Goal: Information Seeking & Learning: Find specific fact

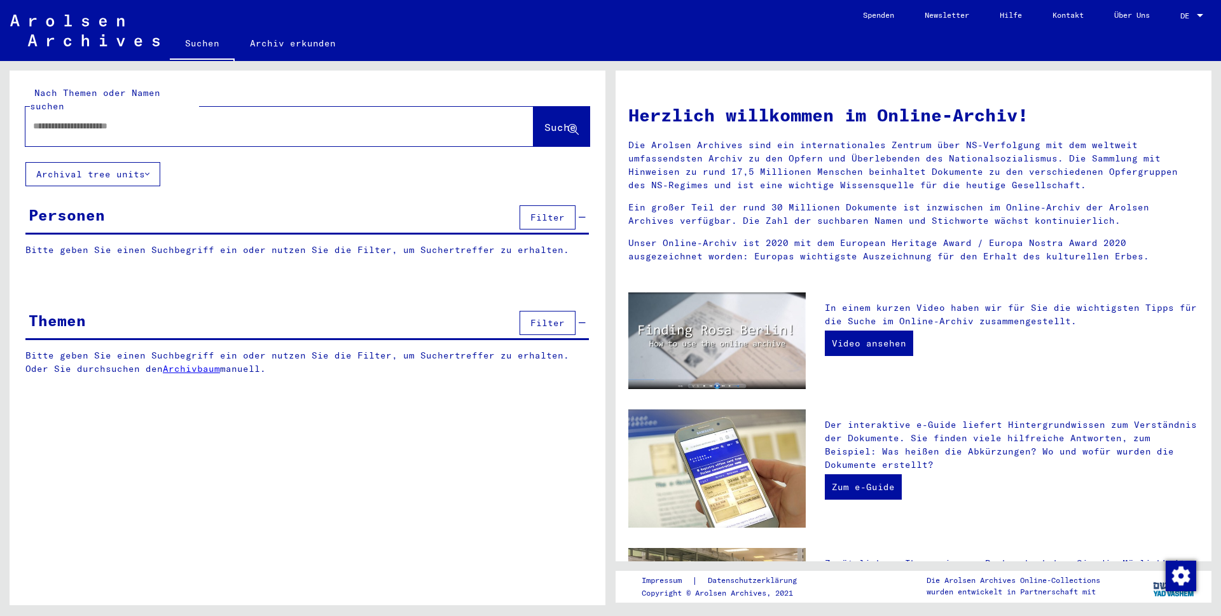
click at [156, 120] on input "text" at bounding box center [264, 126] width 462 height 13
type input "********"
click at [534, 107] on button "Suche" at bounding box center [562, 126] width 56 height 39
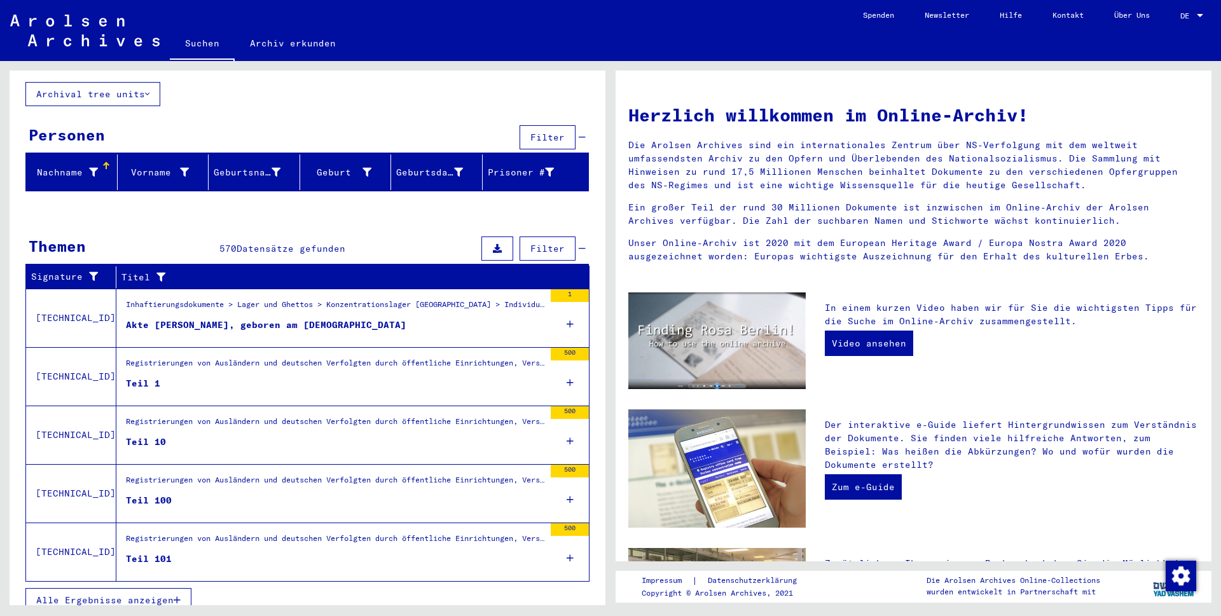
scroll to position [81, 0]
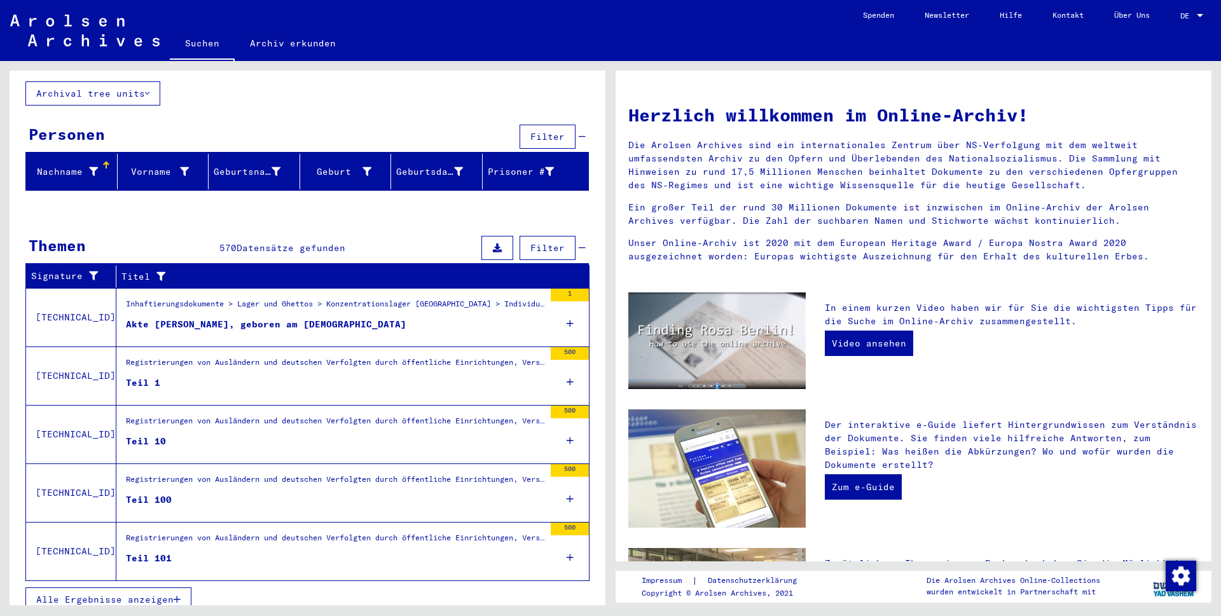
click at [73, 594] on span "Alle Ergebnisse anzeigen" at bounding box center [104, 599] width 137 height 11
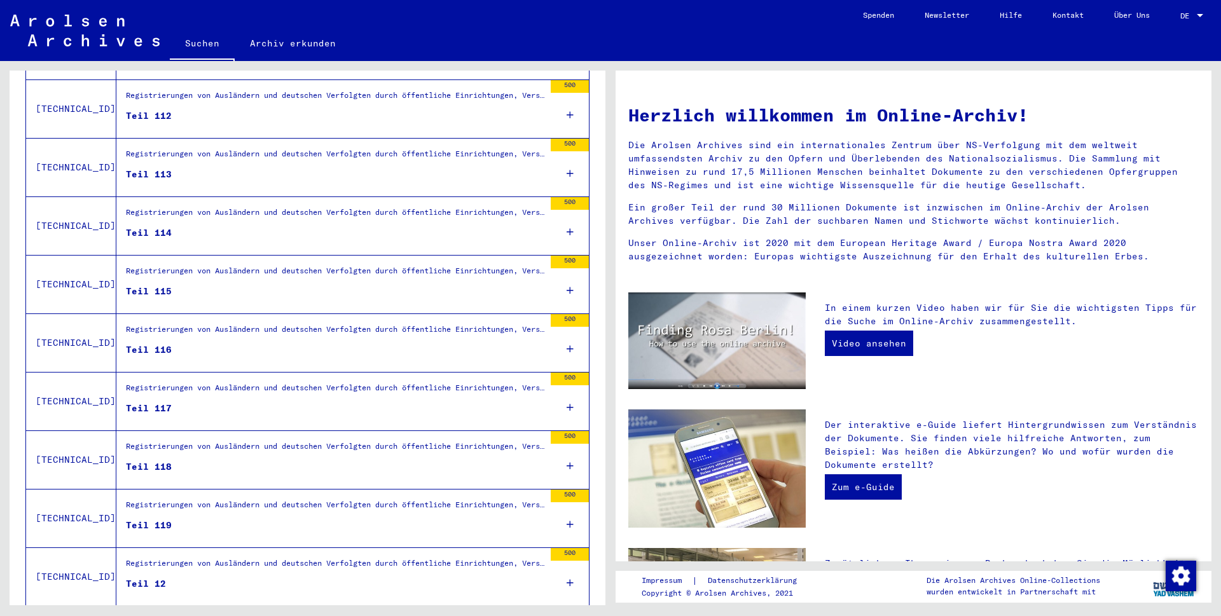
scroll to position [1250, 0]
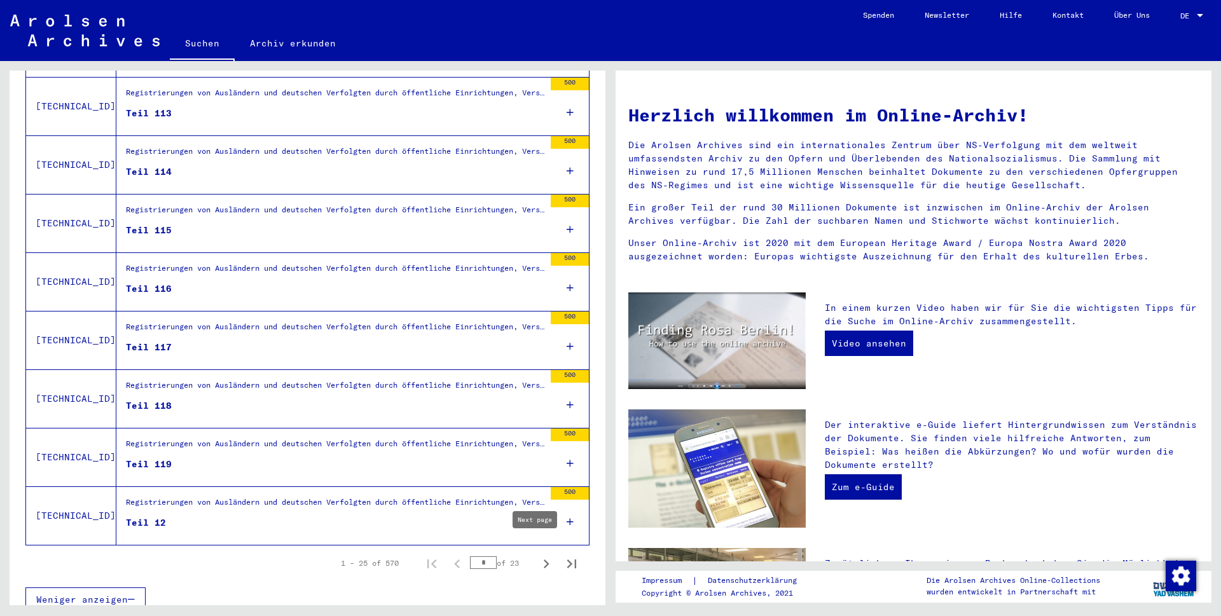
click at [537, 555] on icon "Next page" at bounding box center [546, 564] width 18 height 18
type input "*"
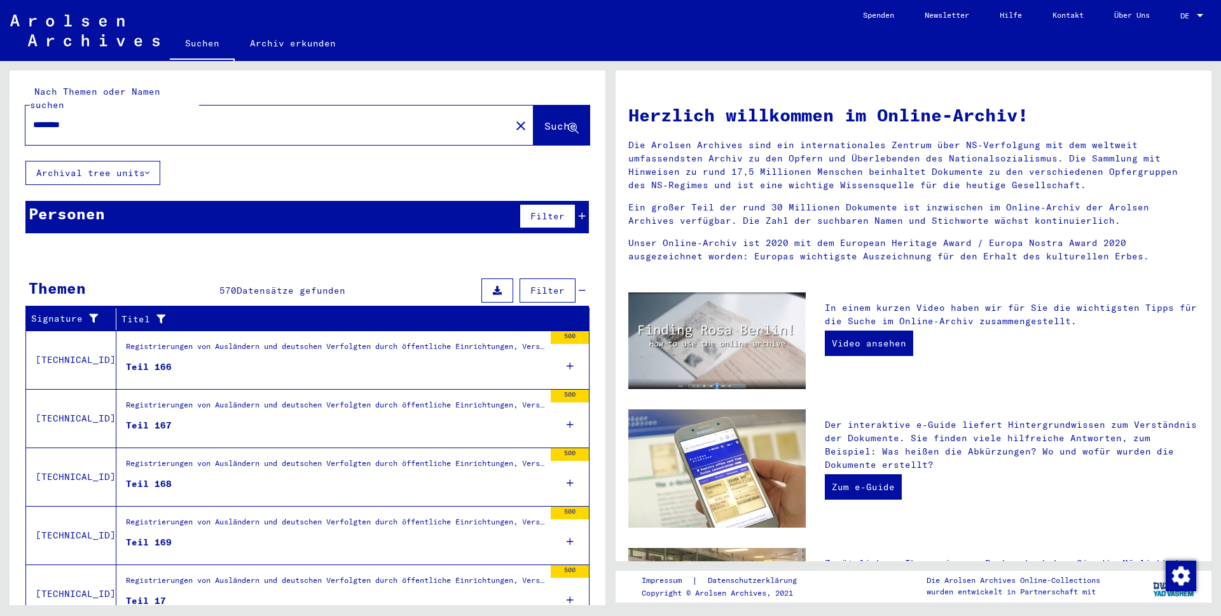
scroll to position [0, 0]
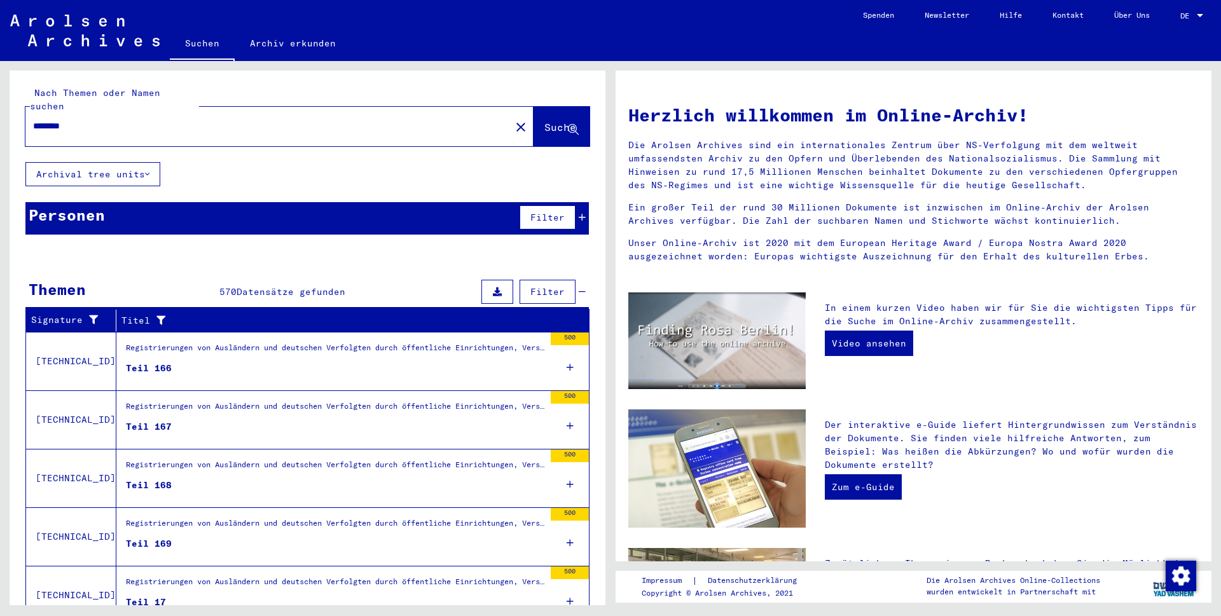
click at [179, 362] on figure "Teil 166" at bounding box center [335, 371] width 419 height 19
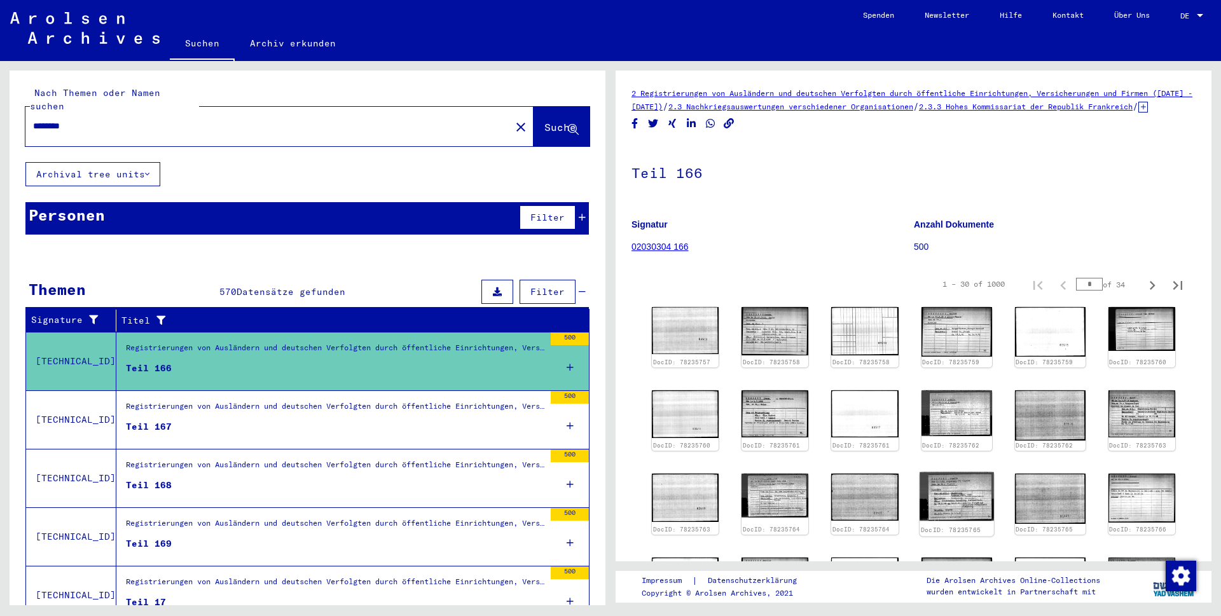
click at [945, 518] on img at bounding box center [957, 497] width 74 height 48
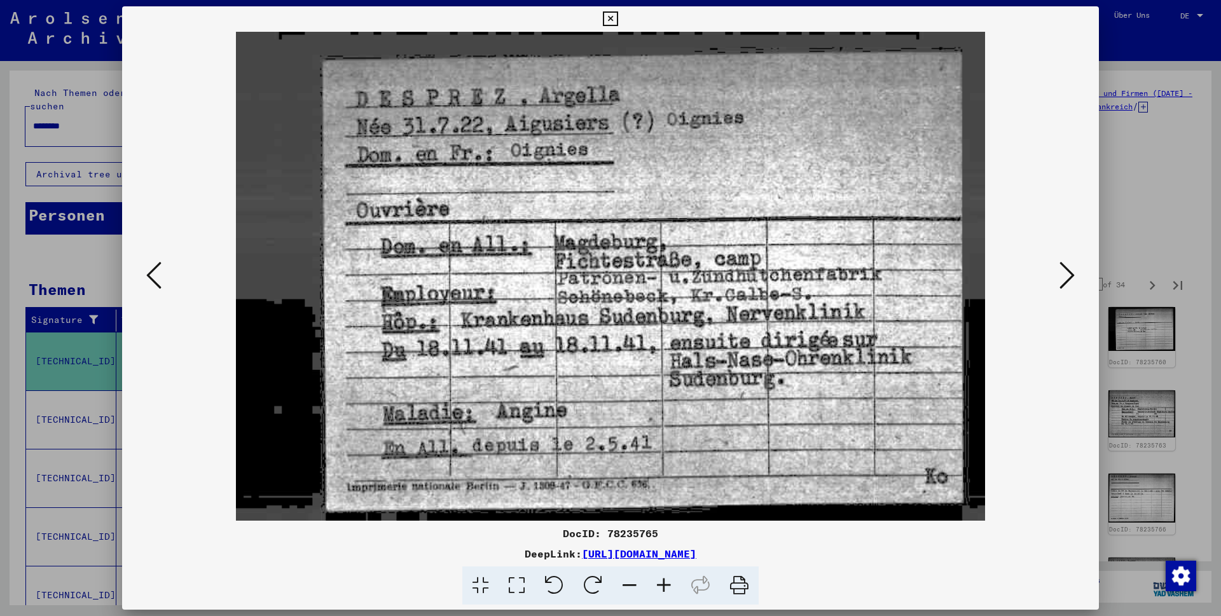
click at [618, 21] on icon at bounding box center [610, 18] width 15 height 15
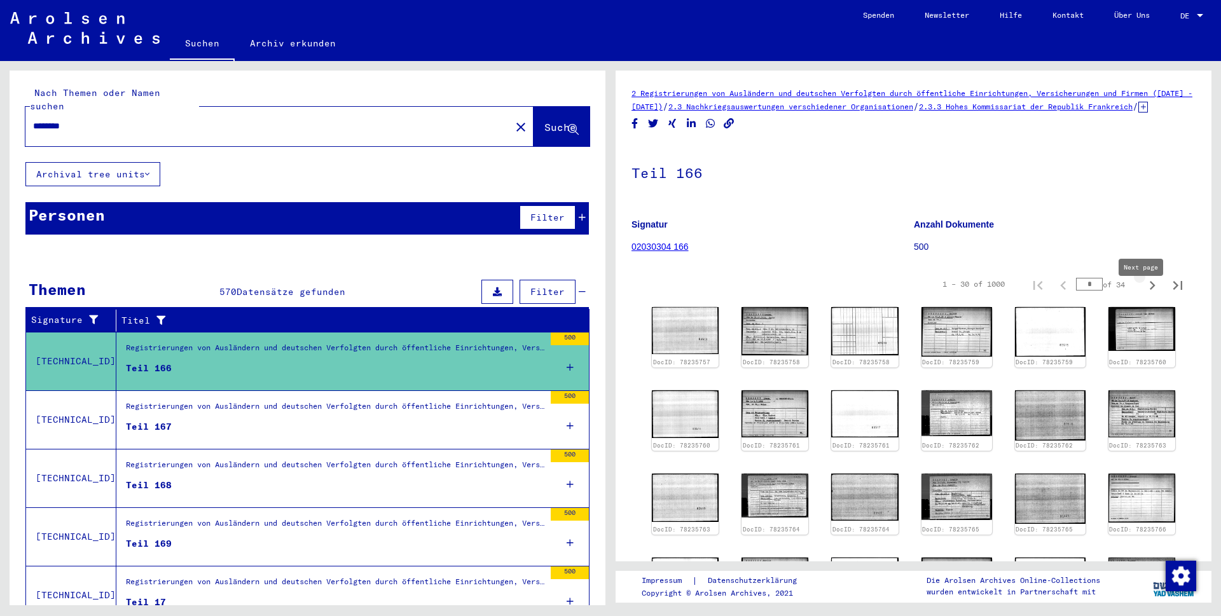
click at [1144, 294] on icon "Next page" at bounding box center [1153, 286] width 18 height 18
type input "*"
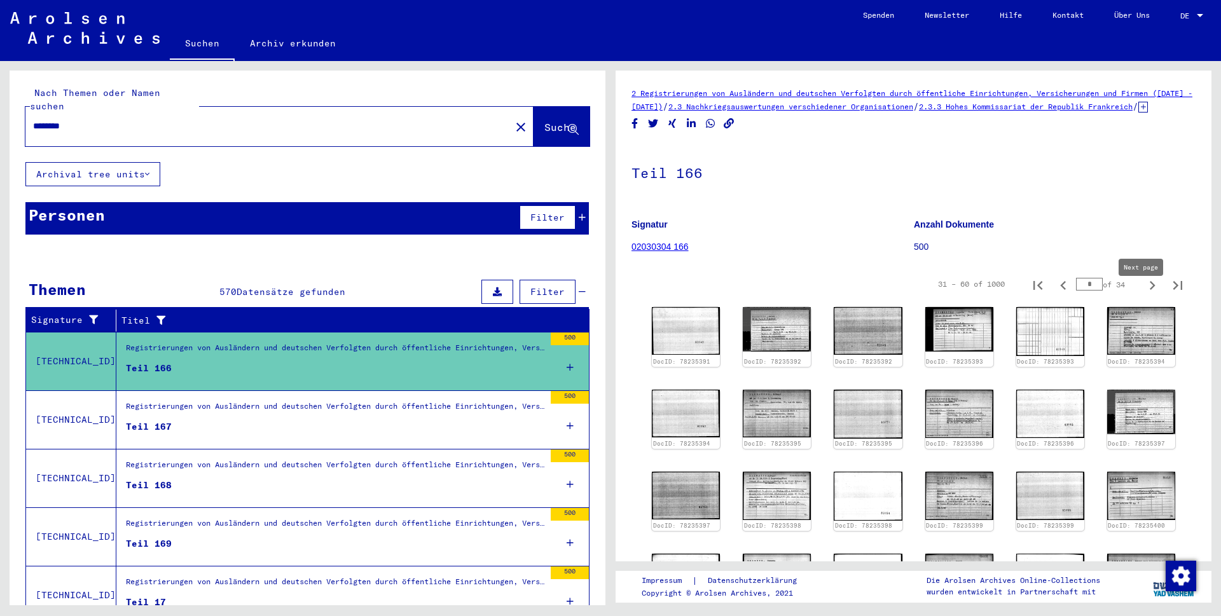
click at [1144, 294] on icon "Next page" at bounding box center [1153, 286] width 18 height 18
type input "*"
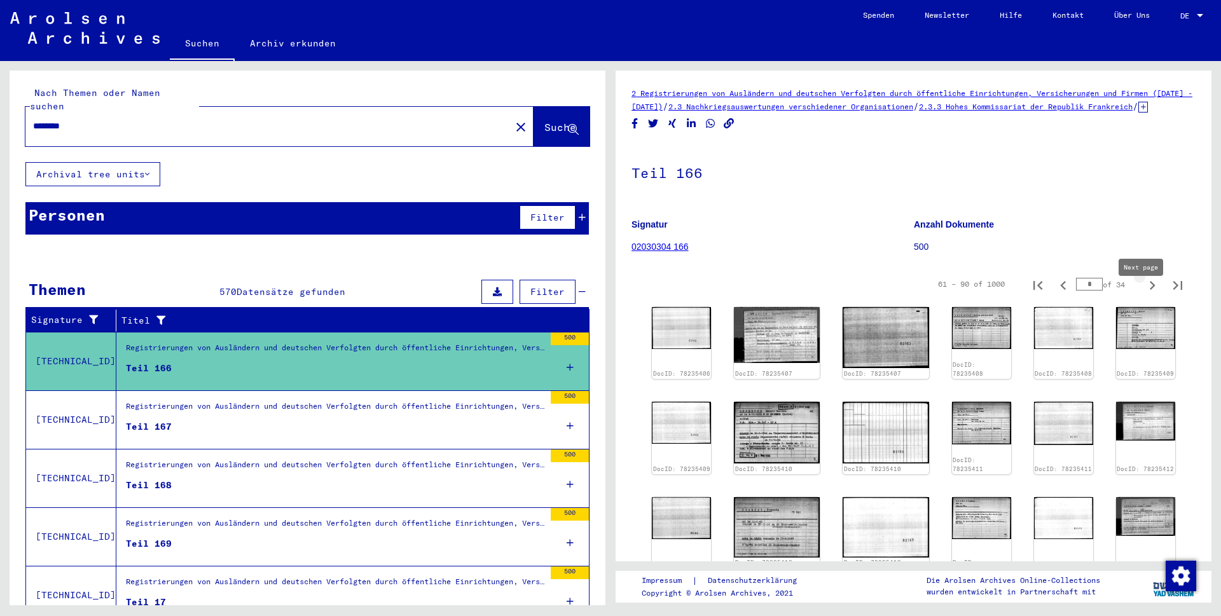
click at [1144, 294] on icon "Next page" at bounding box center [1153, 286] width 18 height 18
type input "*"
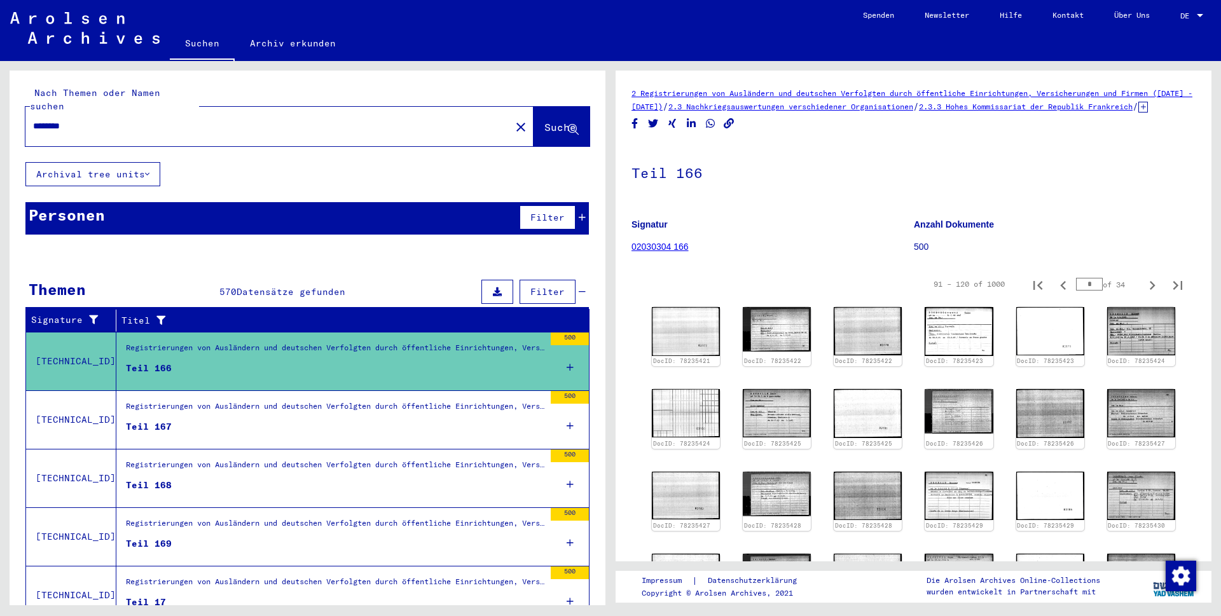
click at [1144, 294] on icon "Next page" at bounding box center [1153, 286] width 18 height 18
type input "*"
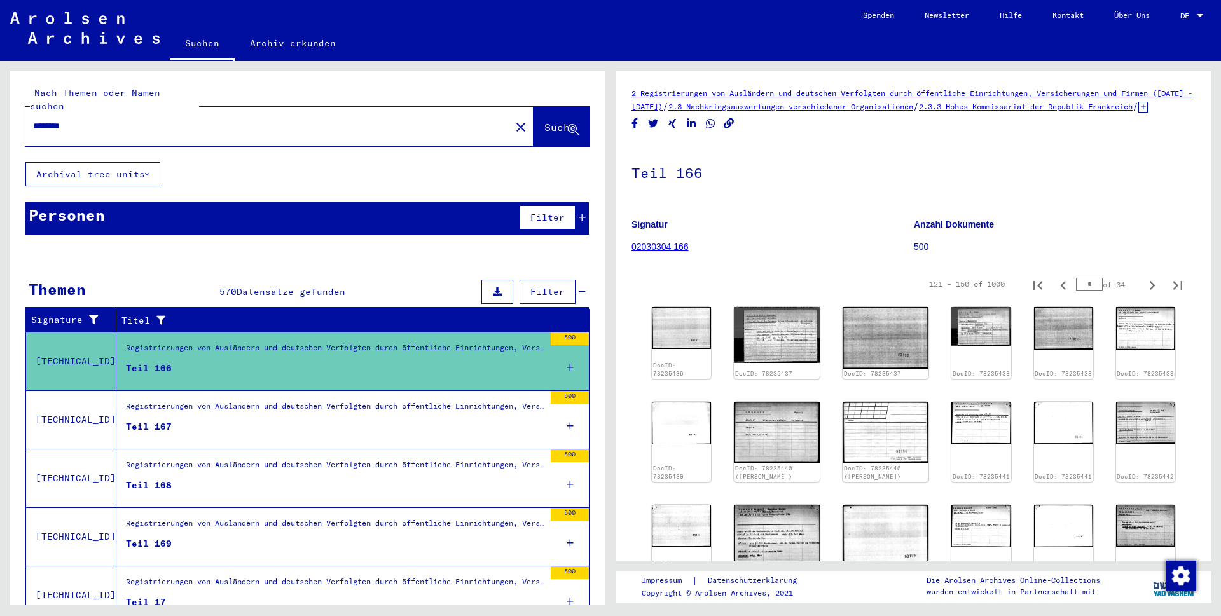
click at [1144, 294] on icon "Next page" at bounding box center [1153, 286] width 18 height 18
type input "*"
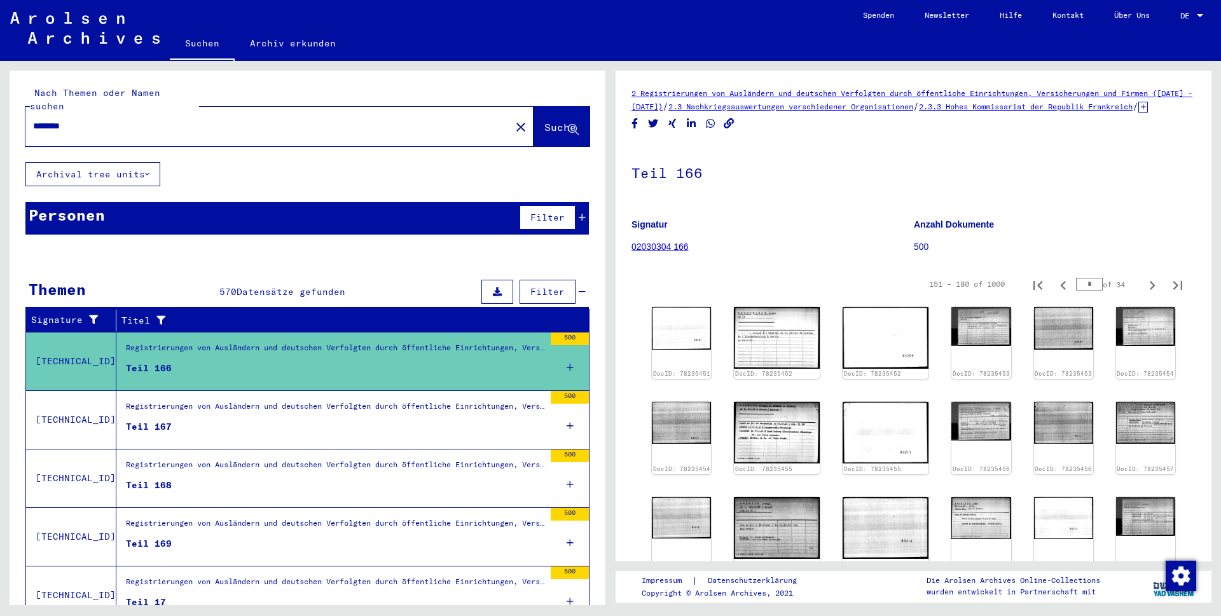
click at [1144, 294] on icon "Next page" at bounding box center [1153, 286] width 18 height 18
type input "*"
click at [956, 346] on img at bounding box center [981, 325] width 62 height 41
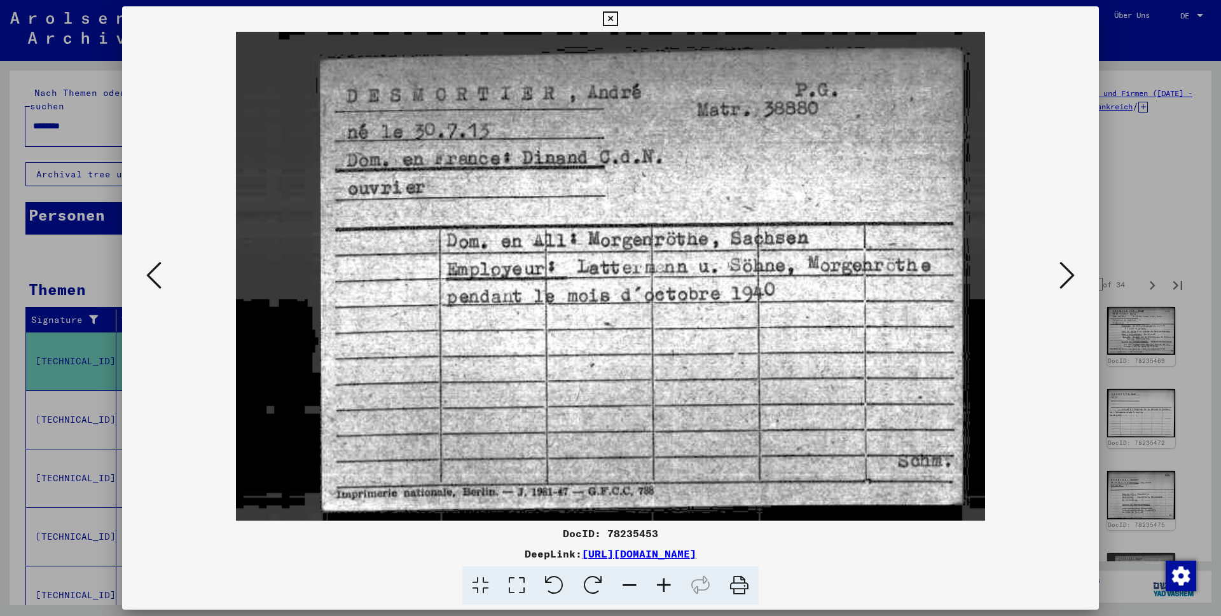
click at [618, 23] on icon at bounding box center [610, 18] width 15 height 15
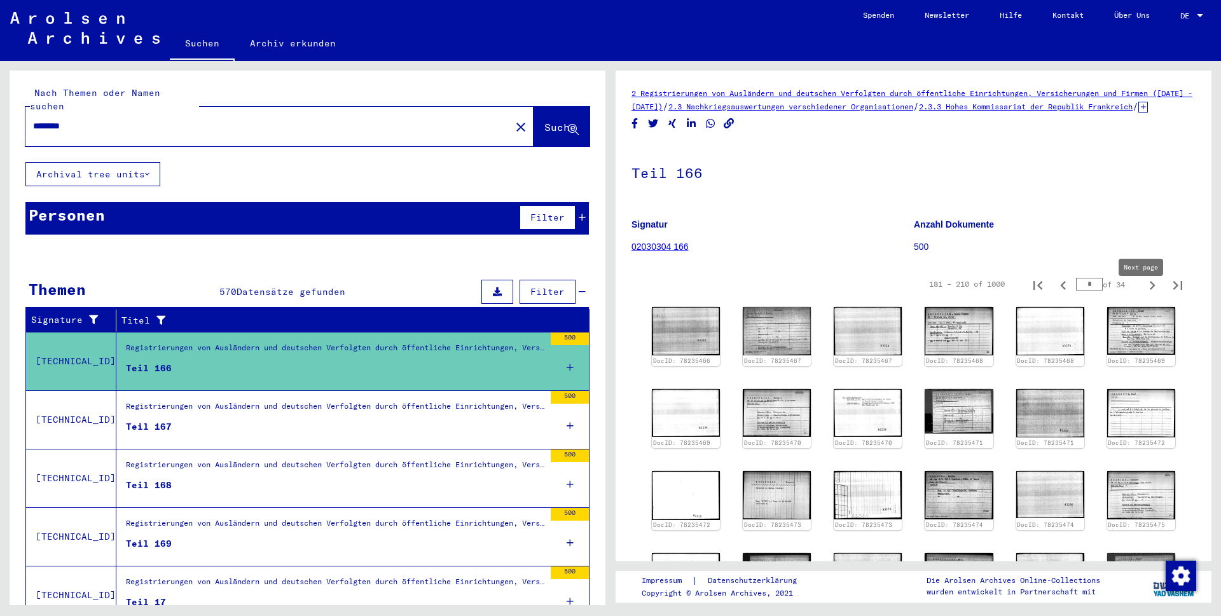
click at [1144, 294] on icon "Next page" at bounding box center [1153, 286] width 18 height 18
type input "*"
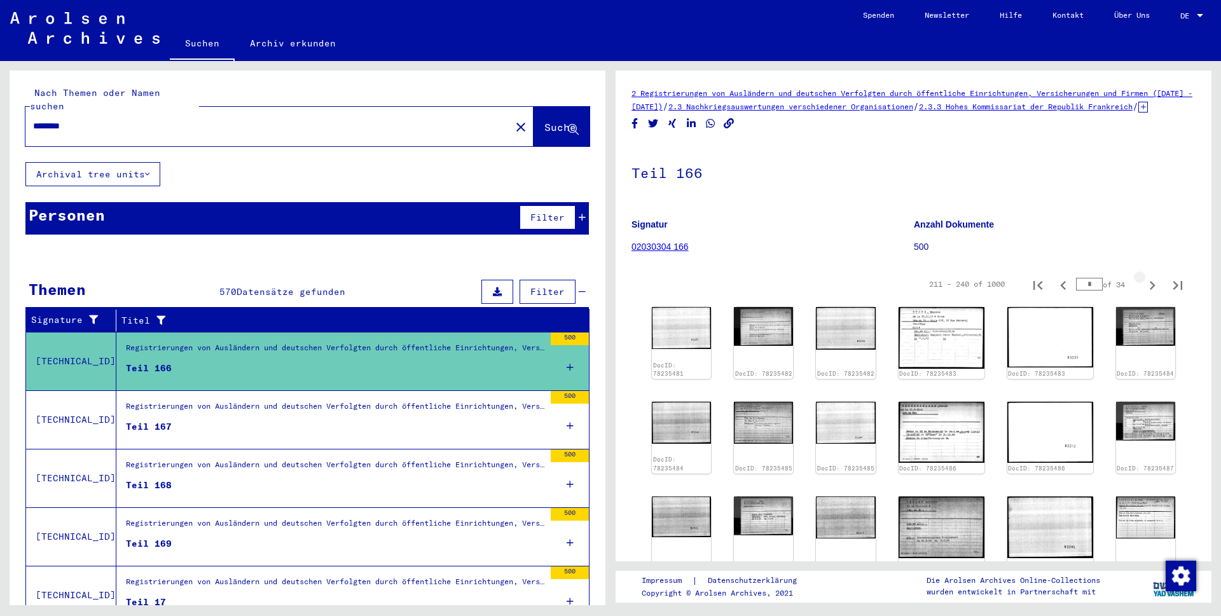
click at [1144, 294] on icon "Next page" at bounding box center [1153, 286] width 18 height 18
type input "*"
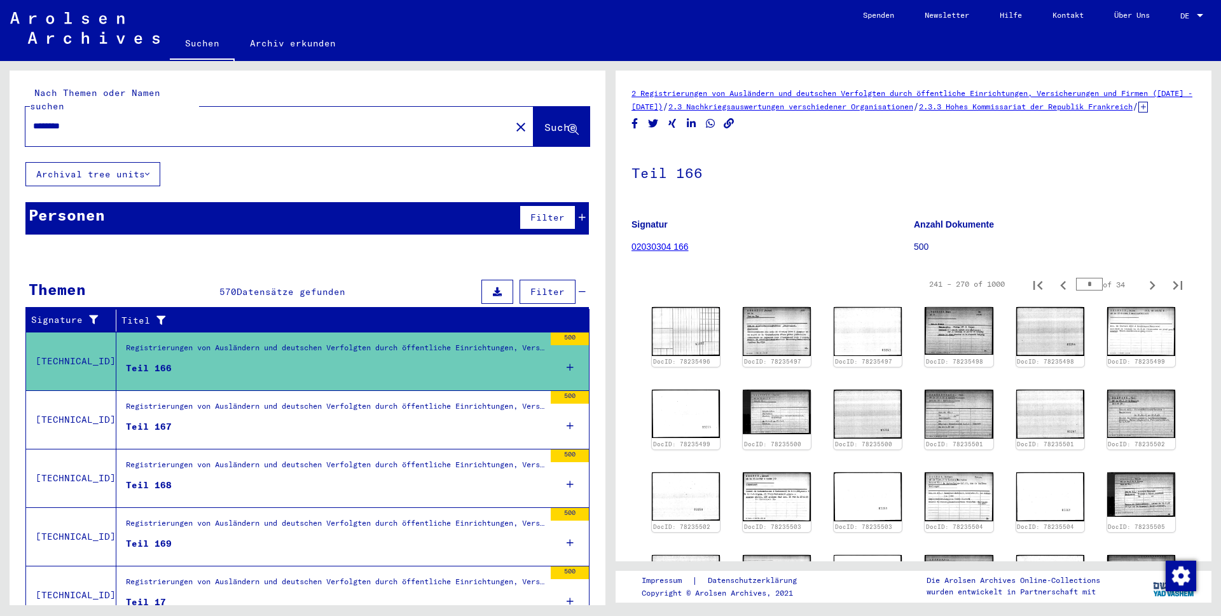
click at [1144, 294] on icon "Next page" at bounding box center [1153, 286] width 18 height 18
type input "**"
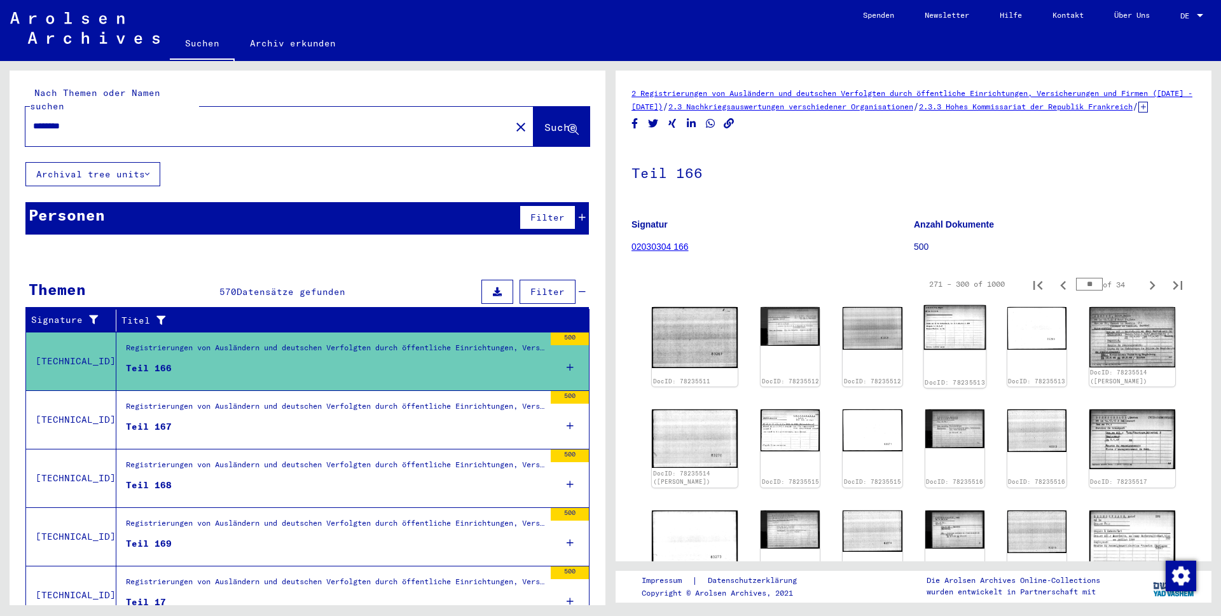
click at [953, 344] on img at bounding box center [955, 327] width 62 height 45
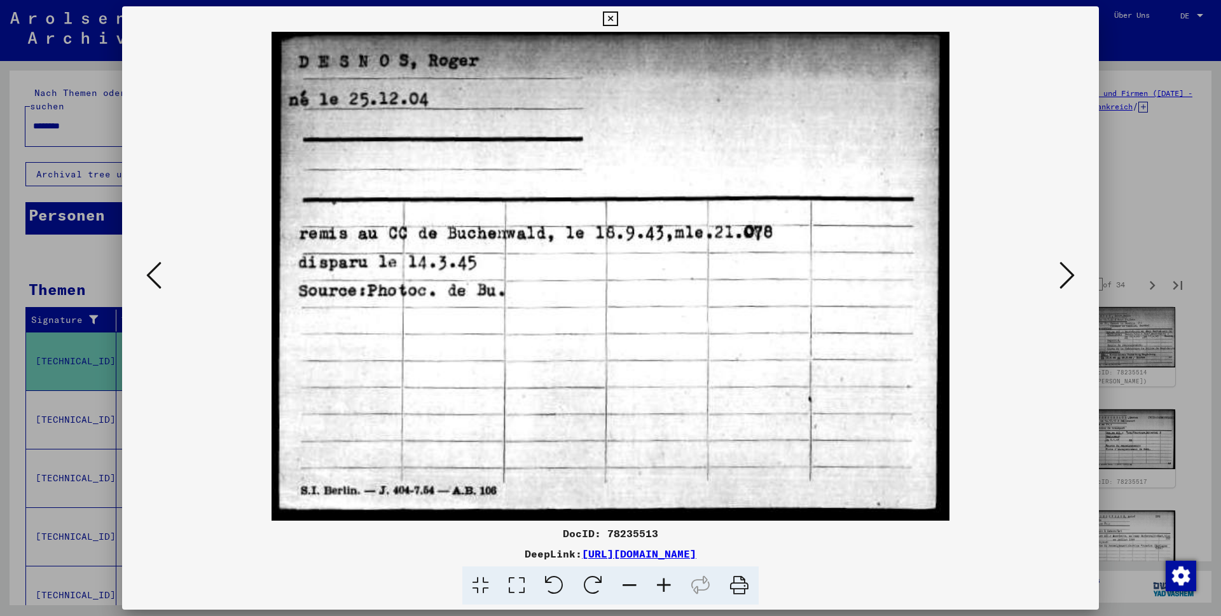
click at [618, 15] on icon at bounding box center [610, 18] width 15 height 15
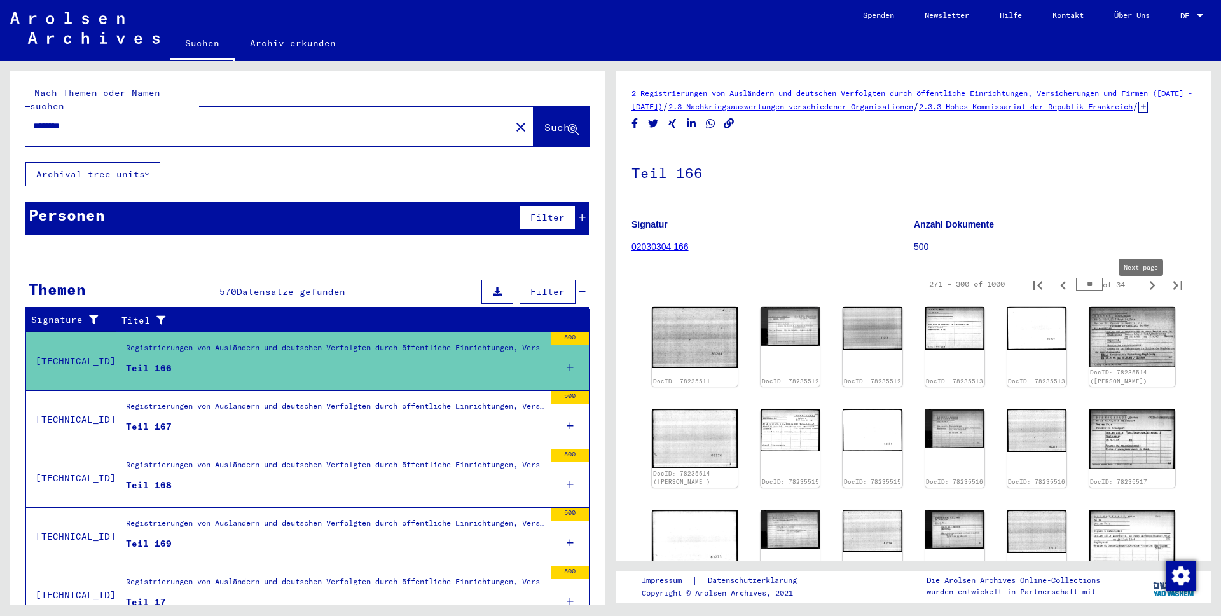
click at [1144, 294] on icon "Next page" at bounding box center [1153, 286] width 18 height 18
type input "**"
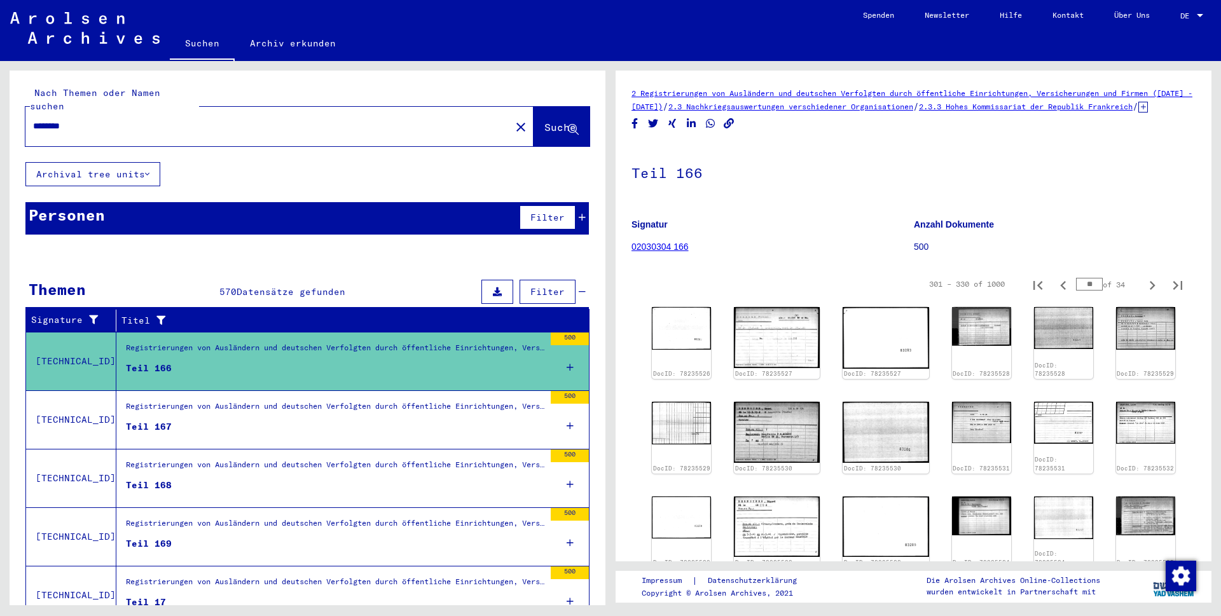
click at [1144, 294] on icon "Next page" at bounding box center [1153, 286] width 18 height 18
type input "**"
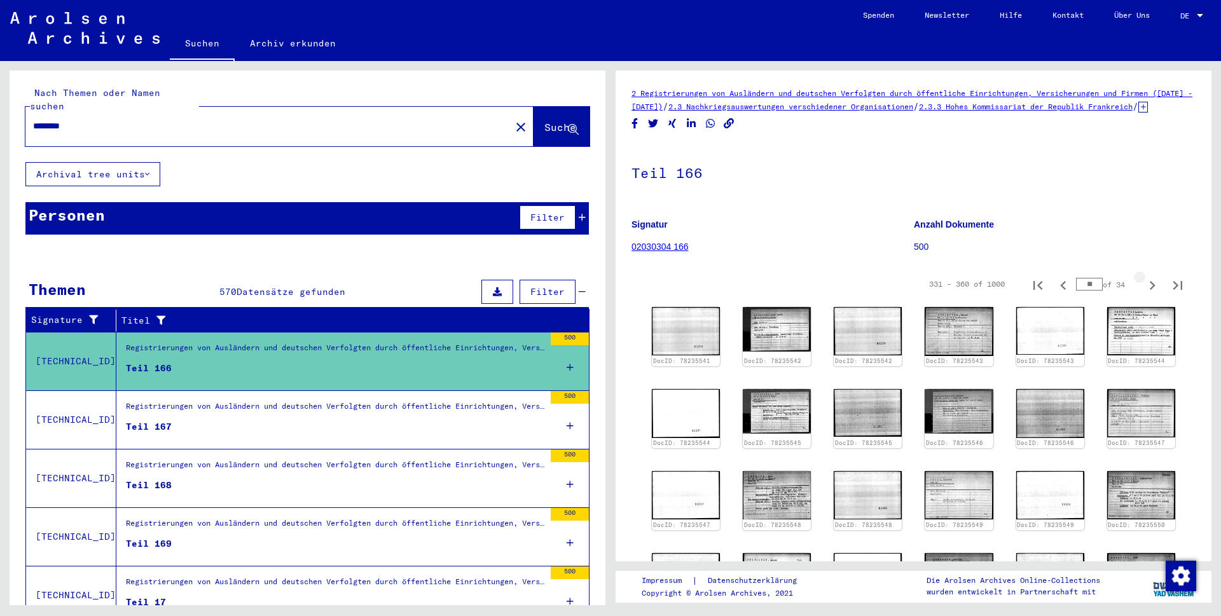
click at [1144, 294] on icon "Next page" at bounding box center [1153, 286] width 18 height 18
type input "**"
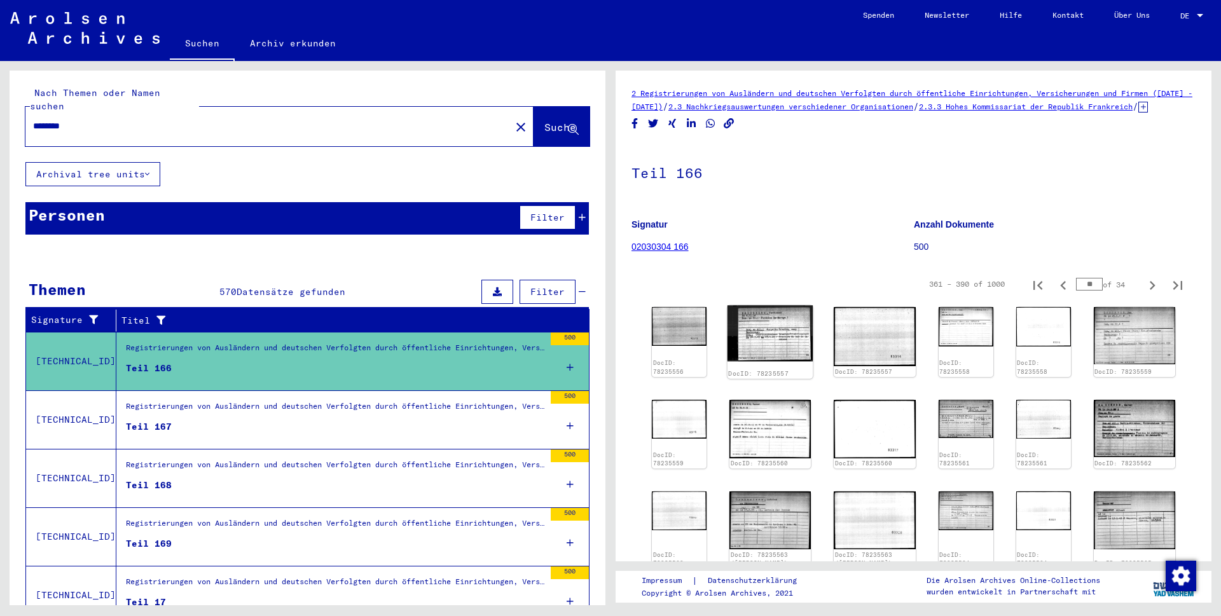
click at [777, 355] on img at bounding box center [771, 333] width 86 height 56
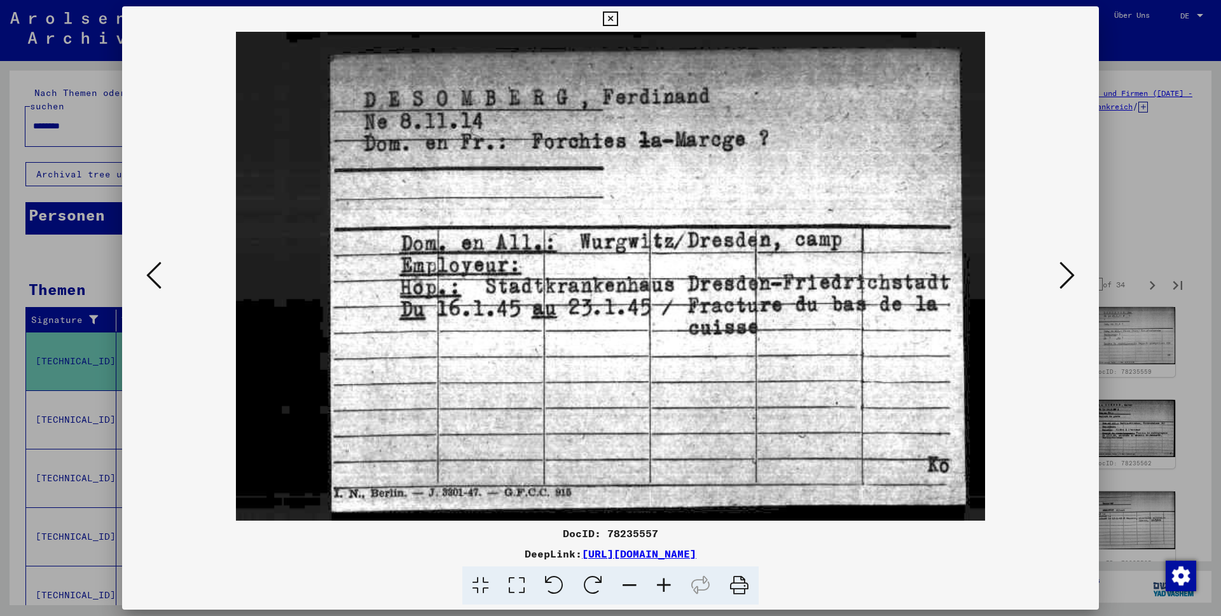
click at [618, 20] on icon at bounding box center [610, 18] width 15 height 15
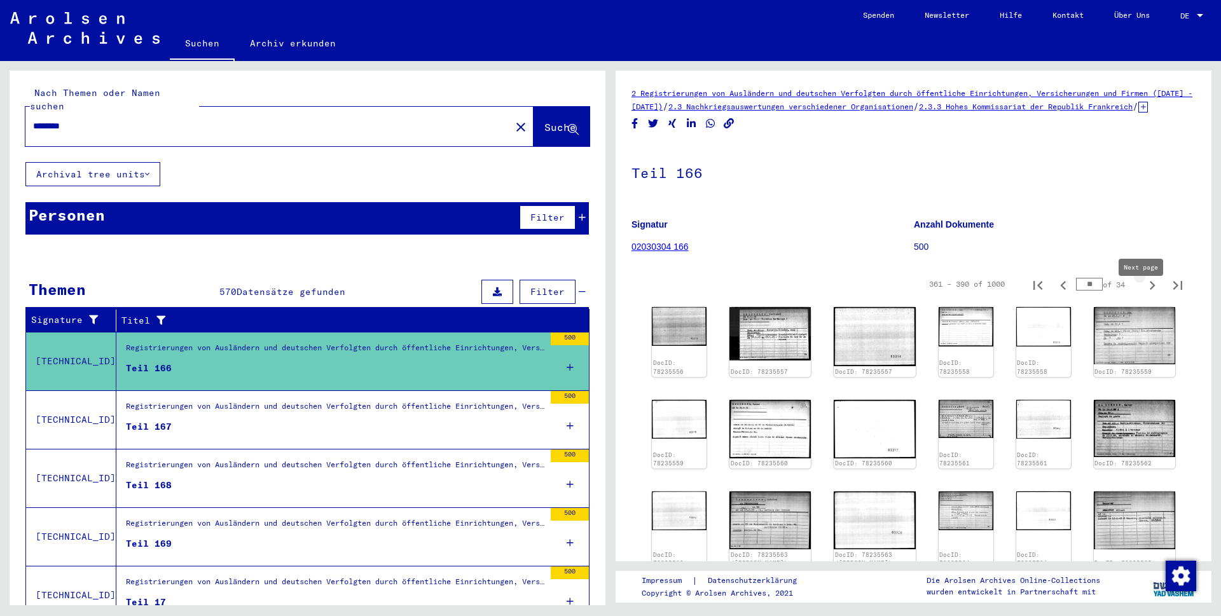
click at [1144, 294] on icon "Next page" at bounding box center [1153, 286] width 18 height 18
type input "**"
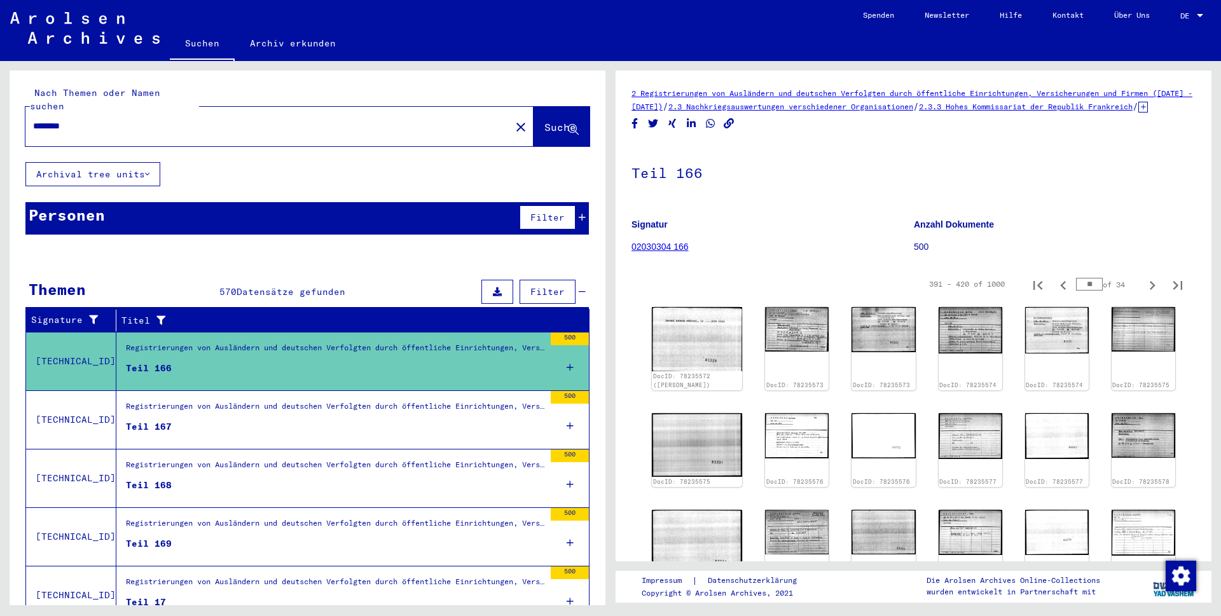
click at [1144, 294] on icon "Next page" at bounding box center [1153, 286] width 18 height 18
type input "**"
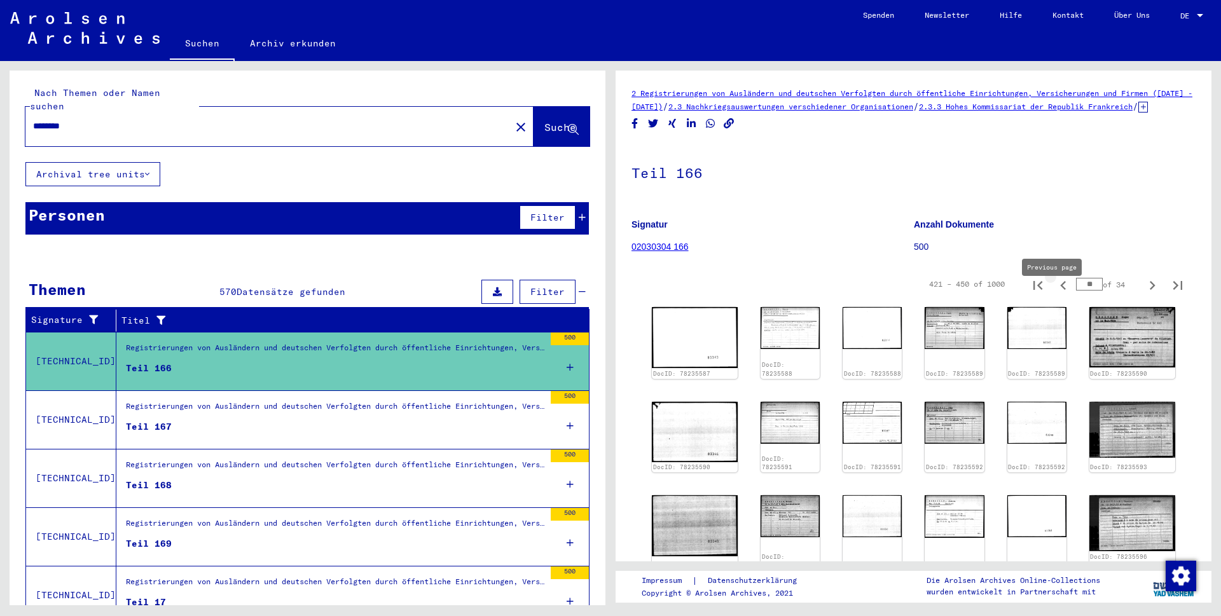
click at [1055, 294] on icon "Previous page" at bounding box center [1064, 286] width 18 height 18
type input "**"
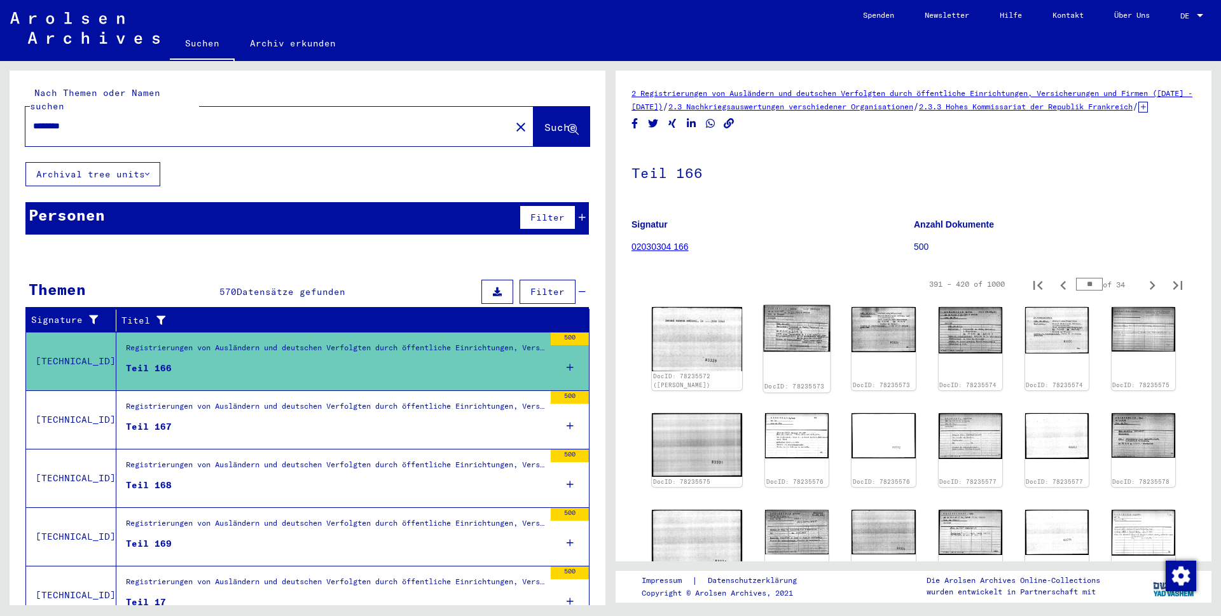
click at [780, 336] on img at bounding box center [797, 328] width 67 height 46
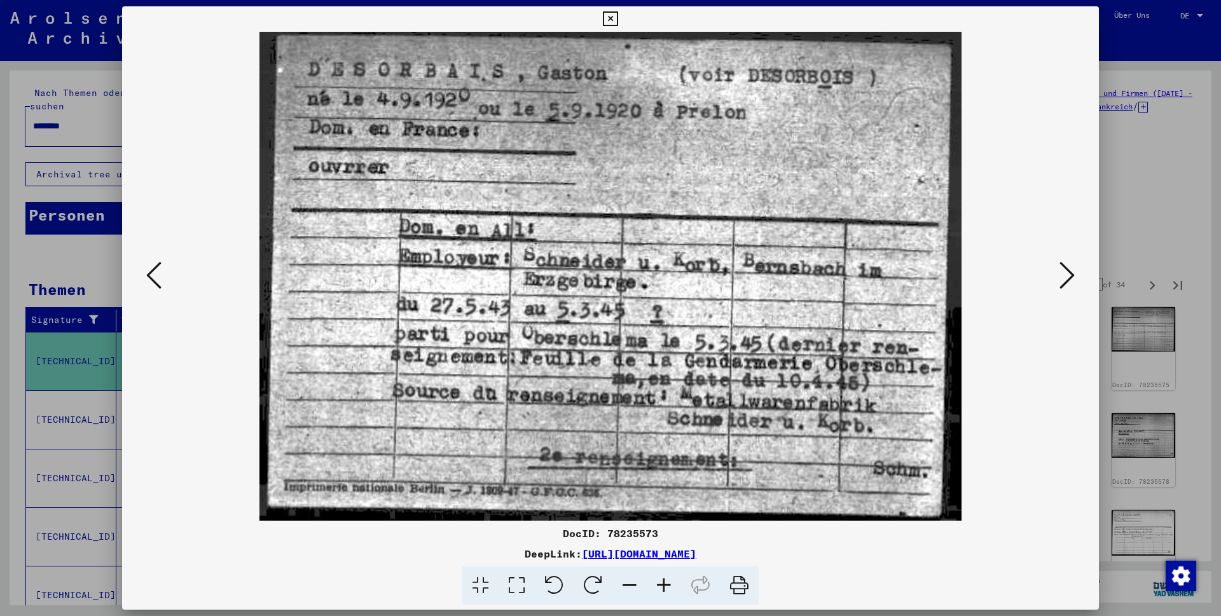
click at [618, 20] on icon at bounding box center [610, 18] width 15 height 15
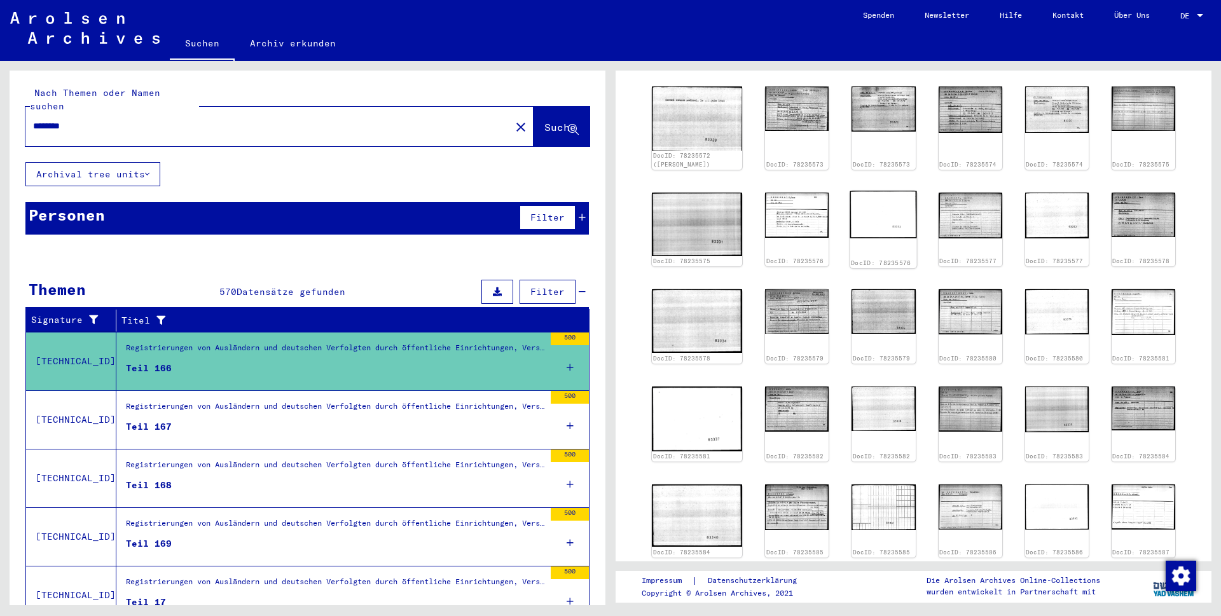
scroll to position [221, 0]
click at [784, 483] on img at bounding box center [797, 507] width 67 height 48
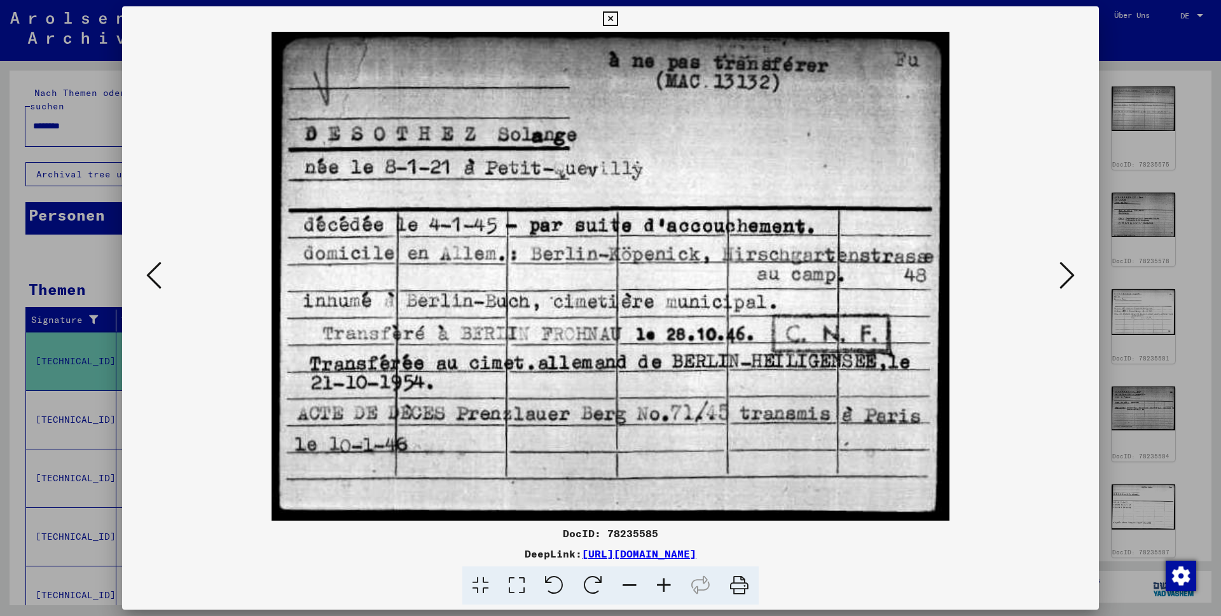
click at [618, 21] on icon at bounding box center [610, 18] width 15 height 15
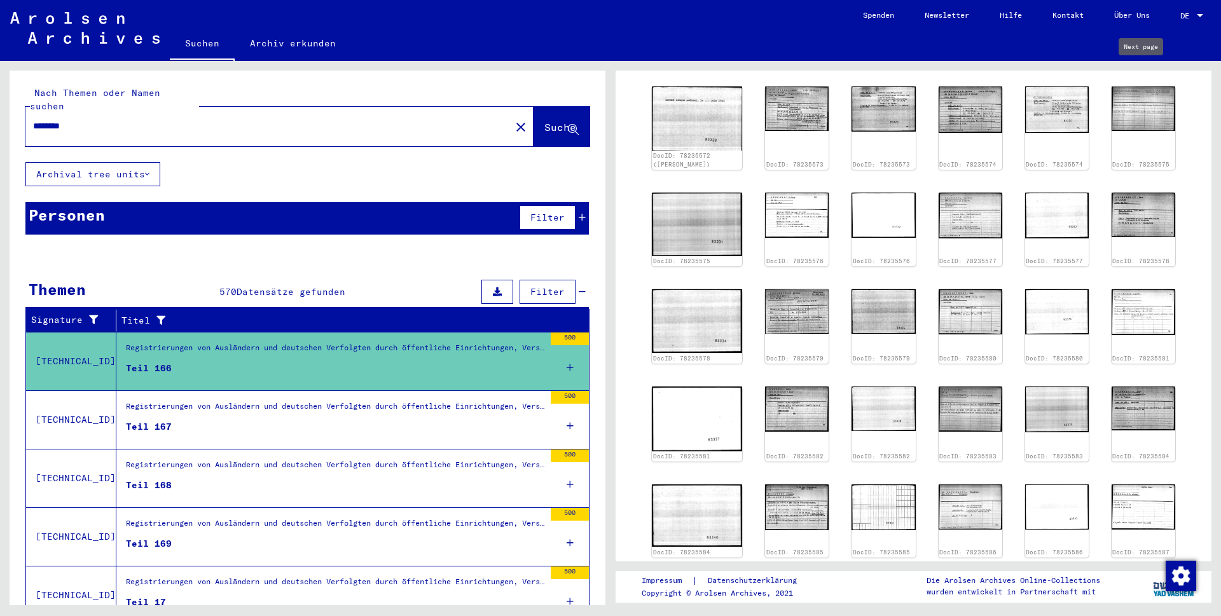
click at [1150, 69] on icon "Next page" at bounding box center [1153, 64] width 6 height 9
type input "**"
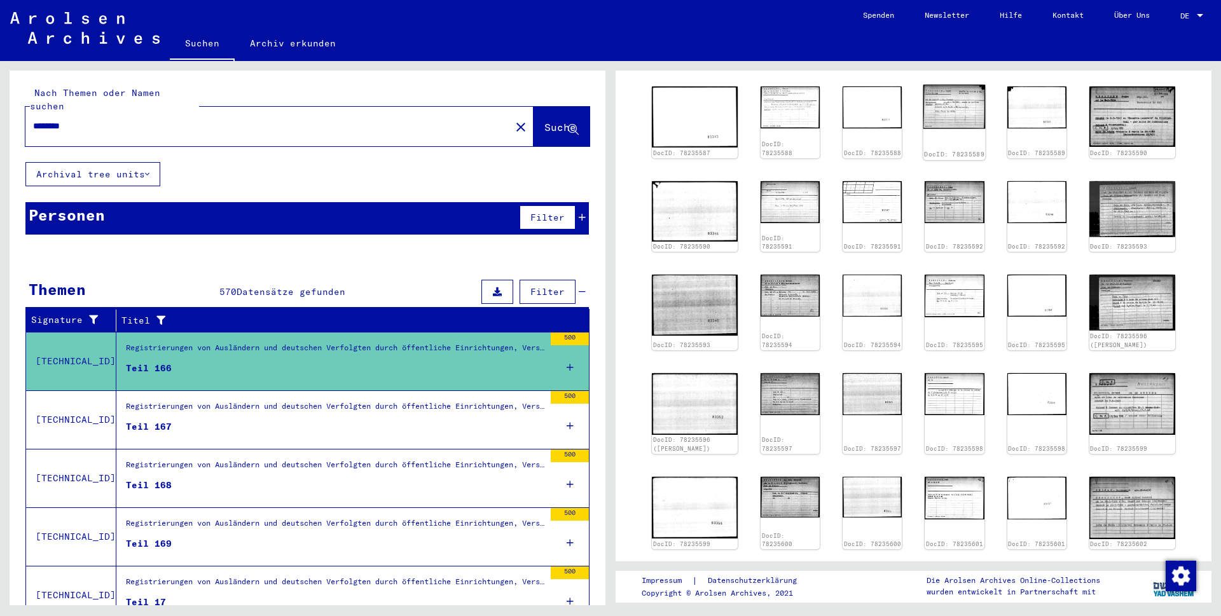
click at [945, 124] on img at bounding box center [955, 107] width 62 height 44
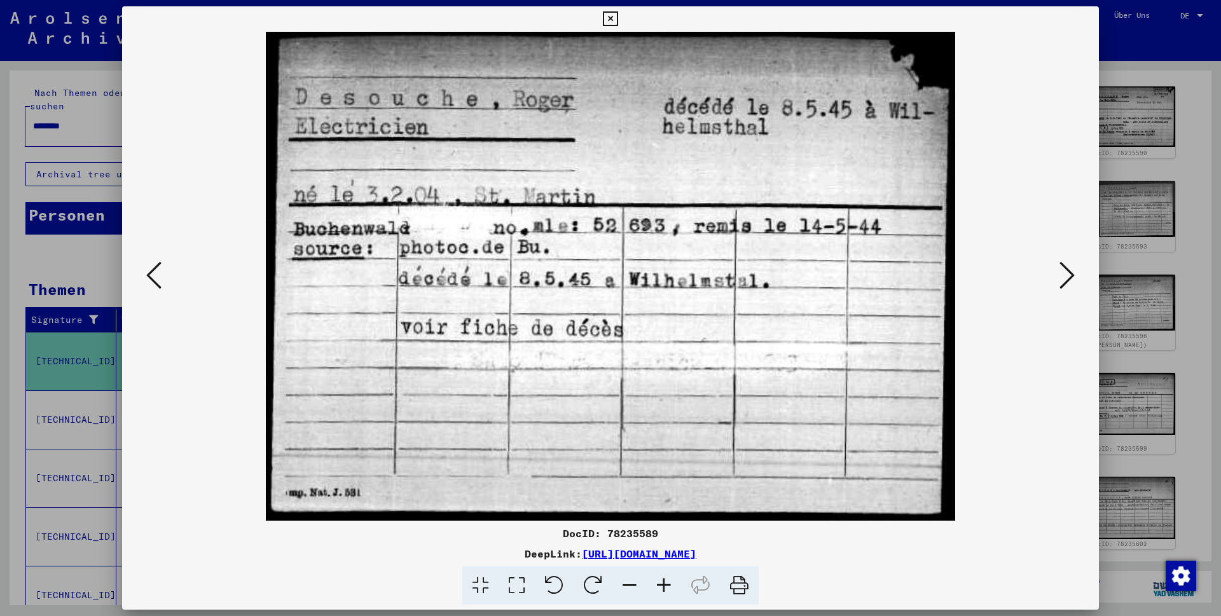
click at [1070, 278] on icon at bounding box center [1067, 275] width 15 height 31
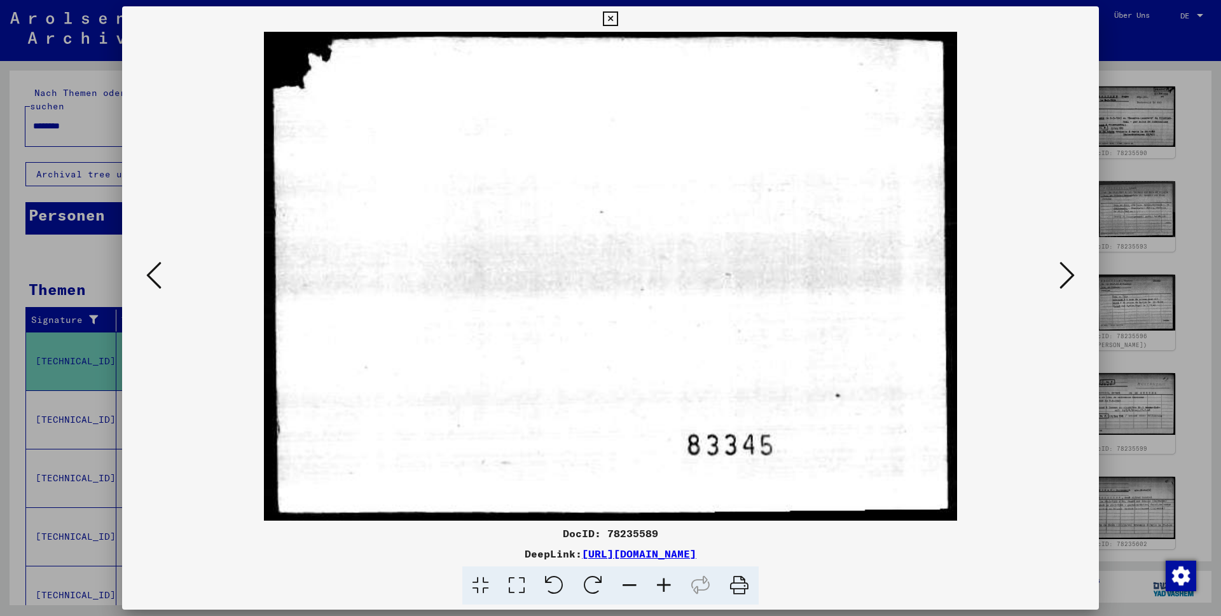
click at [1070, 278] on icon at bounding box center [1067, 275] width 15 height 31
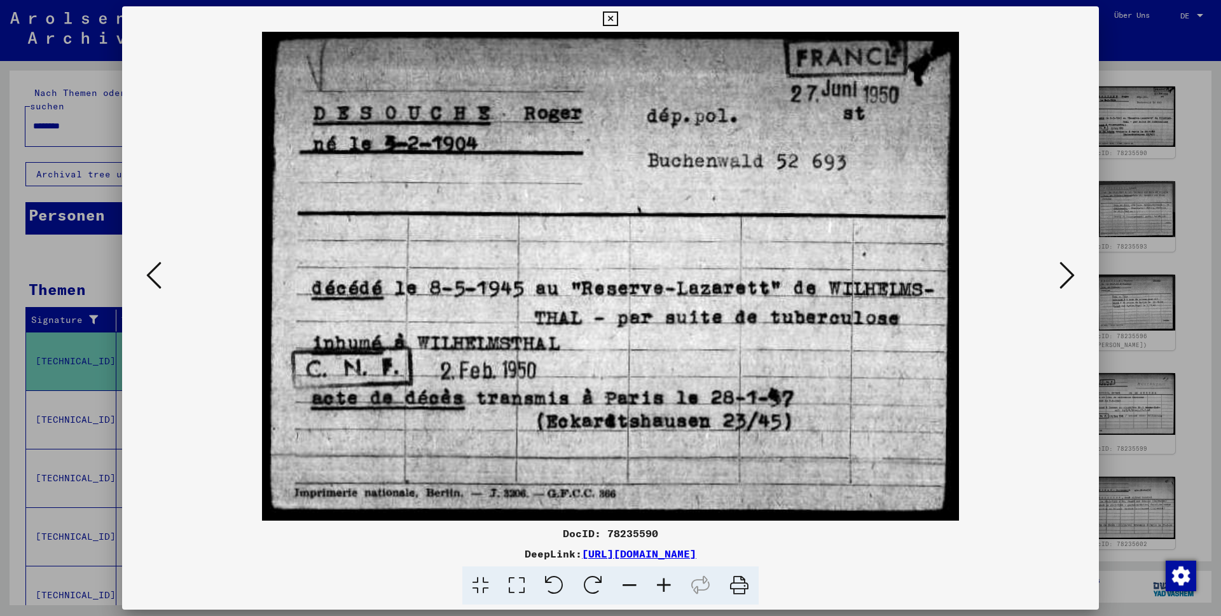
click at [1062, 276] on icon at bounding box center [1067, 275] width 15 height 31
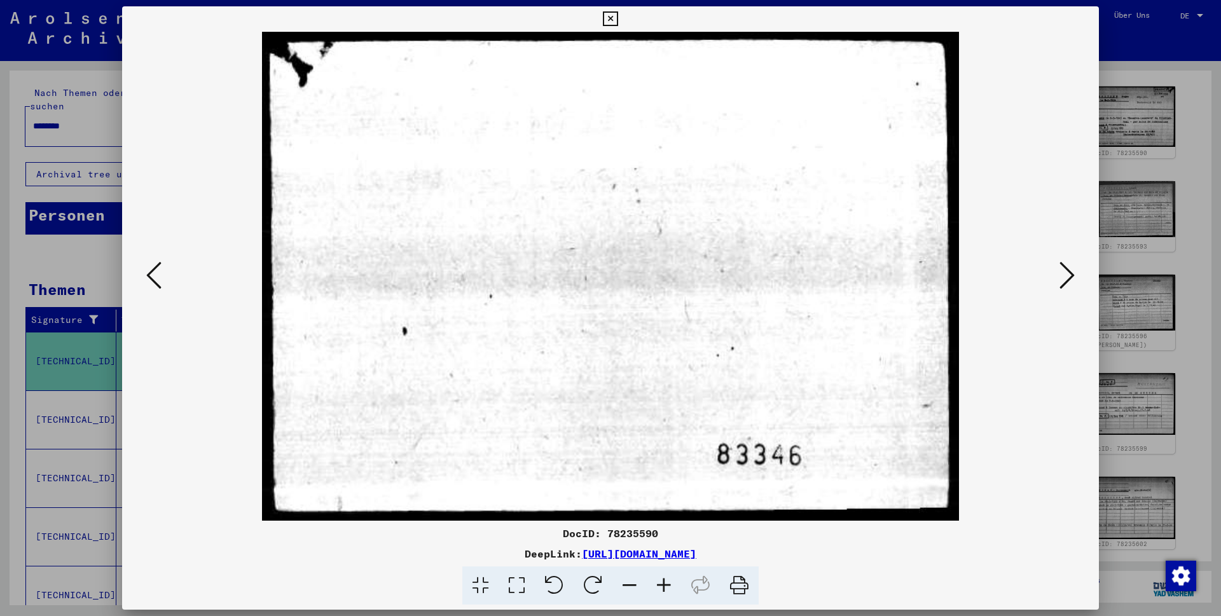
click at [1062, 276] on icon at bounding box center [1067, 275] width 15 height 31
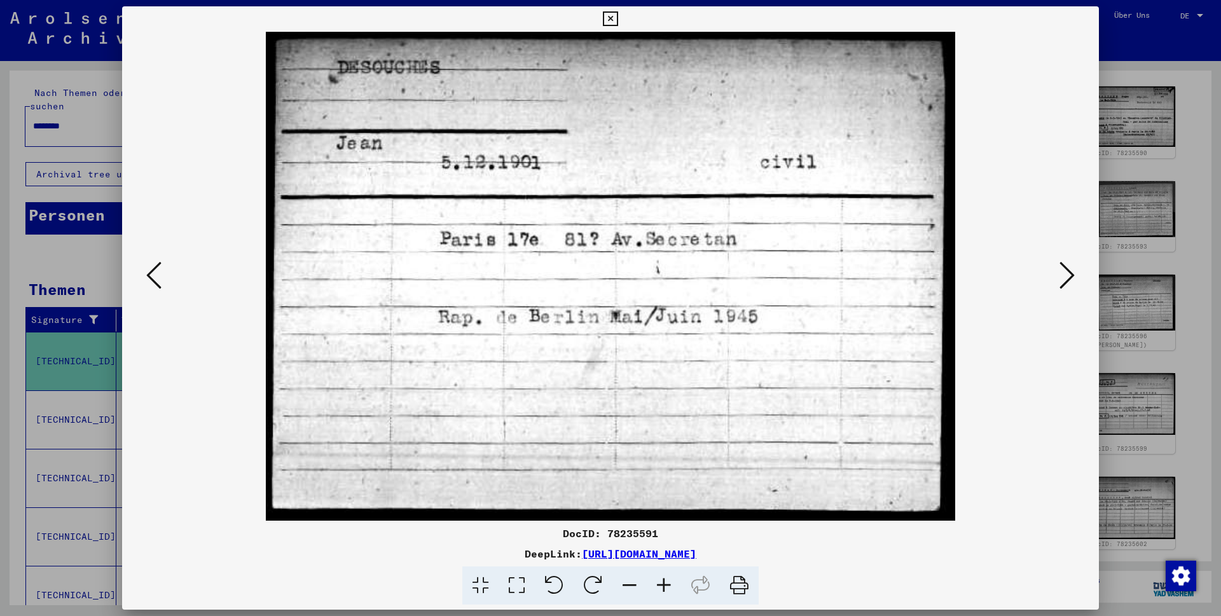
click at [1062, 276] on icon at bounding box center [1067, 275] width 15 height 31
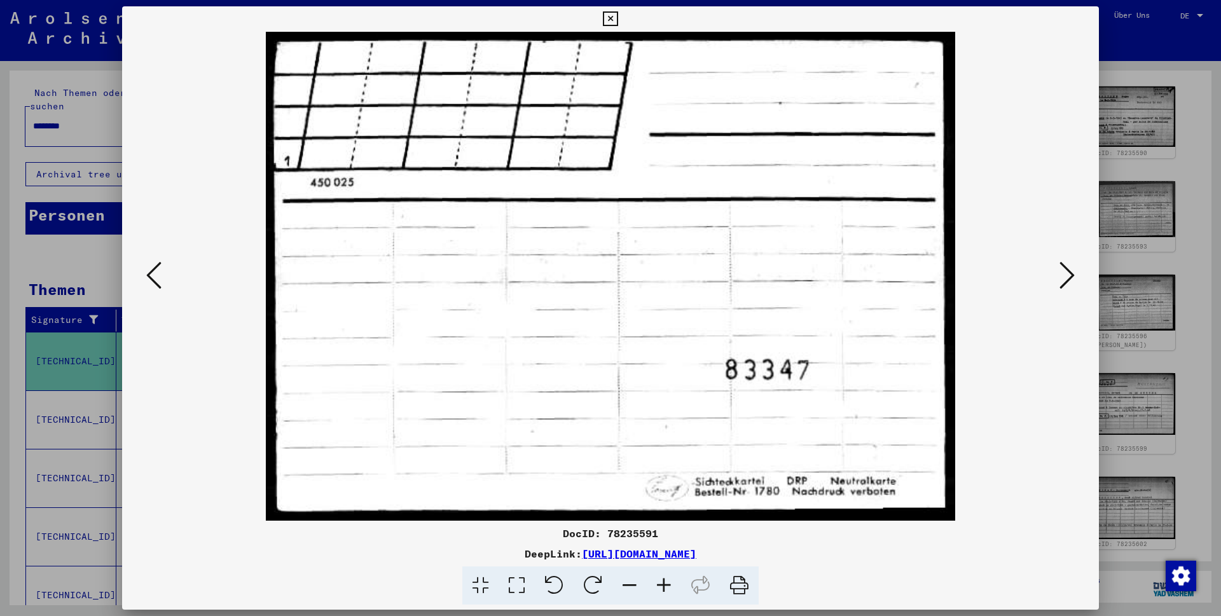
click at [1062, 276] on icon at bounding box center [1067, 275] width 15 height 31
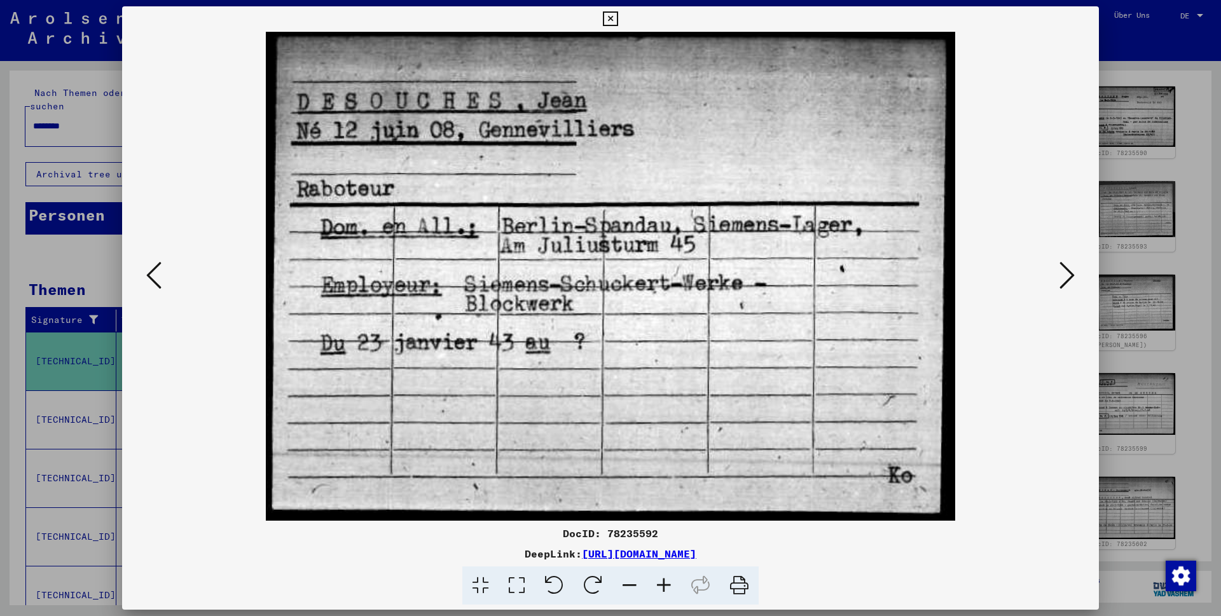
click at [1062, 276] on icon at bounding box center [1067, 275] width 15 height 31
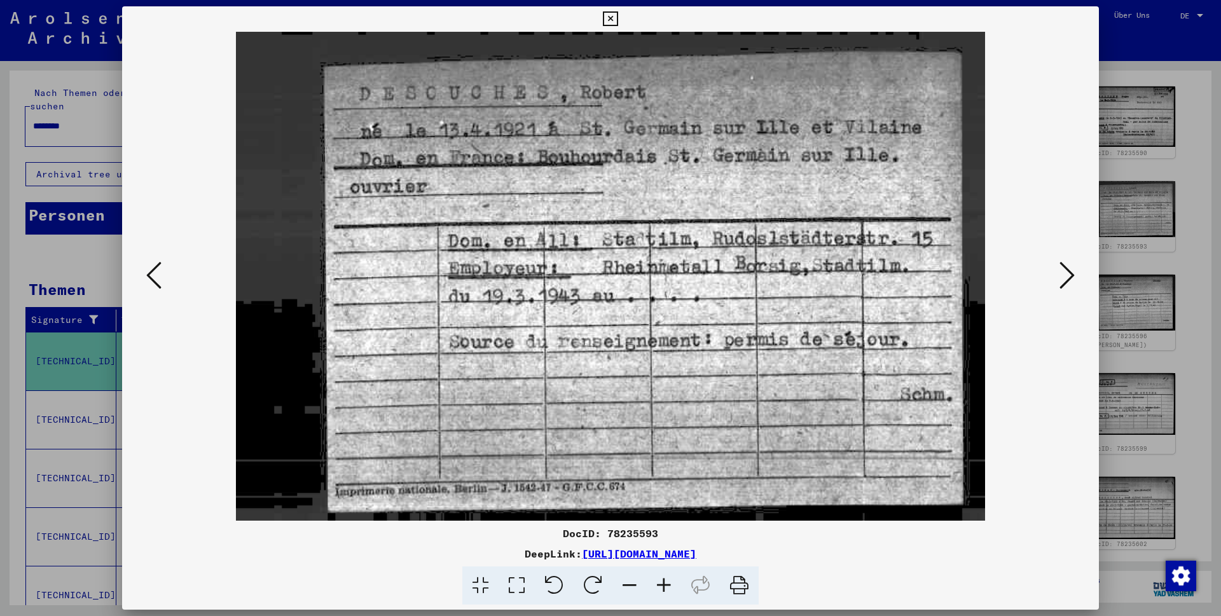
click at [1062, 276] on icon at bounding box center [1067, 275] width 15 height 31
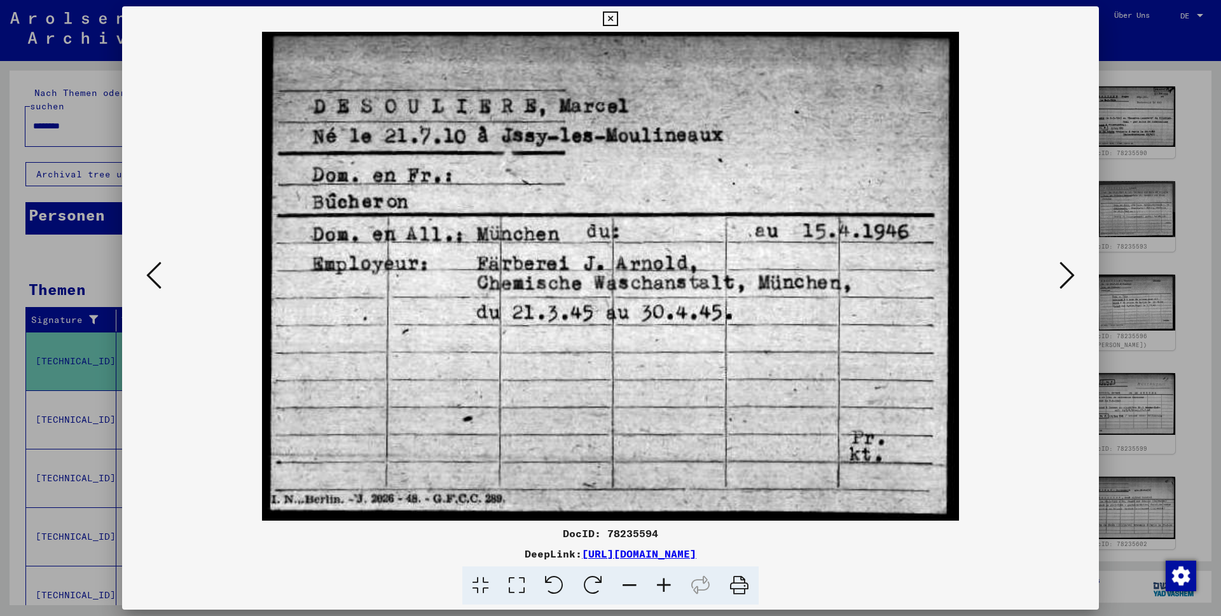
click at [1062, 276] on icon at bounding box center [1067, 275] width 15 height 31
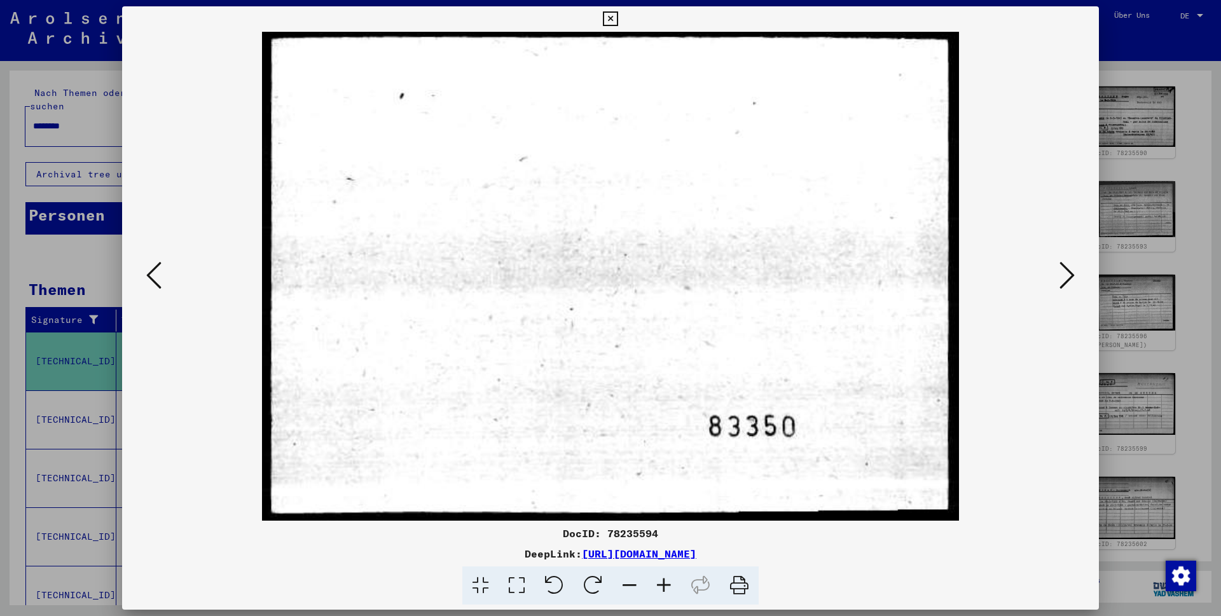
click at [1062, 276] on icon at bounding box center [1067, 275] width 15 height 31
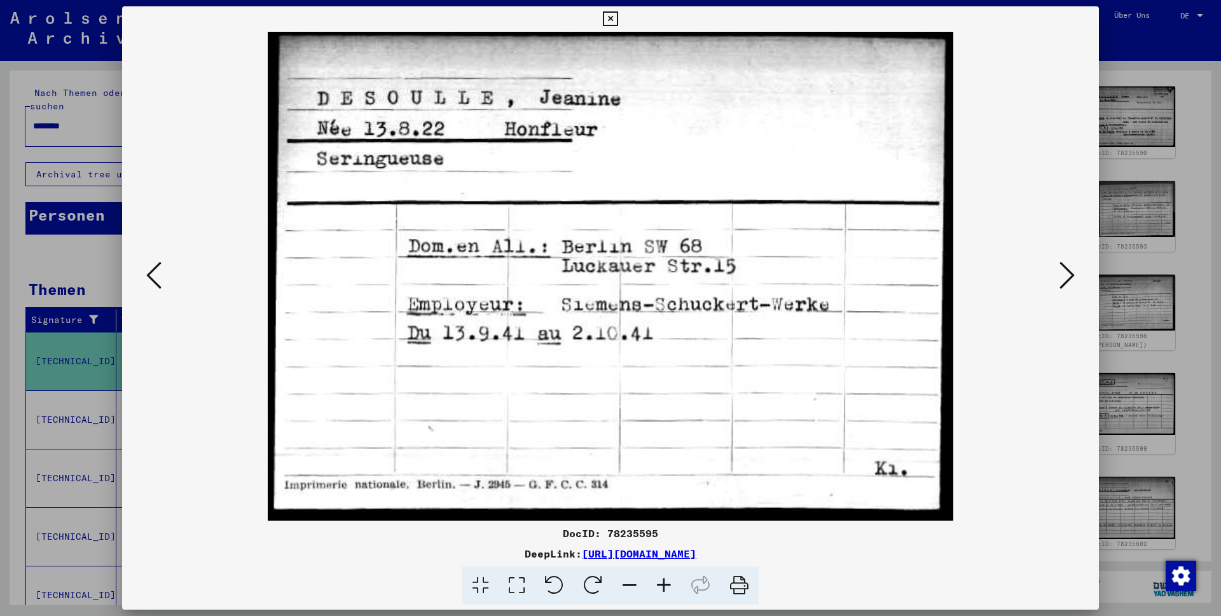
click at [1062, 276] on icon at bounding box center [1067, 275] width 15 height 31
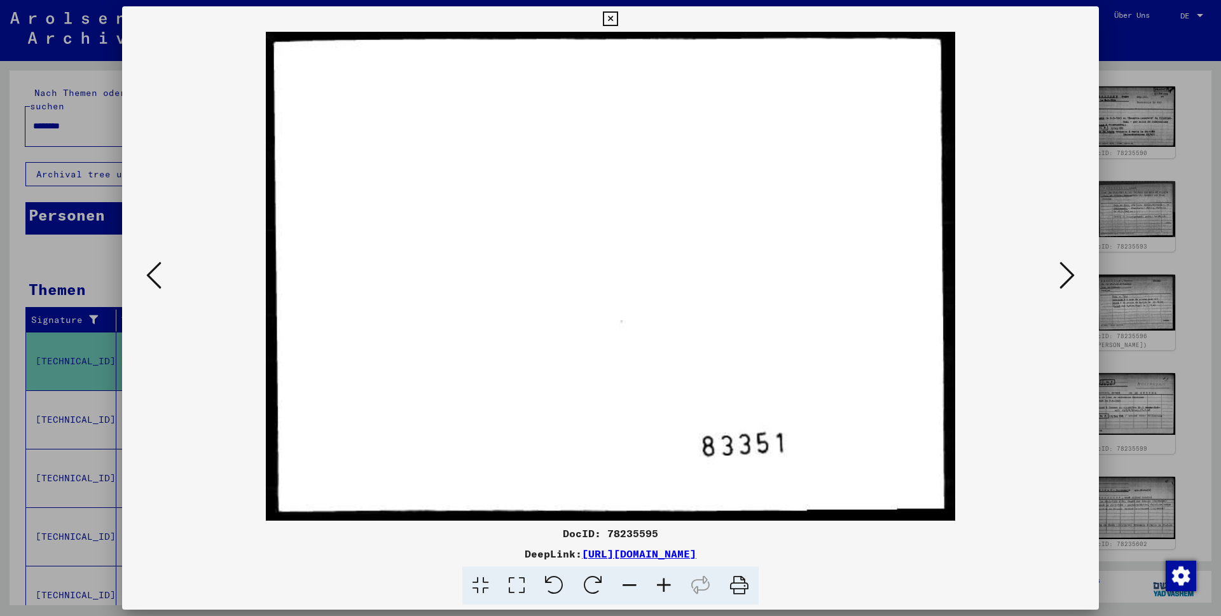
click at [1062, 276] on icon at bounding box center [1067, 275] width 15 height 31
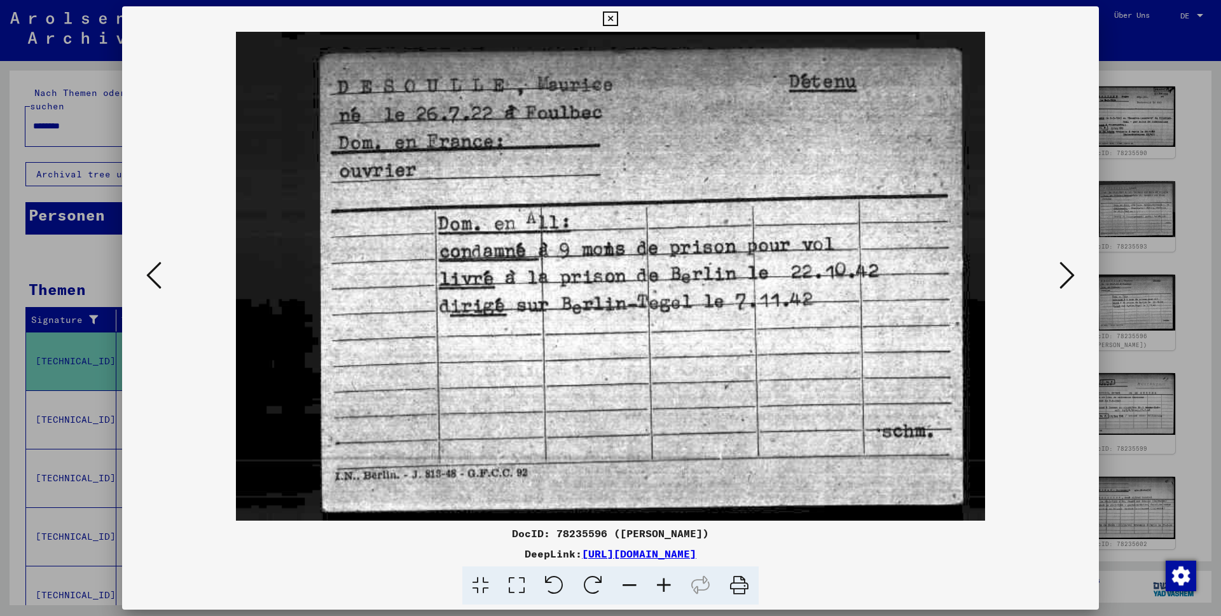
click at [1062, 276] on icon at bounding box center [1067, 275] width 15 height 31
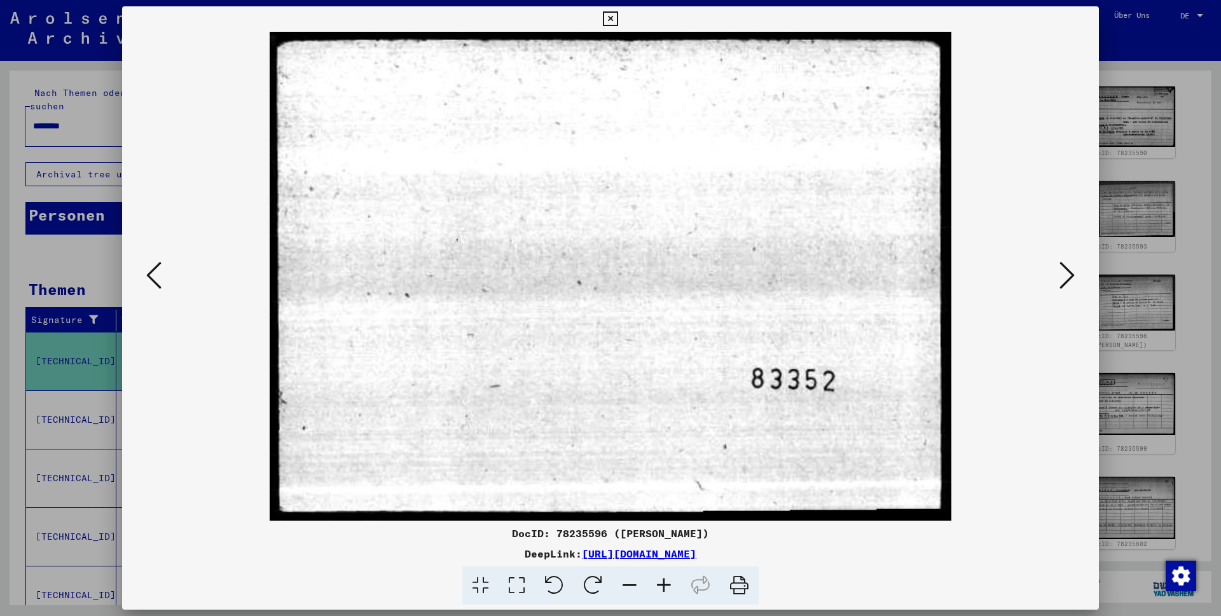
click at [1062, 276] on icon at bounding box center [1067, 275] width 15 height 31
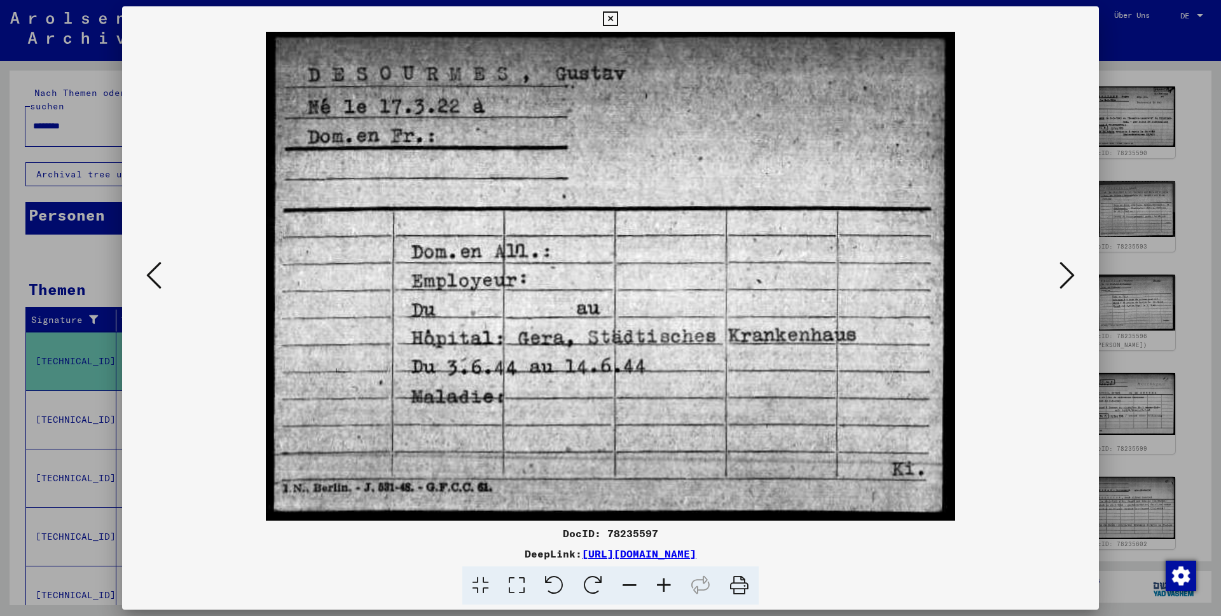
click at [1062, 276] on icon at bounding box center [1067, 275] width 15 height 31
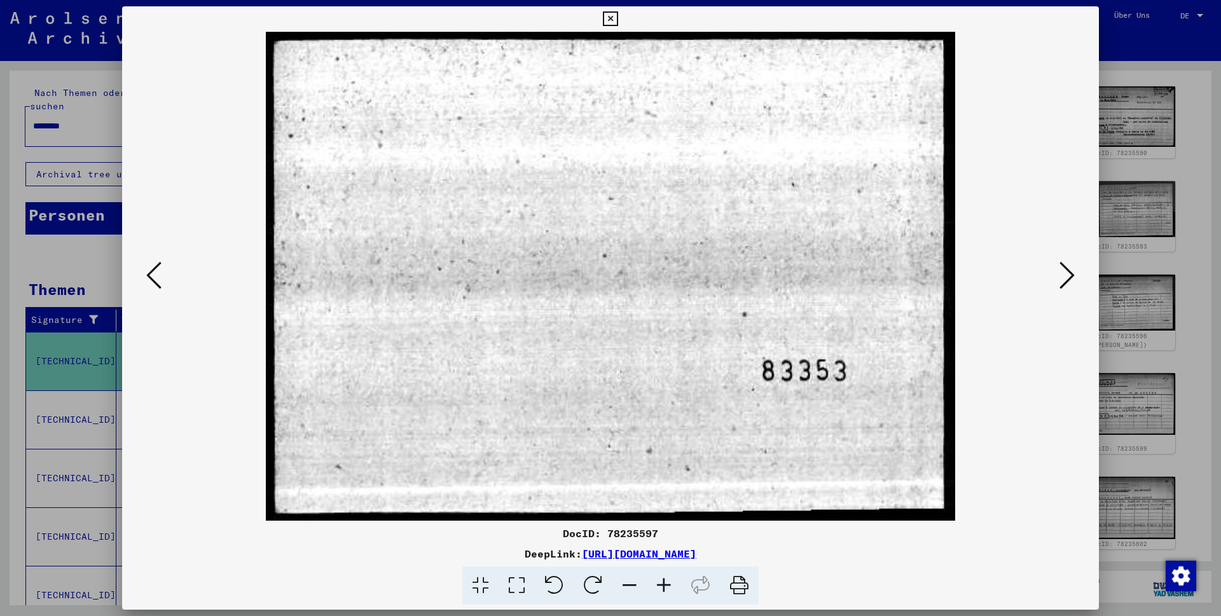
click at [1062, 276] on icon at bounding box center [1067, 275] width 15 height 31
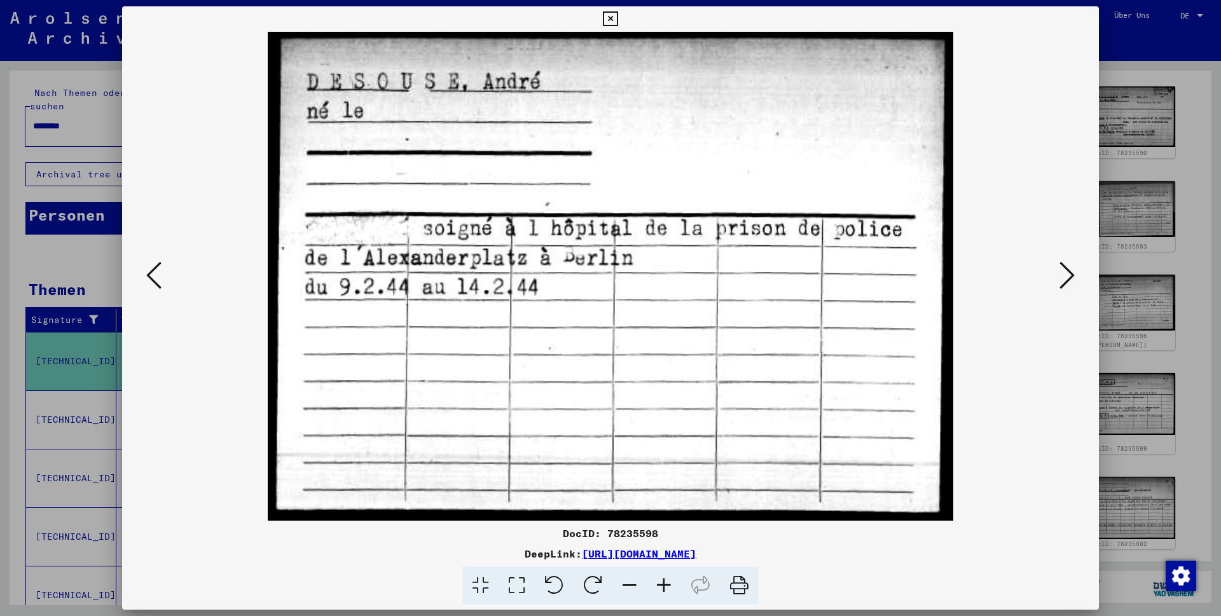
click at [1062, 276] on icon at bounding box center [1067, 275] width 15 height 31
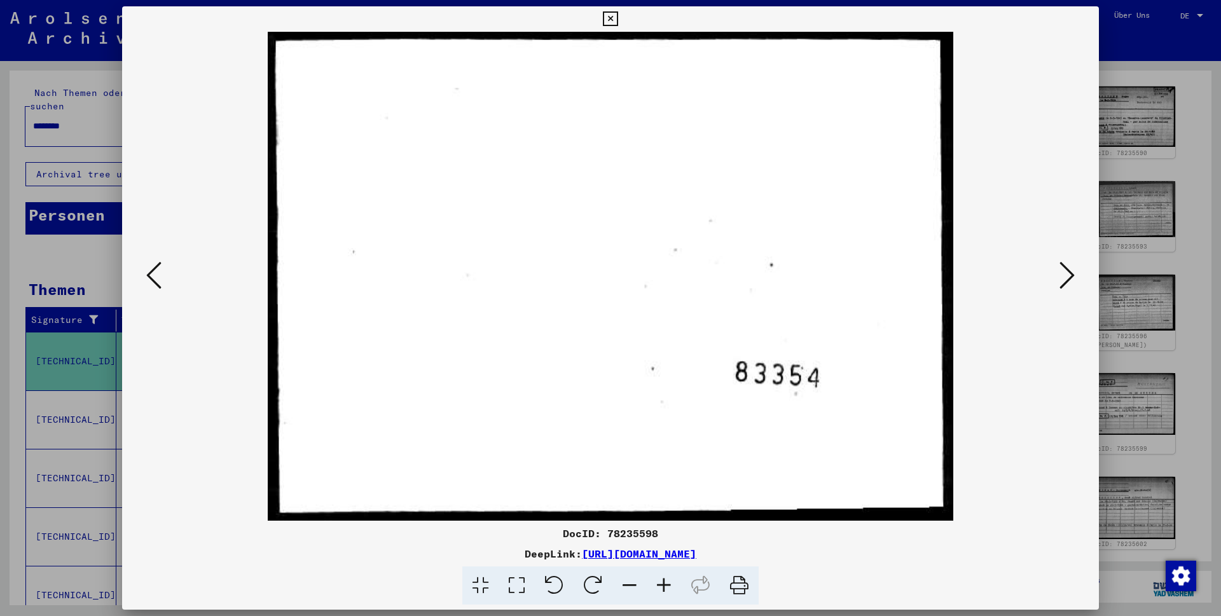
click at [1062, 276] on icon at bounding box center [1067, 275] width 15 height 31
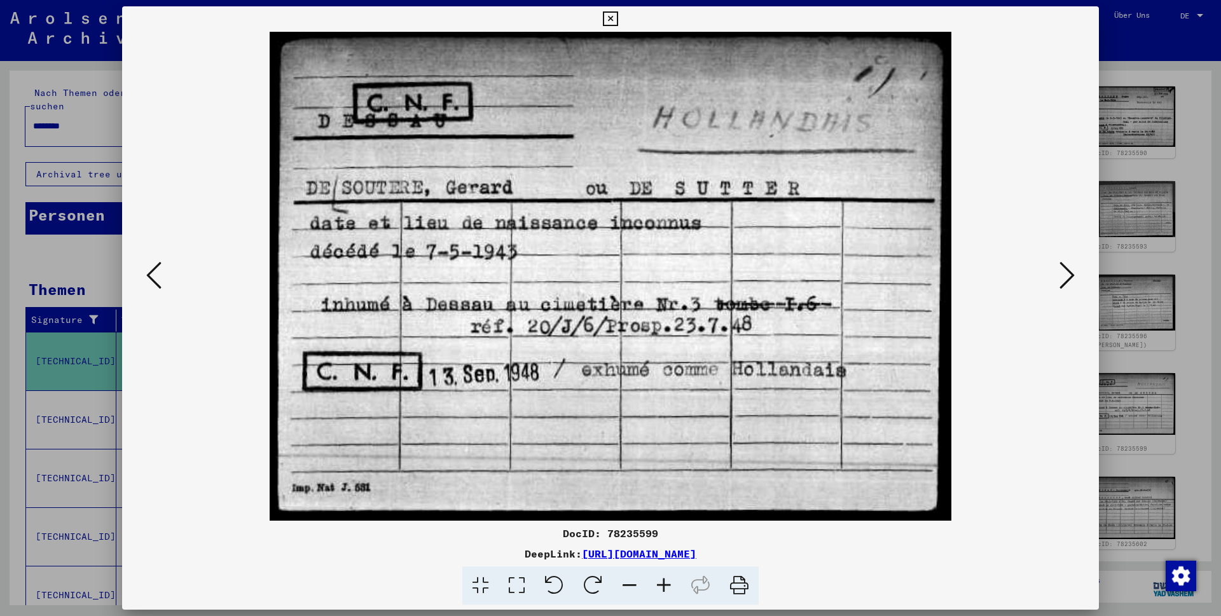
click at [1062, 276] on icon at bounding box center [1067, 275] width 15 height 31
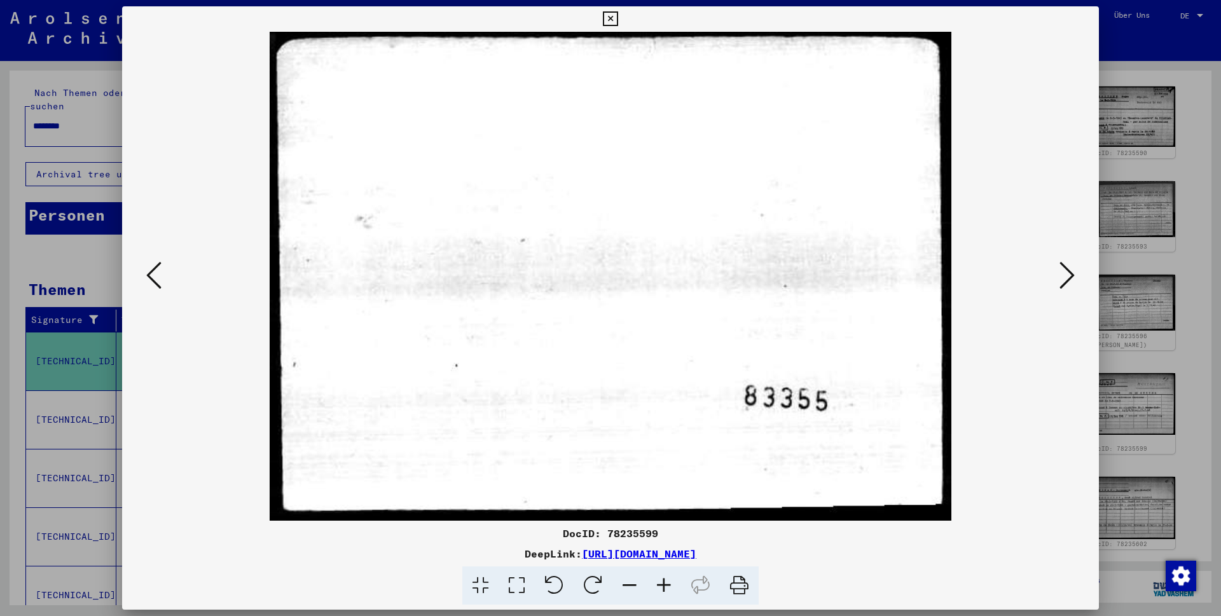
click at [1062, 276] on icon at bounding box center [1067, 275] width 15 height 31
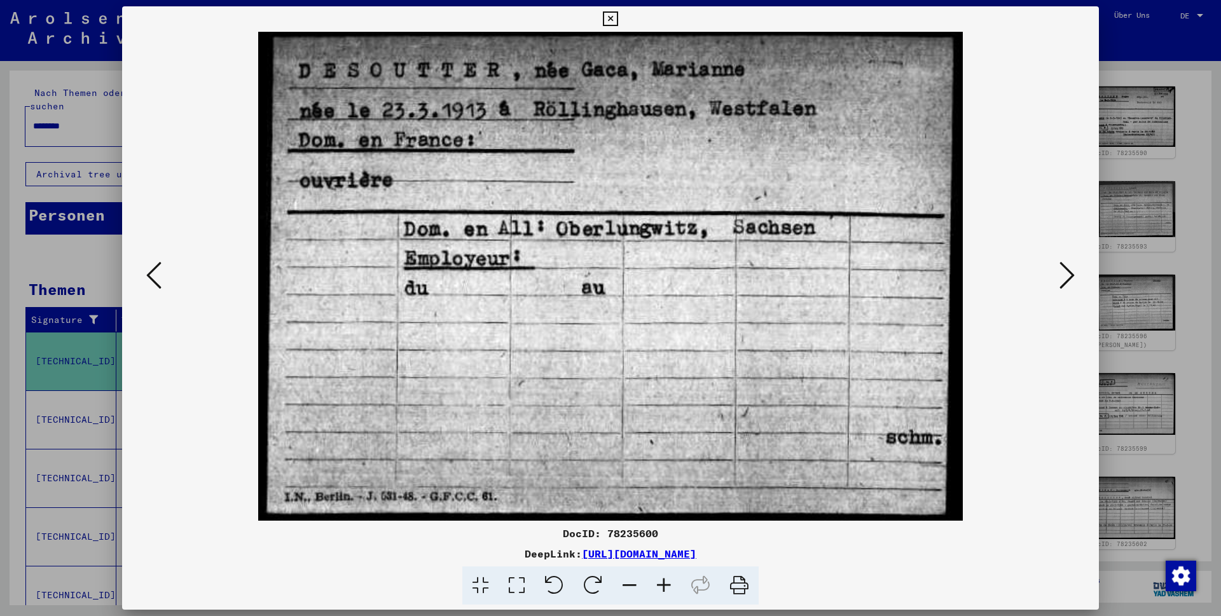
click at [1062, 276] on icon at bounding box center [1067, 275] width 15 height 31
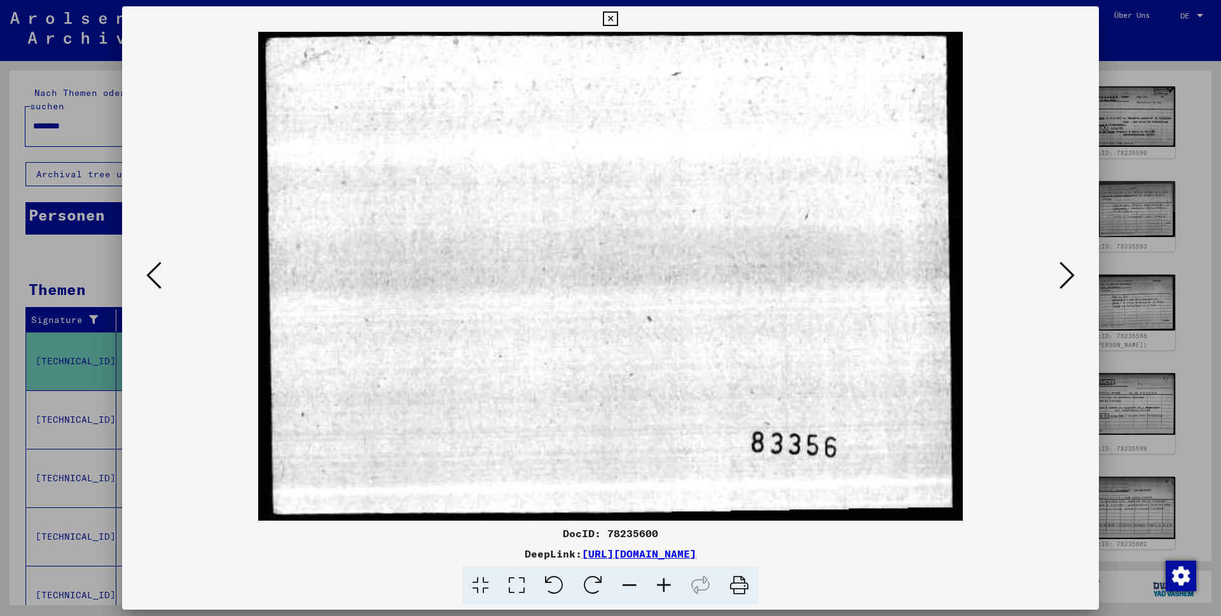
click at [1062, 276] on icon at bounding box center [1067, 275] width 15 height 31
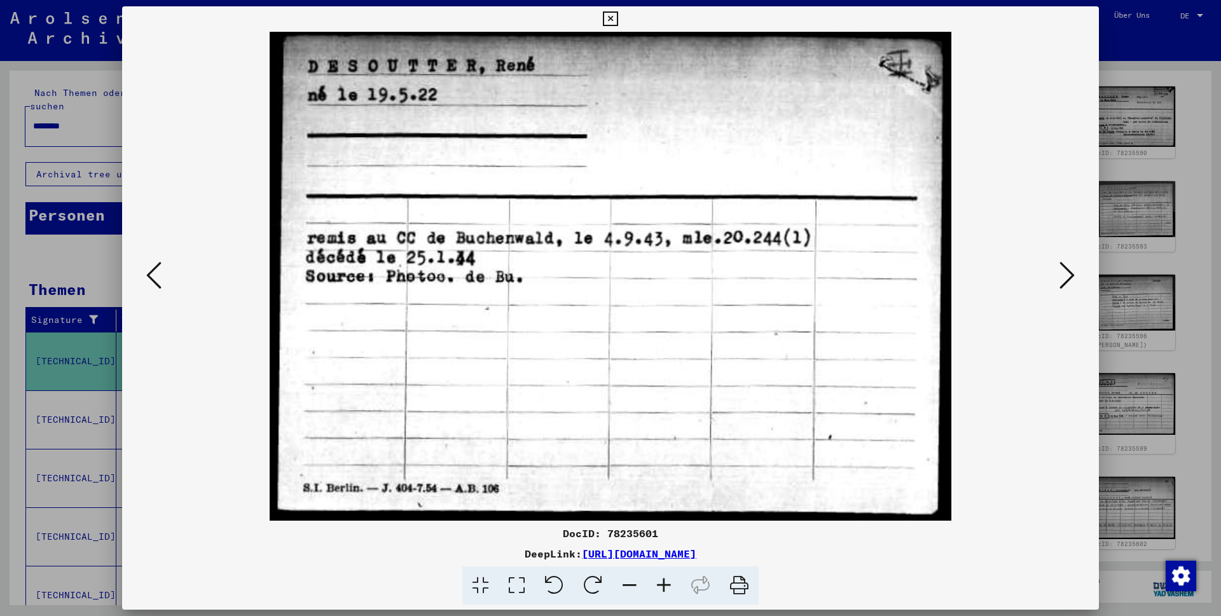
click at [1062, 276] on icon at bounding box center [1067, 275] width 15 height 31
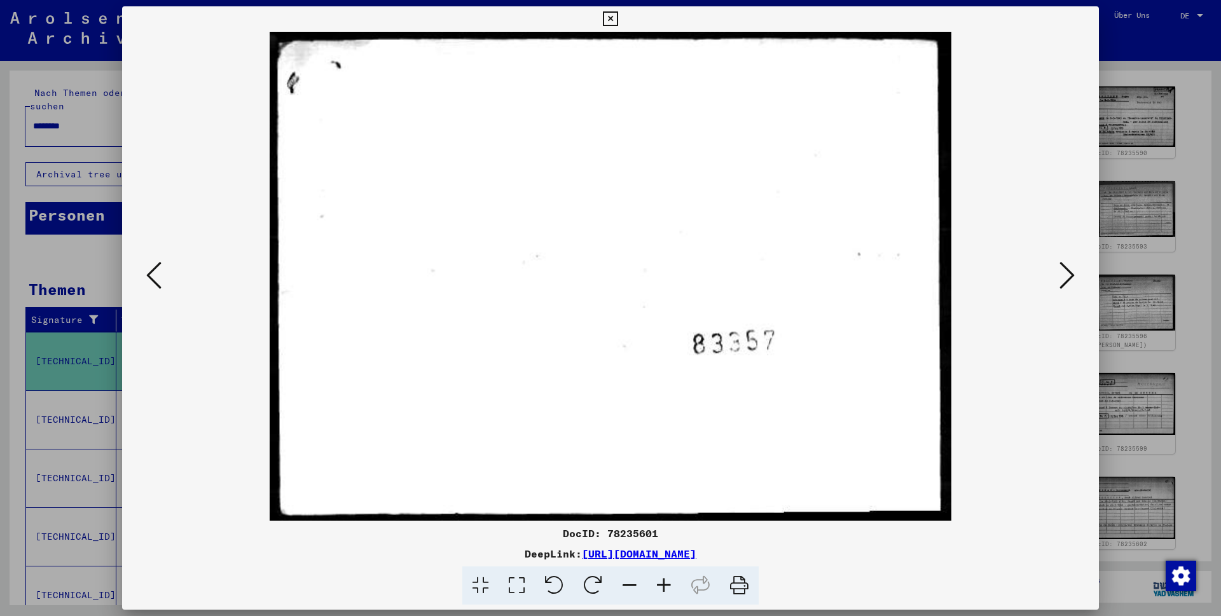
click at [1062, 276] on icon at bounding box center [1067, 275] width 15 height 31
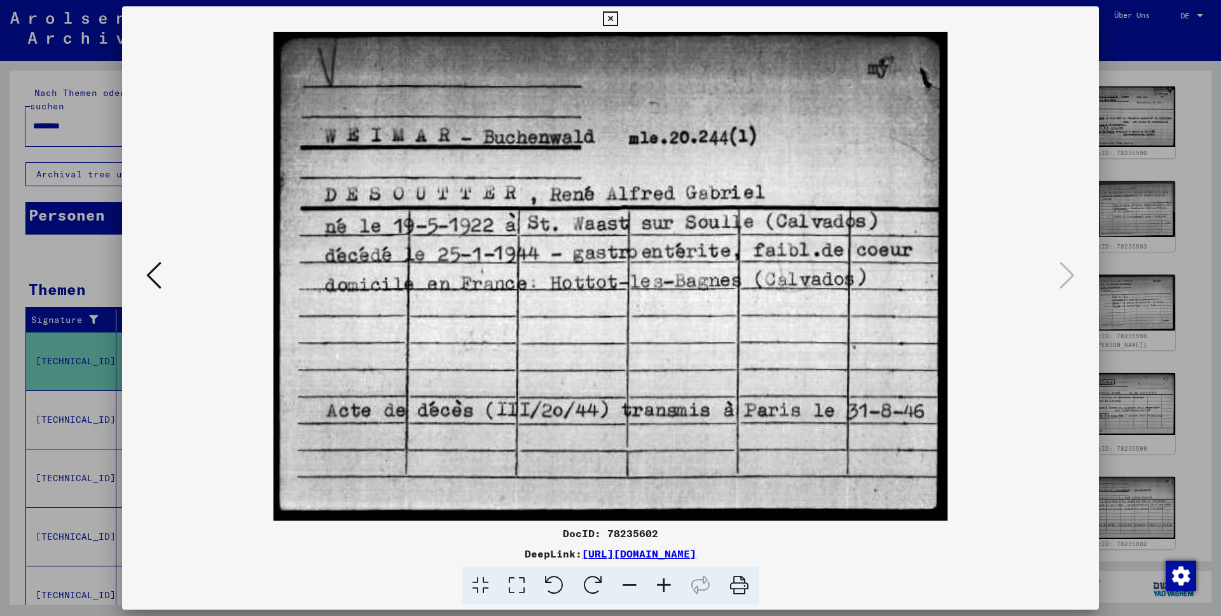
click at [618, 23] on icon at bounding box center [610, 18] width 15 height 15
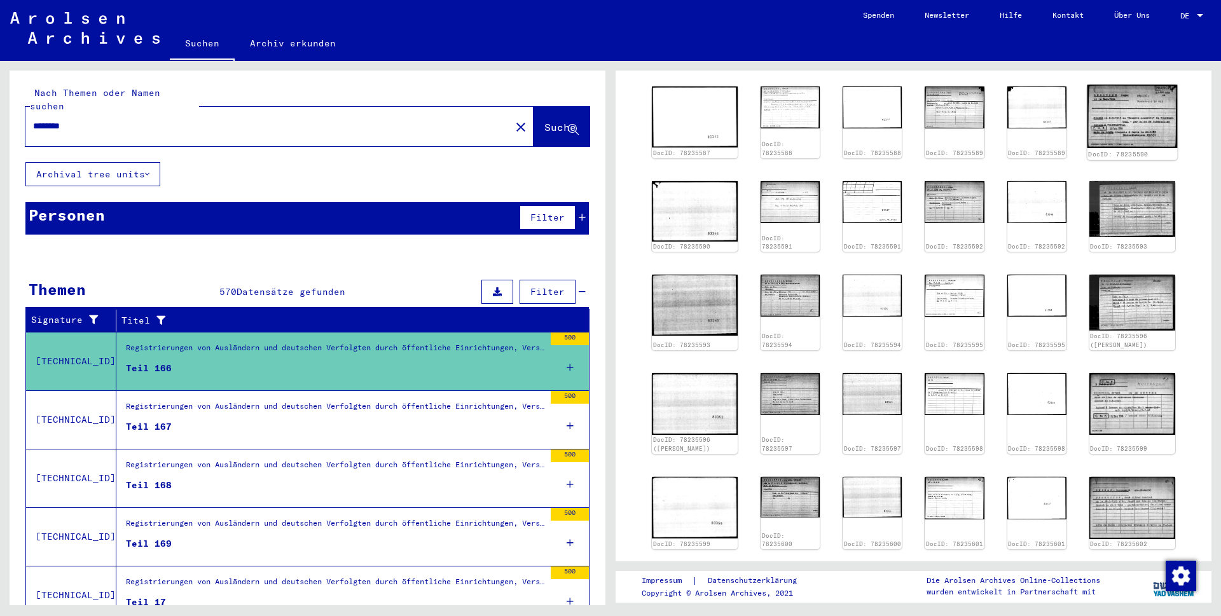
click at [1119, 134] on img at bounding box center [1132, 117] width 90 height 64
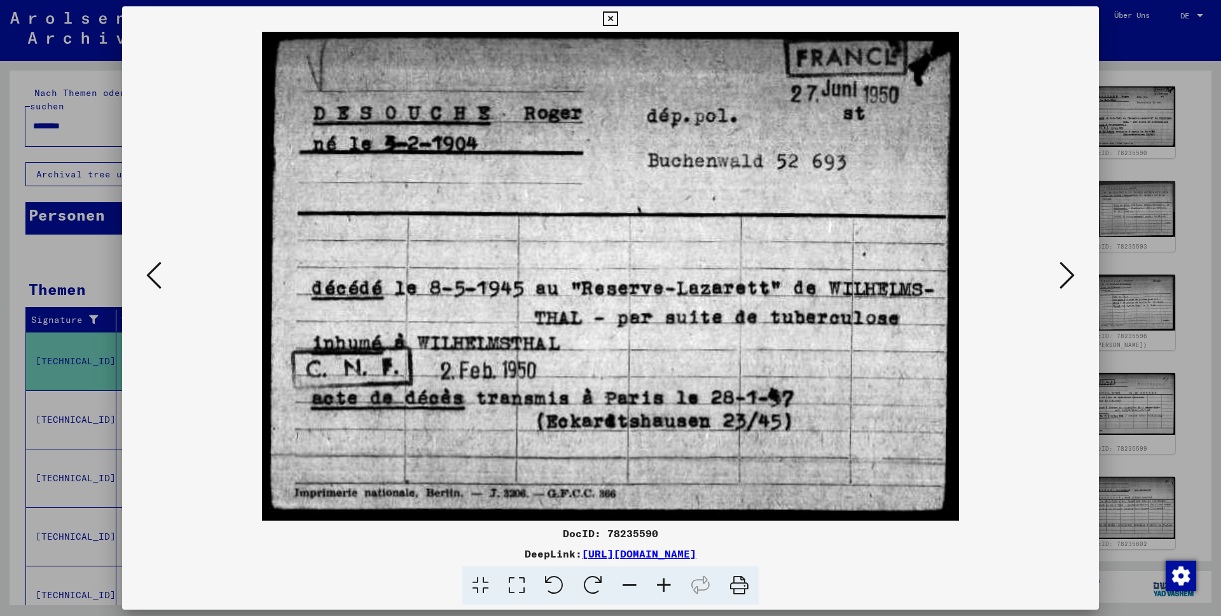
click at [618, 11] on icon at bounding box center [610, 18] width 15 height 15
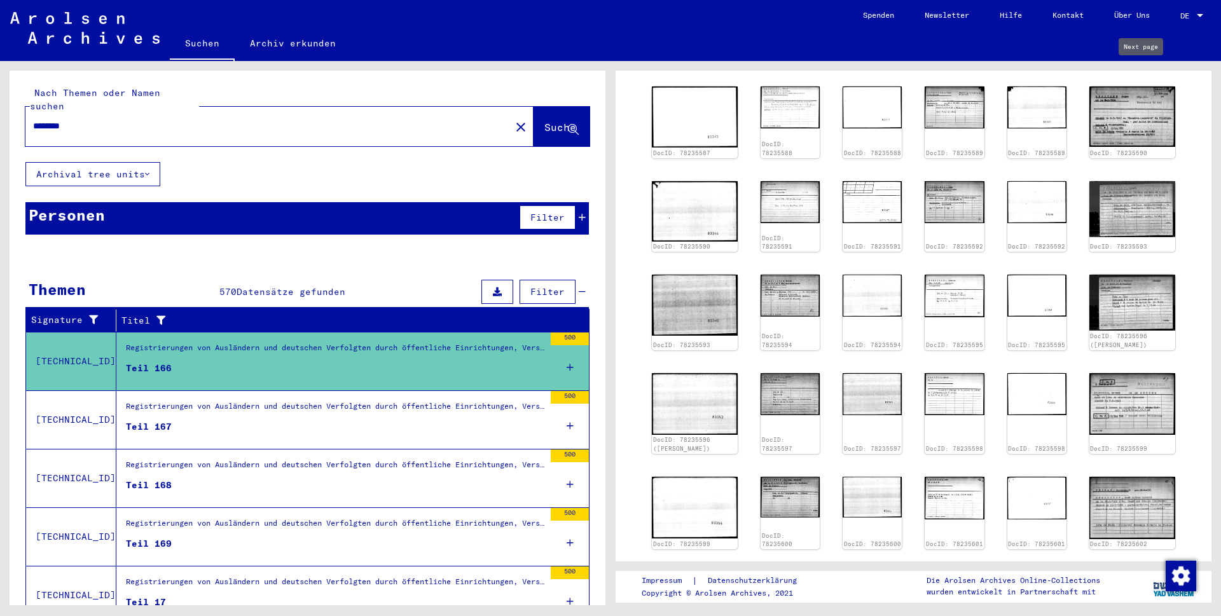
click at [1146, 74] on icon "Next page" at bounding box center [1153, 65] width 18 height 18
type input "**"
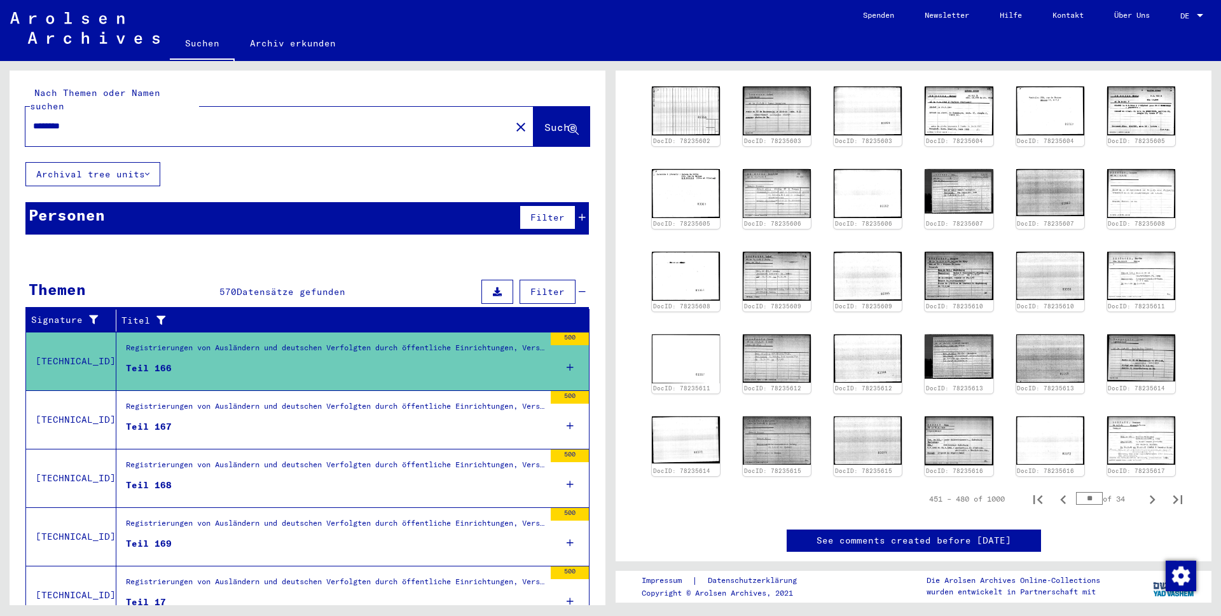
click at [1144, 74] on icon "Next page" at bounding box center [1153, 65] width 18 height 18
type input "**"
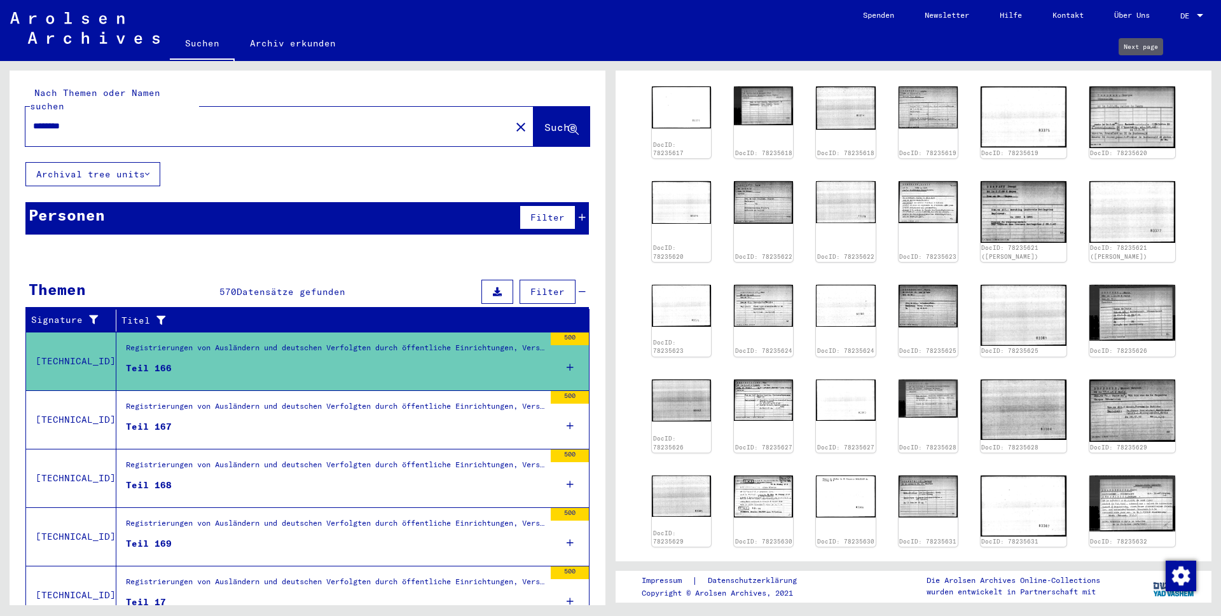
click at [1144, 74] on icon "Next page" at bounding box center [1153, 65] width 18 height 18
type input "**"
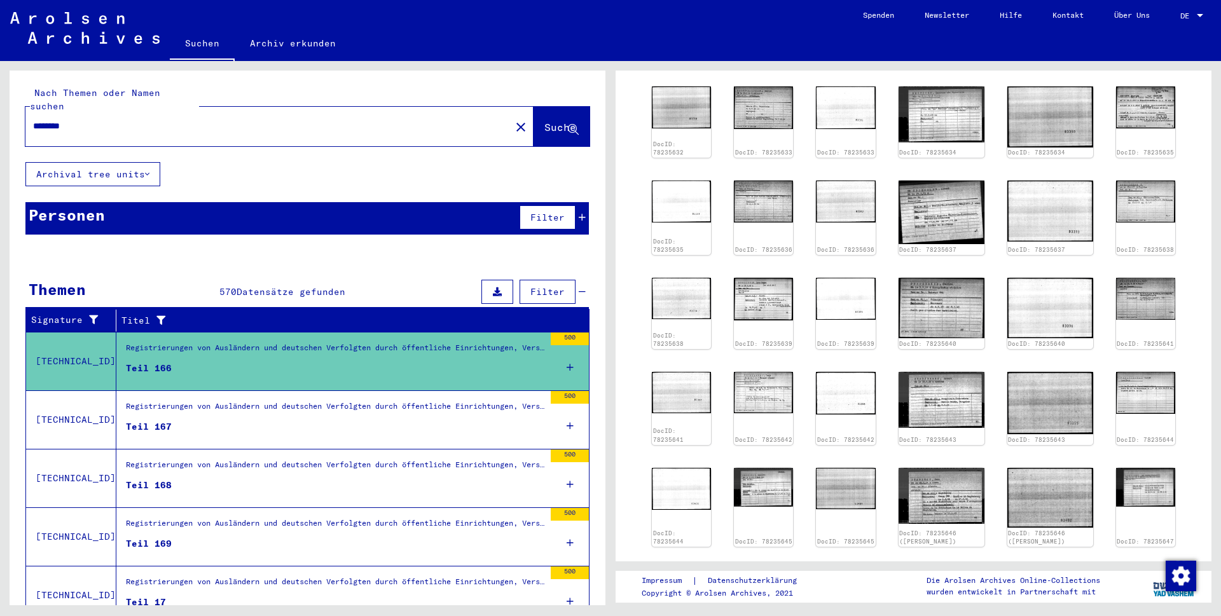
click at [1144, 74] on icon "Next page" at bounding box center [1153, 65] width 18 height 18
type input "**"
click at [1144, 74] on icon "Next page" at bounding box center [1153, 65] width 18 height 18
type input "**"
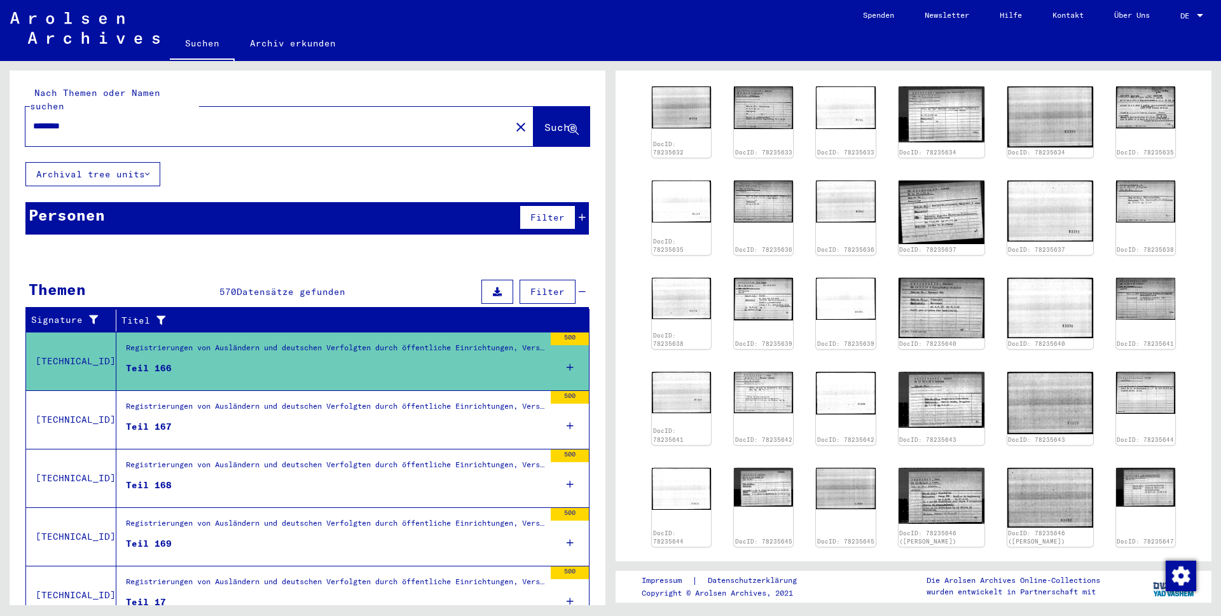
type input "**"
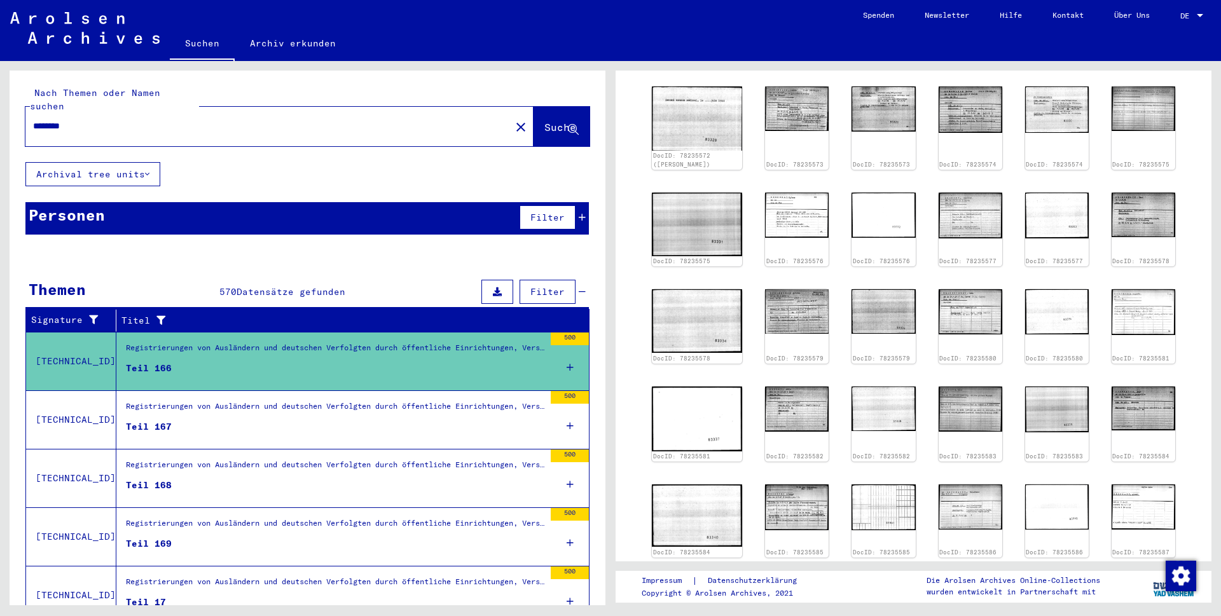
click at [1144, 74] on icon "Next page" at bounding box center [1153, 65] width 18 height 18
type input "**"
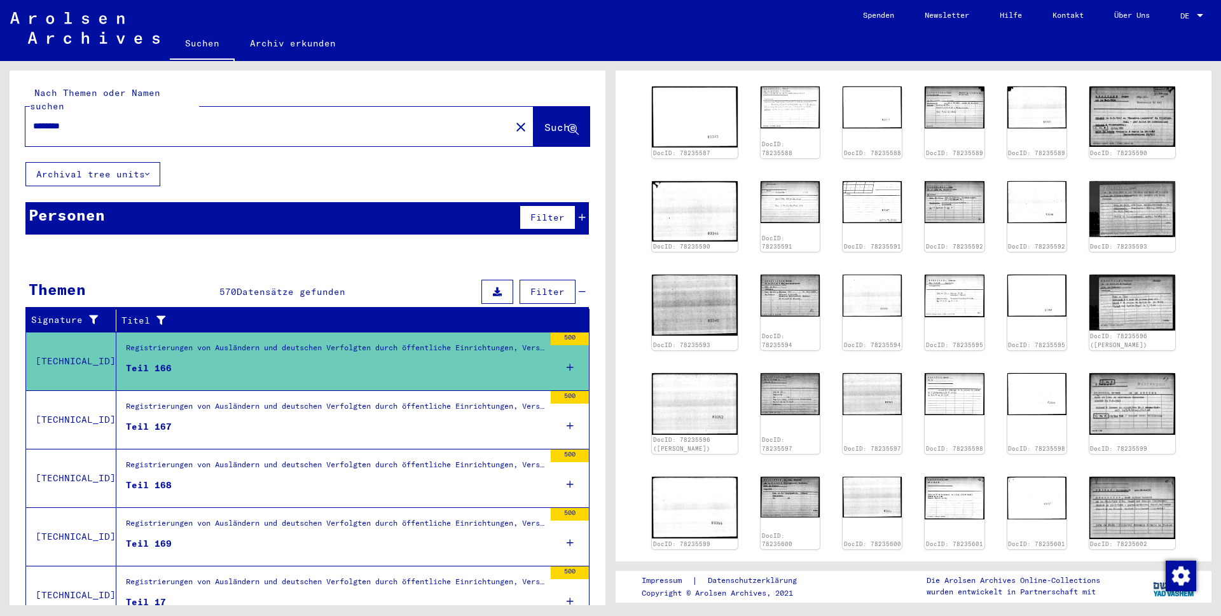
click at [1144, 74] on icon "Next page" at bounding box center [1153, 65] width 18 height 18
type input "**"
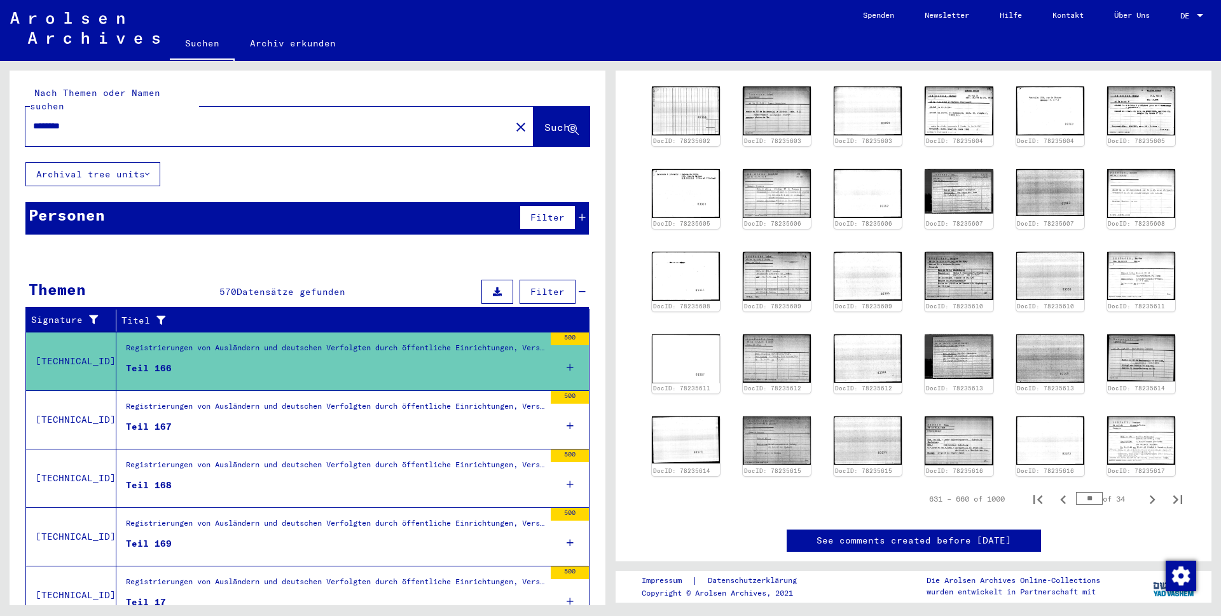
click at [1144, 74] on icon "Next page" at bounding box center [1153, 65] width 18 height 18
type input "**"
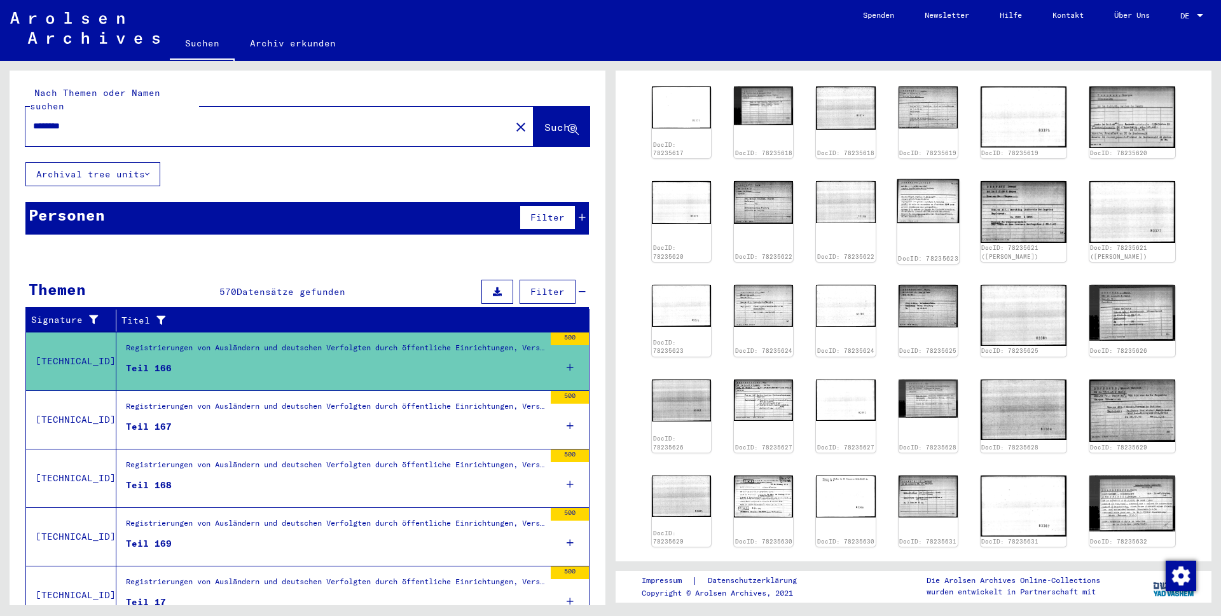
click at [943, 200] on img at bounding box center [928, 201] width 62 height 44
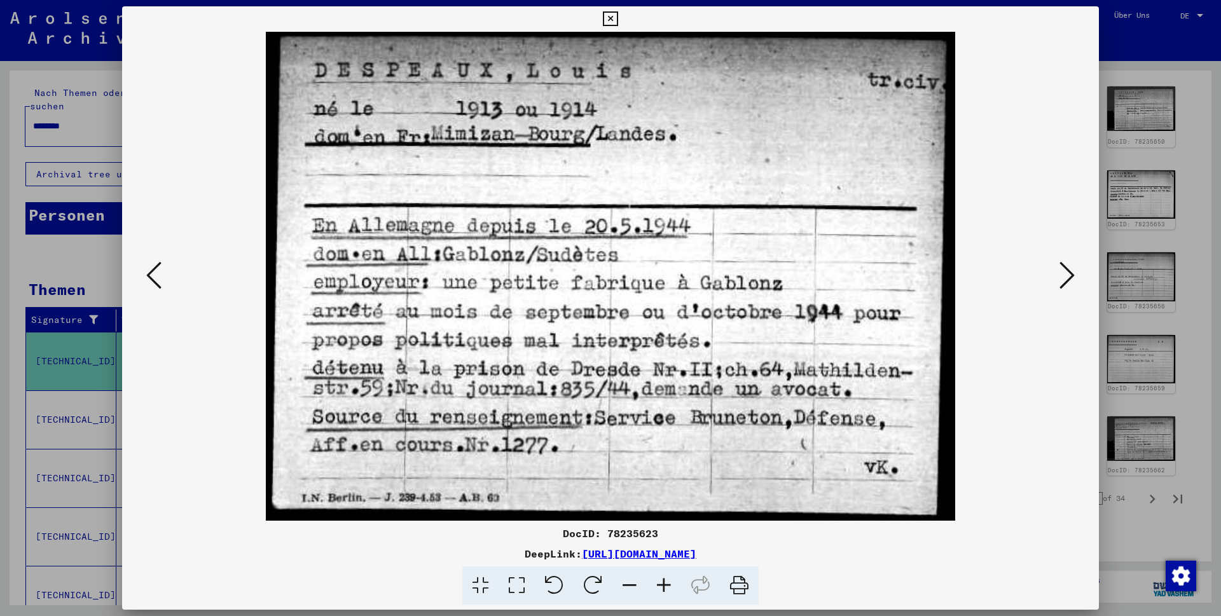
click at [618, 20] on icon at bounding box center [610, 18] width 15 height 15
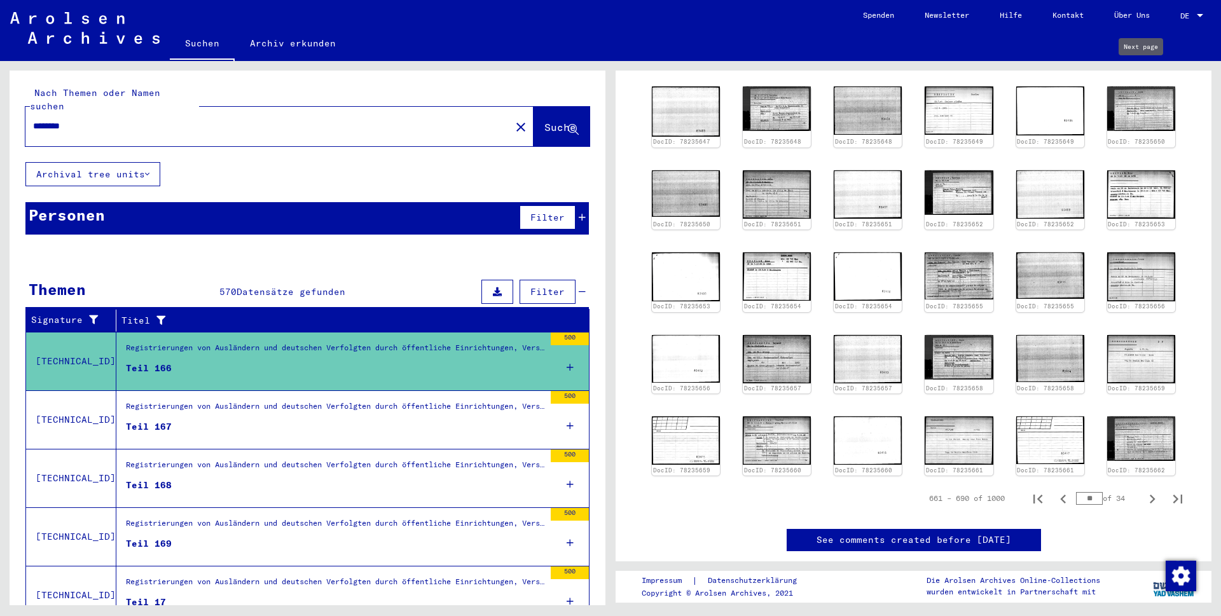
click at [1145, 74] on icon "Next page" at bounding box center [1153, 65] width 18 height 18
type input "**"
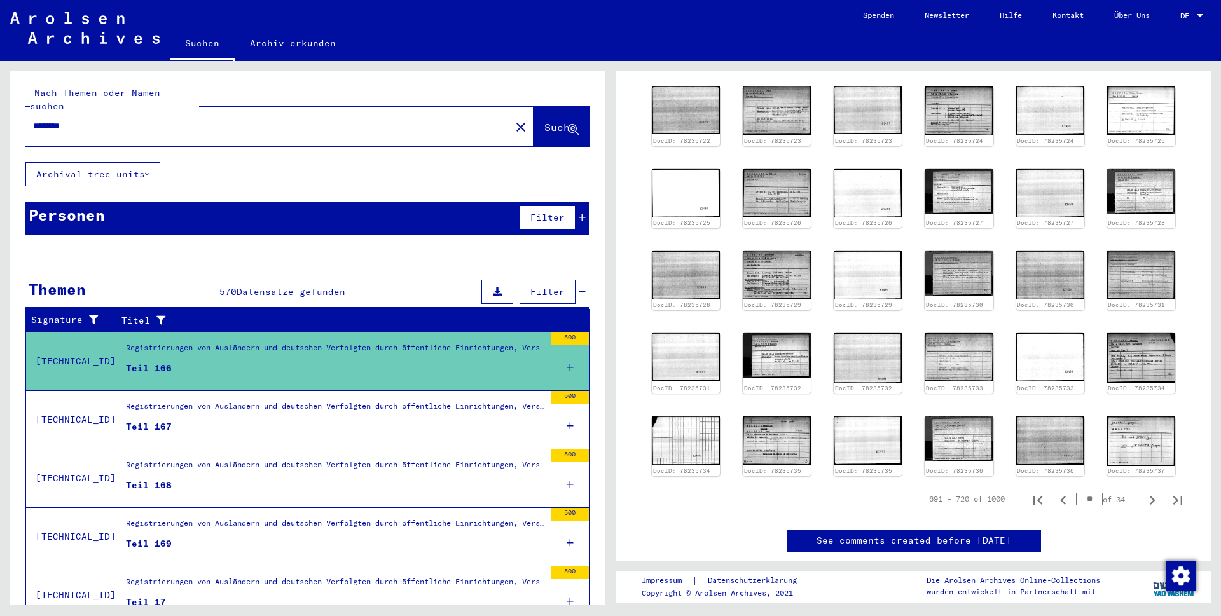
click at [1144, 74] on icon "Next page" at bounding box center [1153, 65] width 18 height 18
type input "**"
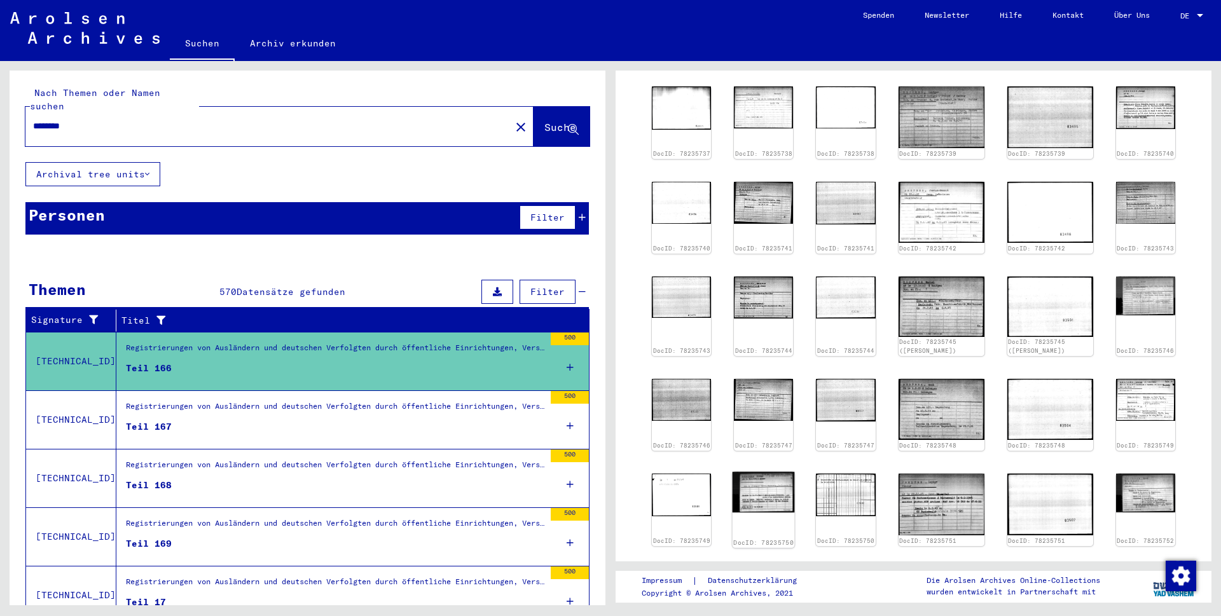
click at [790, 472] on img at bounding box center [764, 492] width 62 height 41
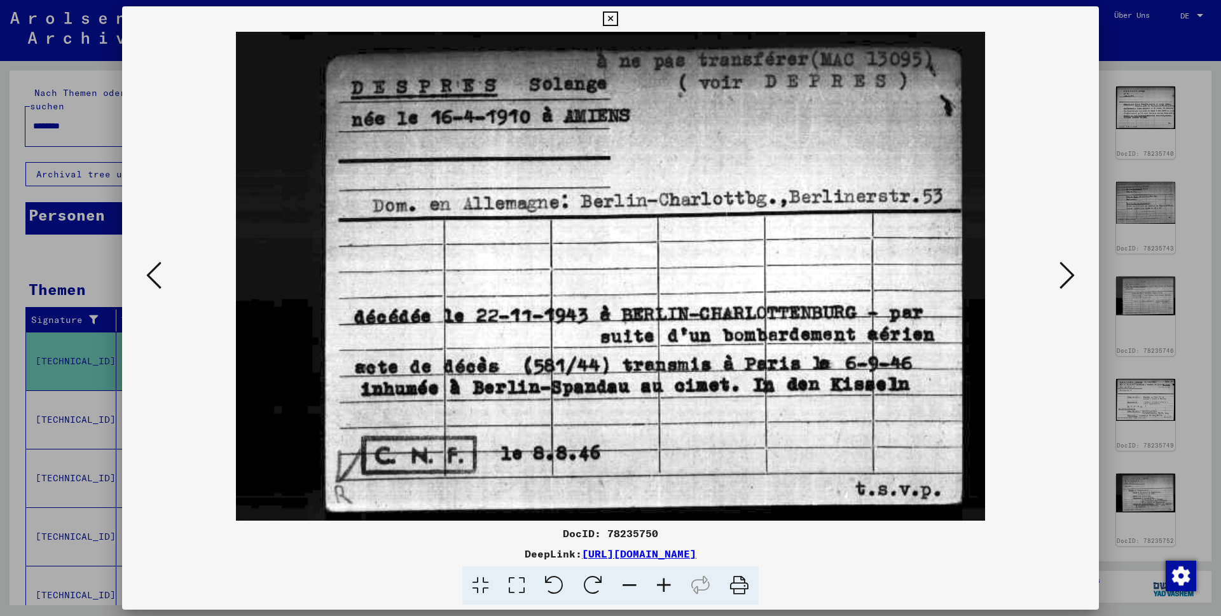
click at [618, 16] on icon at bounding box center [610, 18] width 15 height 15
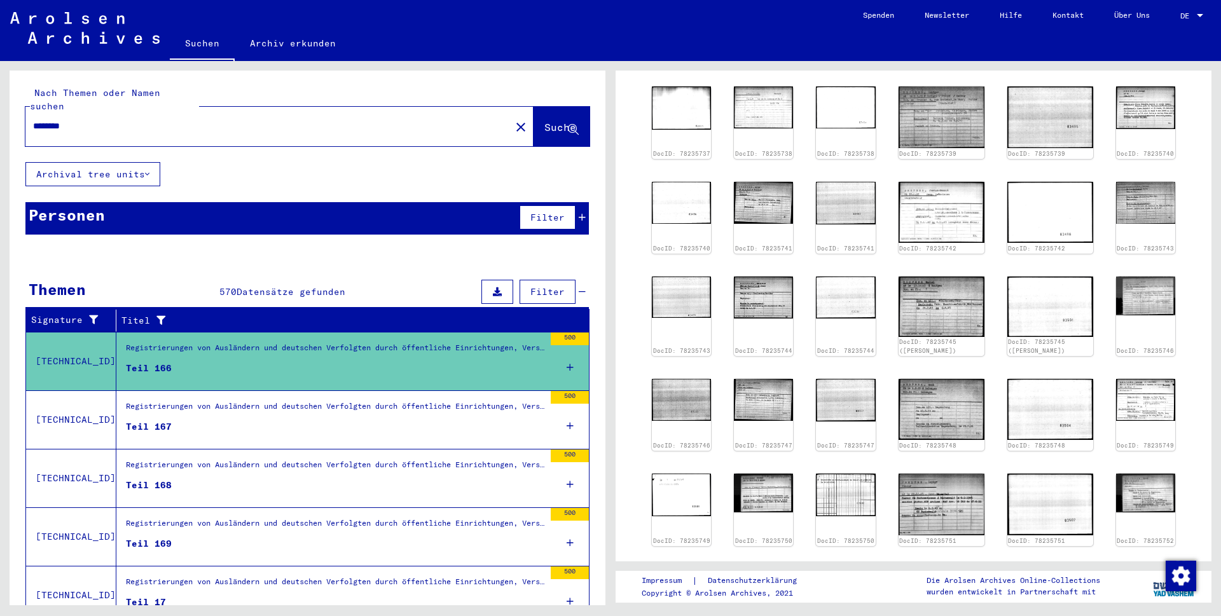
click at [918, 117] on div "DocID: 78235737 DocID: 78235738 DocID: 78235738 DocID: 78235739 DocID: 78235739…" at bounding box center [914, 316] width 534 height 470
click at [930, 117] on img at bounding box center [941, 117] width 90 height 64
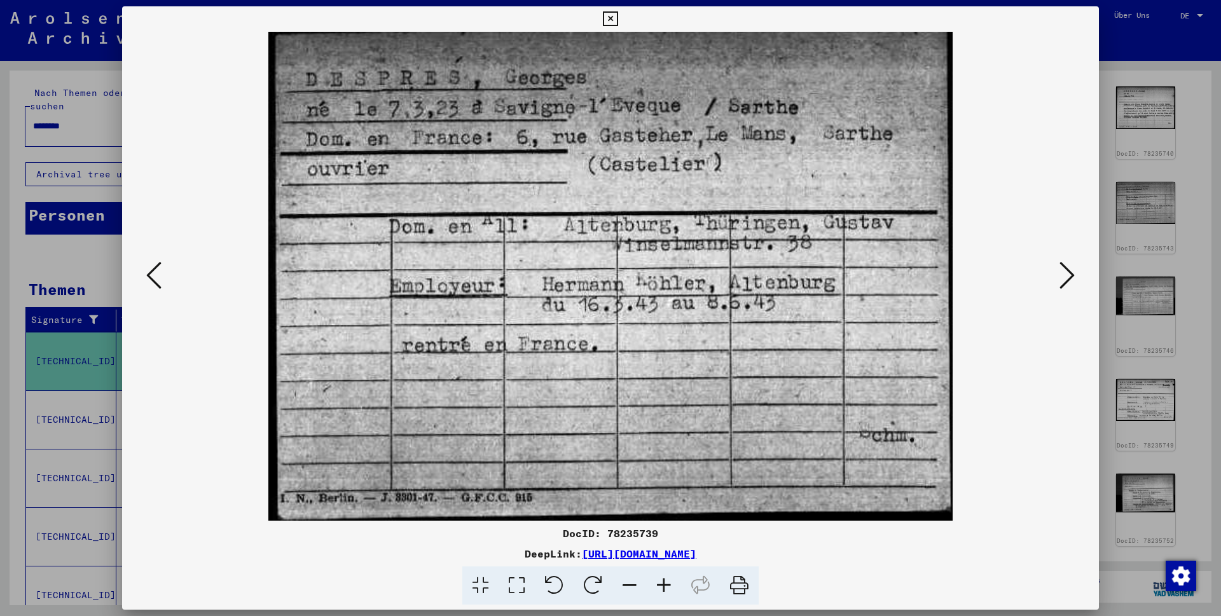
click at [1062, 268] on icon at bounding box center [1067, 275] width 15 height 31
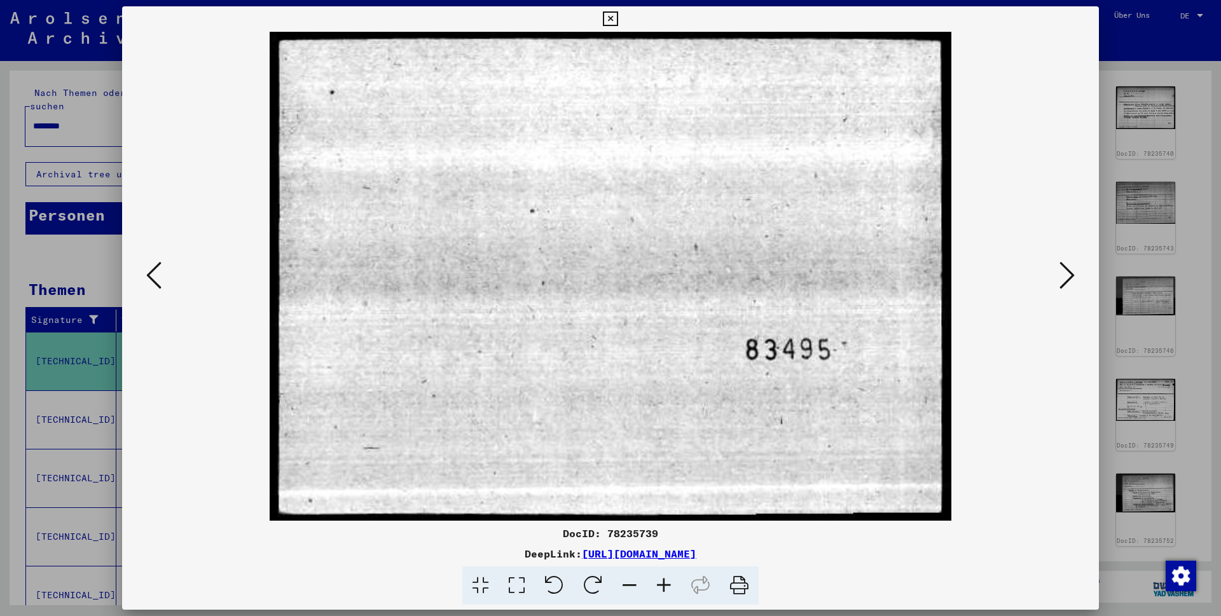
click at [1062, 268] on icon at bounding box center [1067, 275] width 15 height 31
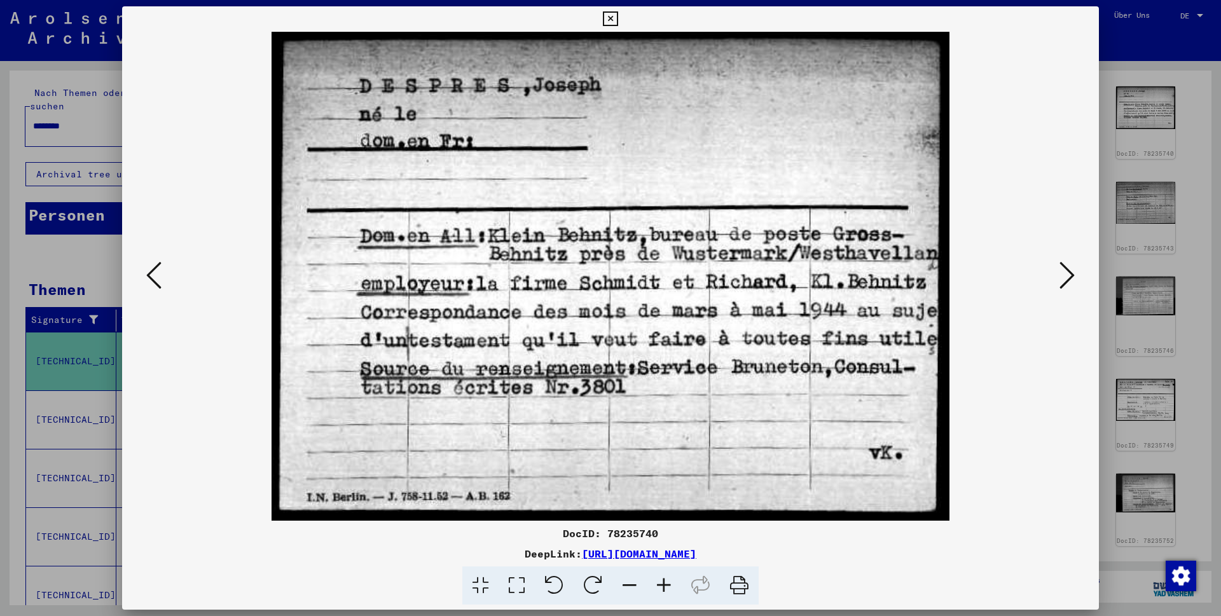
click at [1062, 268] on icon at bounding box center [1067, 275] width 15 height 31
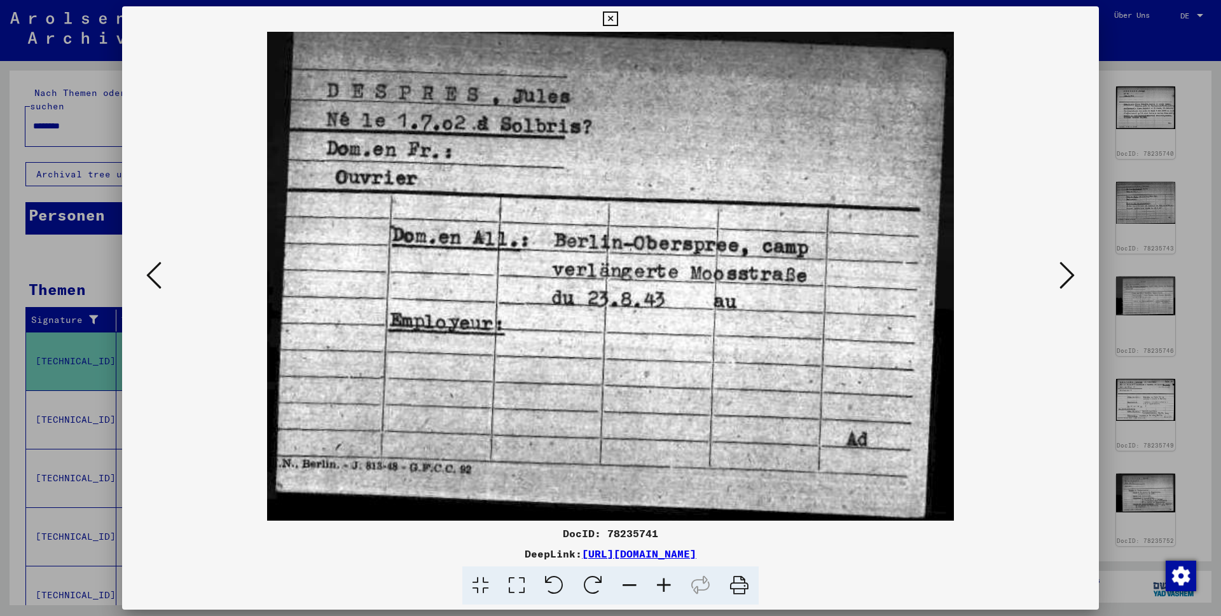
click at [1062, 268] on icon at bounding box center [1067, 275] width 15 height 31
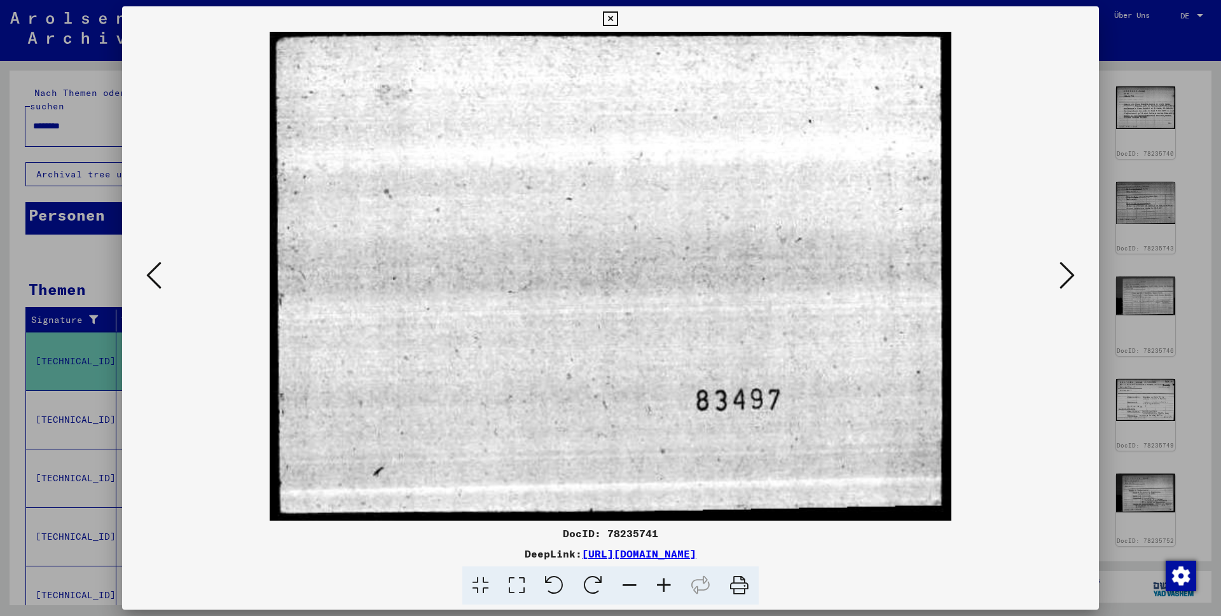
click at [1062, 268] on icon at bounding box center [1067, 275] width 15 height 31
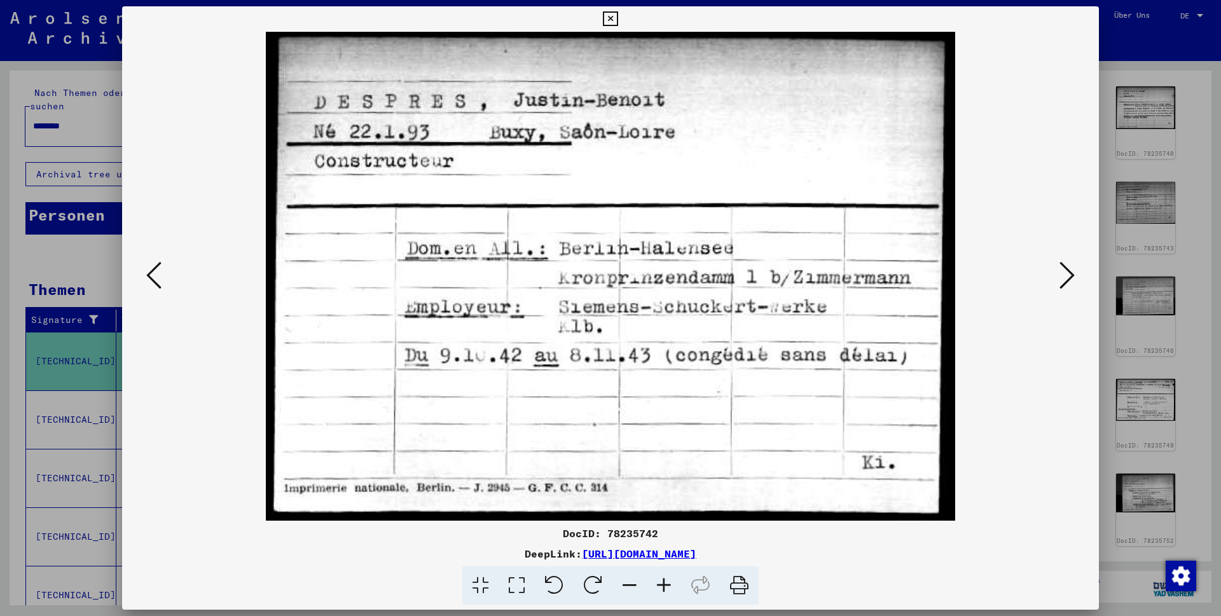
click at [1062, 268] on icon at bounding box center [1067, 275] width 15 height 31
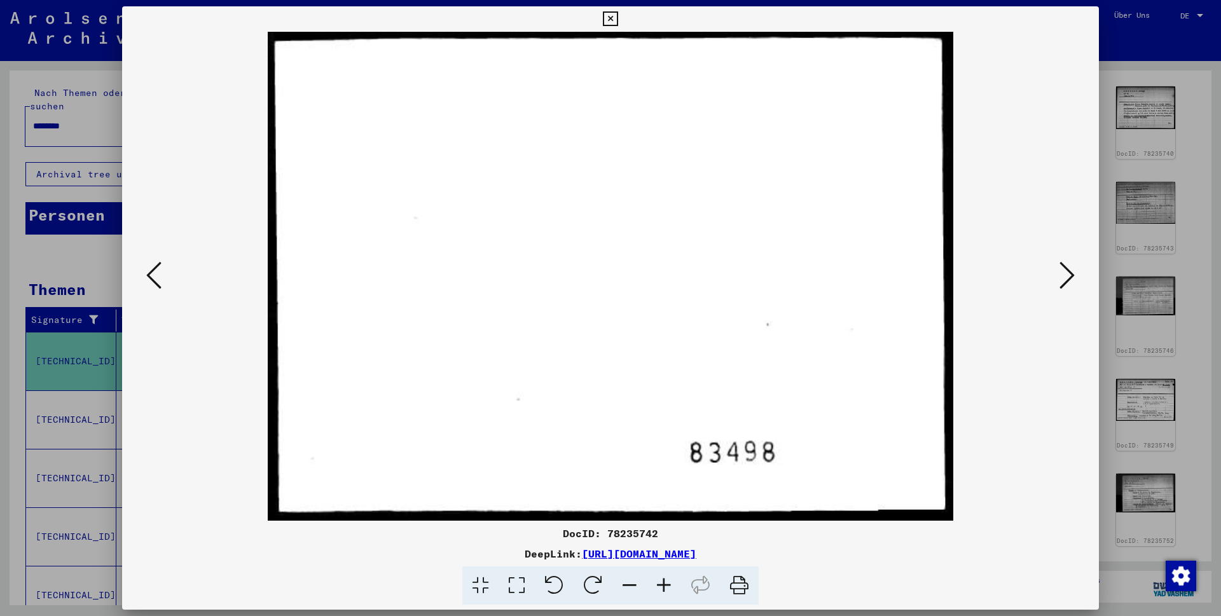
click at [1062, 268] on icon at bounding box center [1067, 275] width 15 height 31
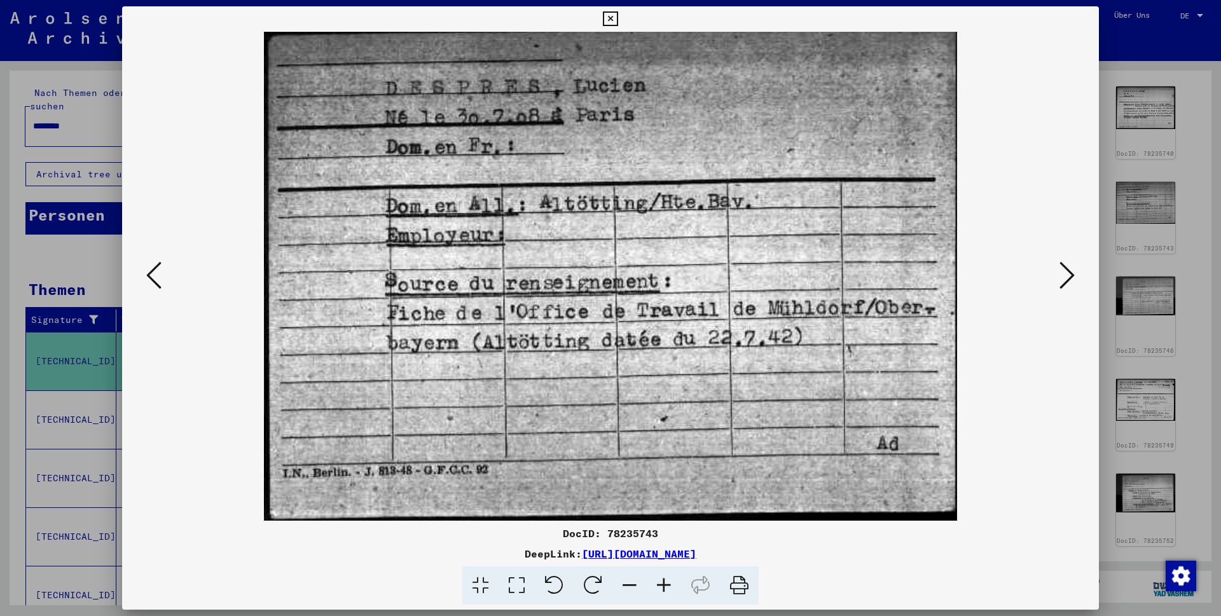
click at [1062, 268] on icon at bounding box center [1067, 275] width 15 height 31
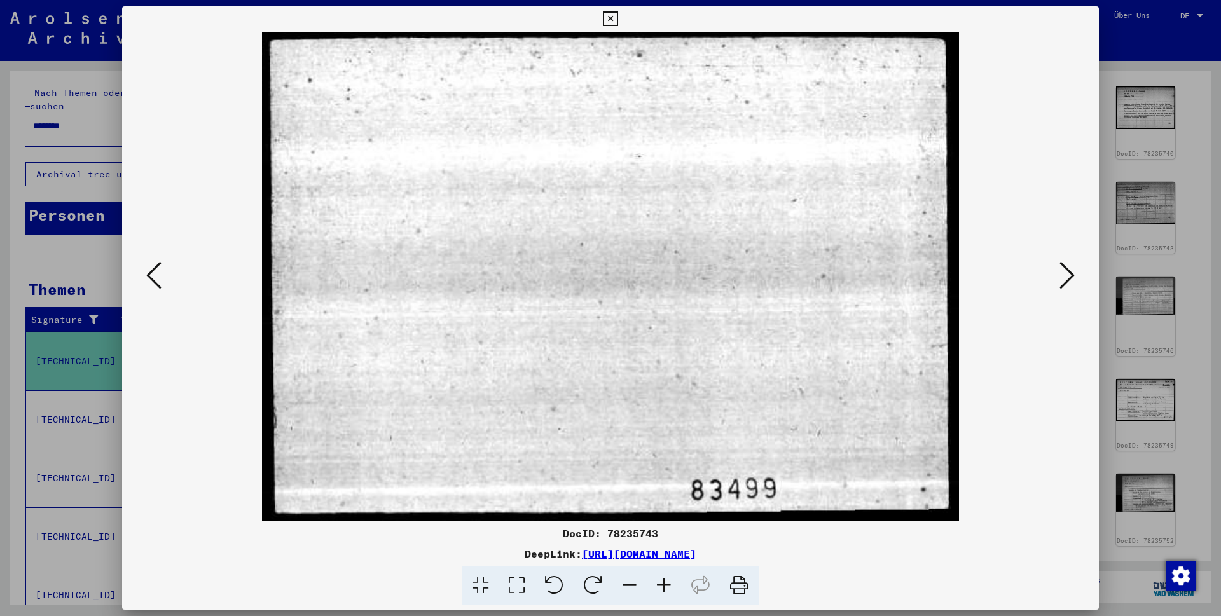
click at [1062, 268] on icon at bounding box center [1067, 275] width 15 height 31
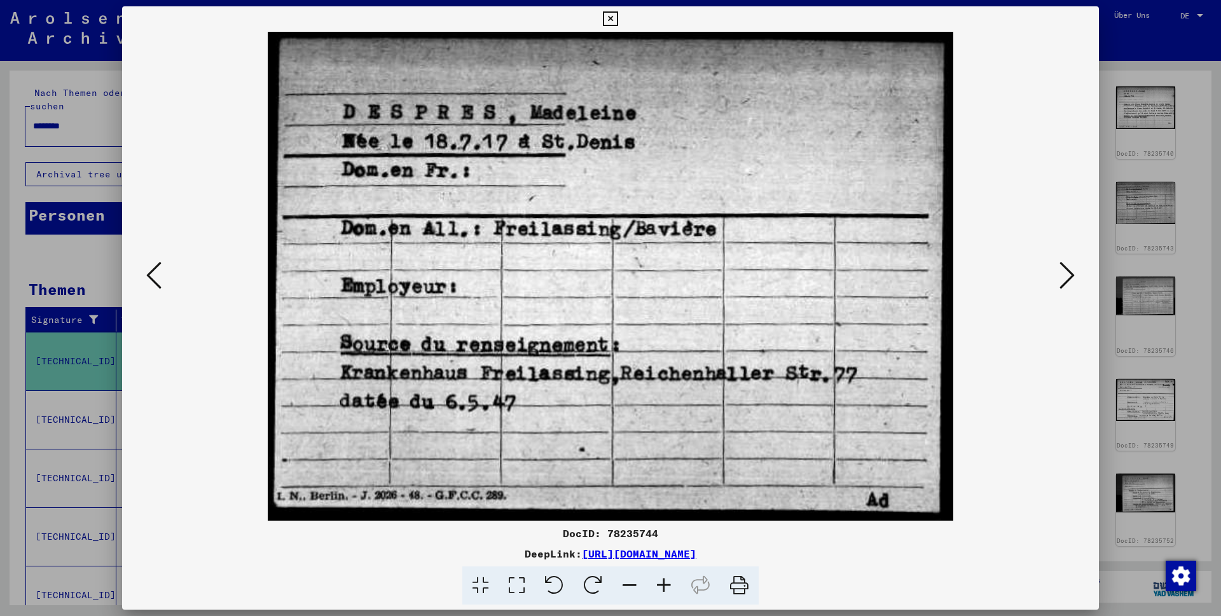
click at [1062, 268] on icon at bounding box center [1067, 275] width 15 height 31
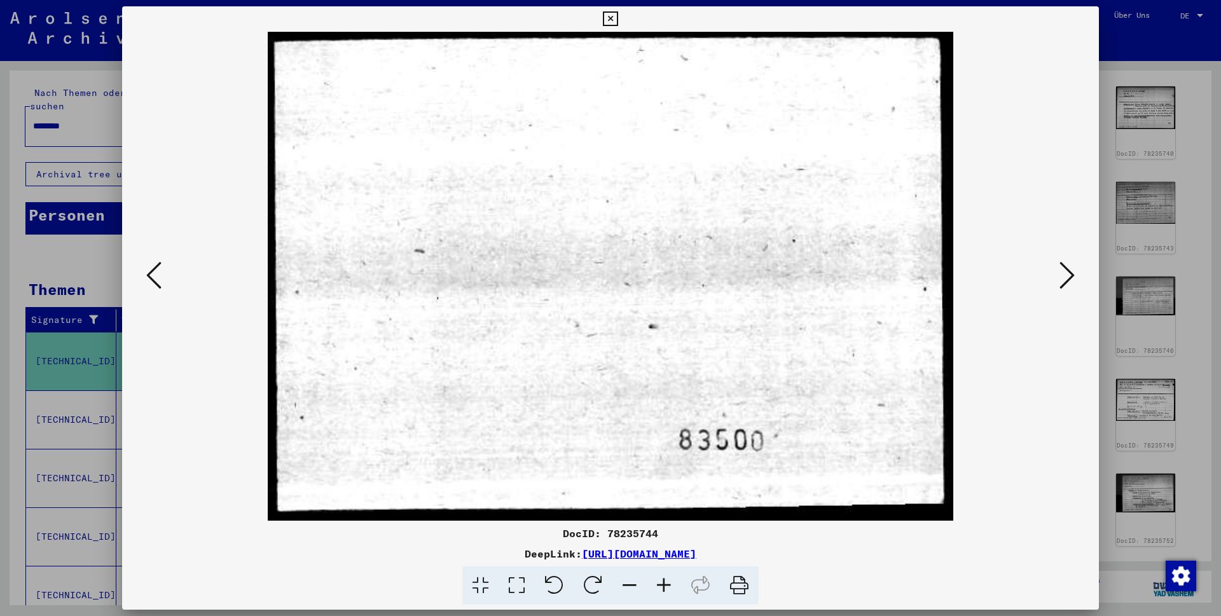
click at [1062, 268] on icon at bounding box center [1067, 275] width 15 height 31
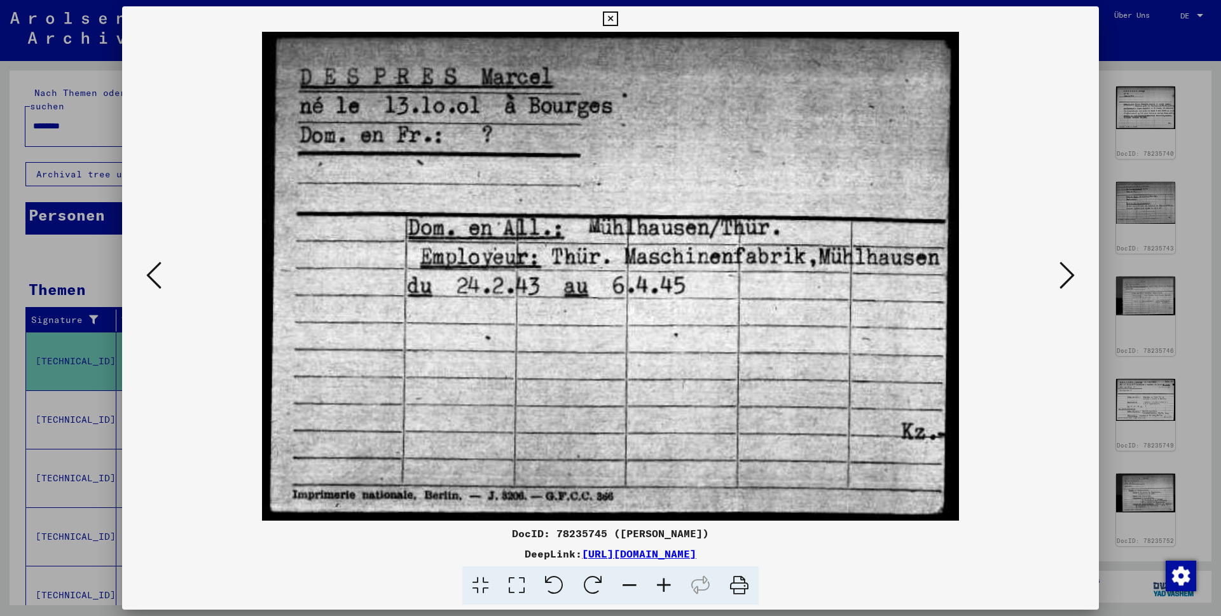
click at [1062, 268] on icon at bounding box center [1067, 275] width 15 height 31
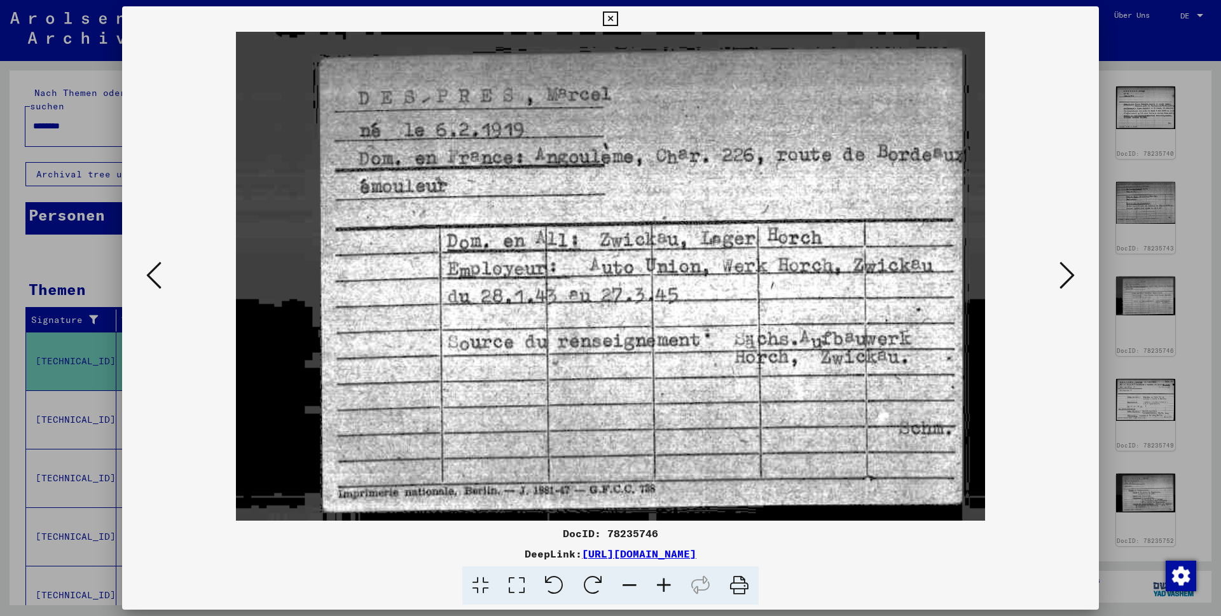
click at [1062, 268] on icon at bounding box center [1067, 275] width 15 height 31
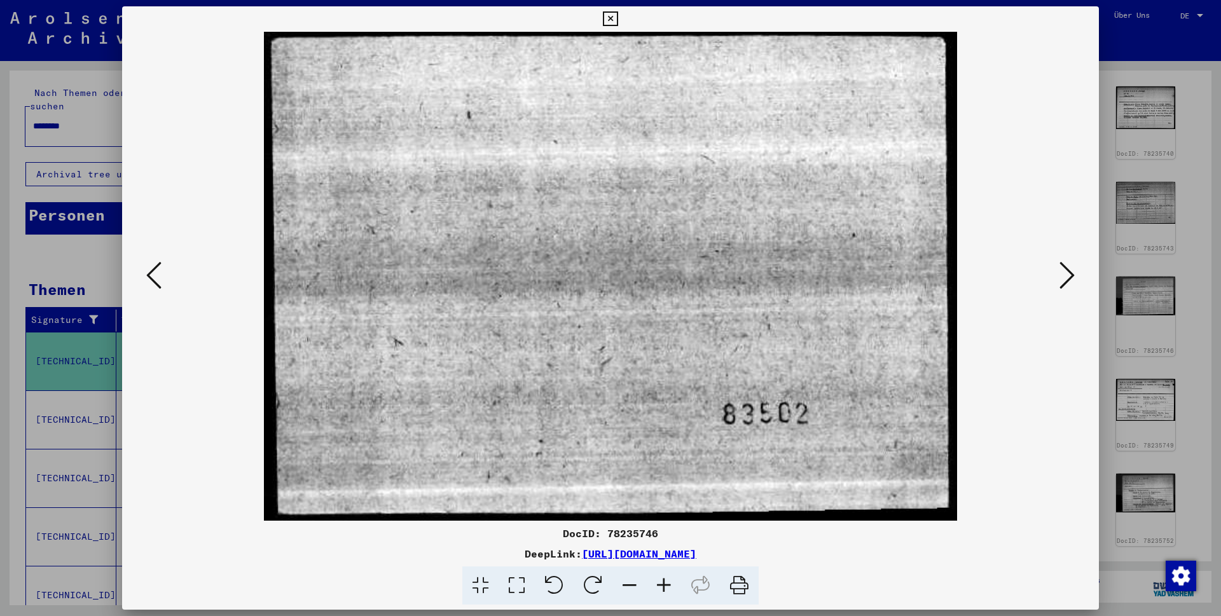
click at [1062, 268] on icon at bounding box center [1067, 275] width 15 height 31
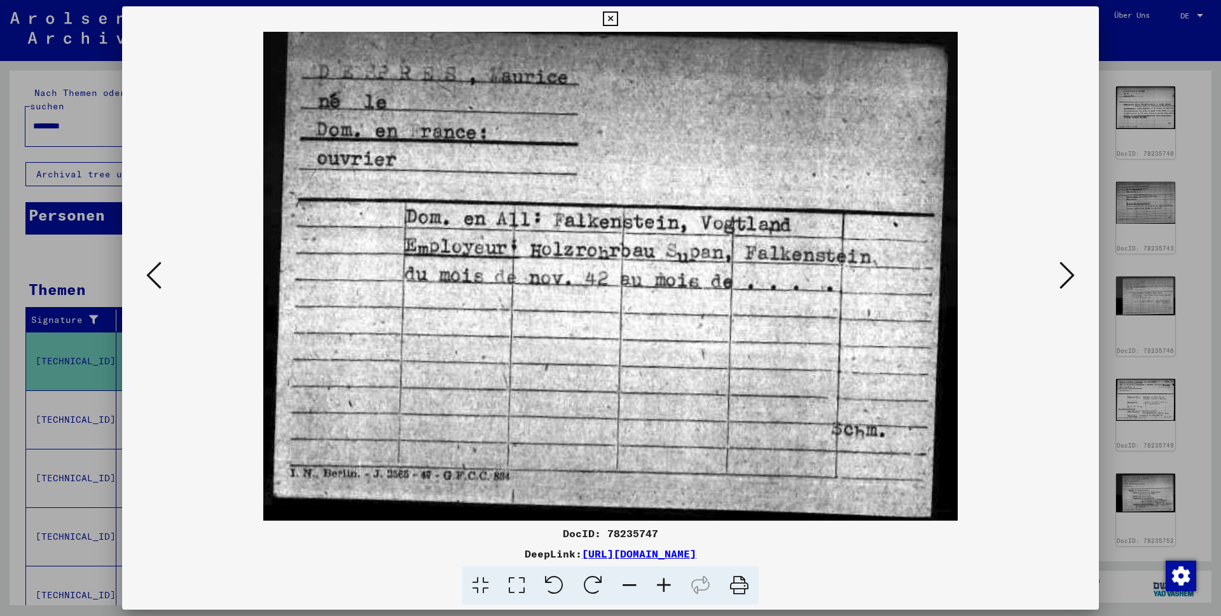
click at [1062, 268] on icon at bounding box center [1067, 275] width 15 height 31
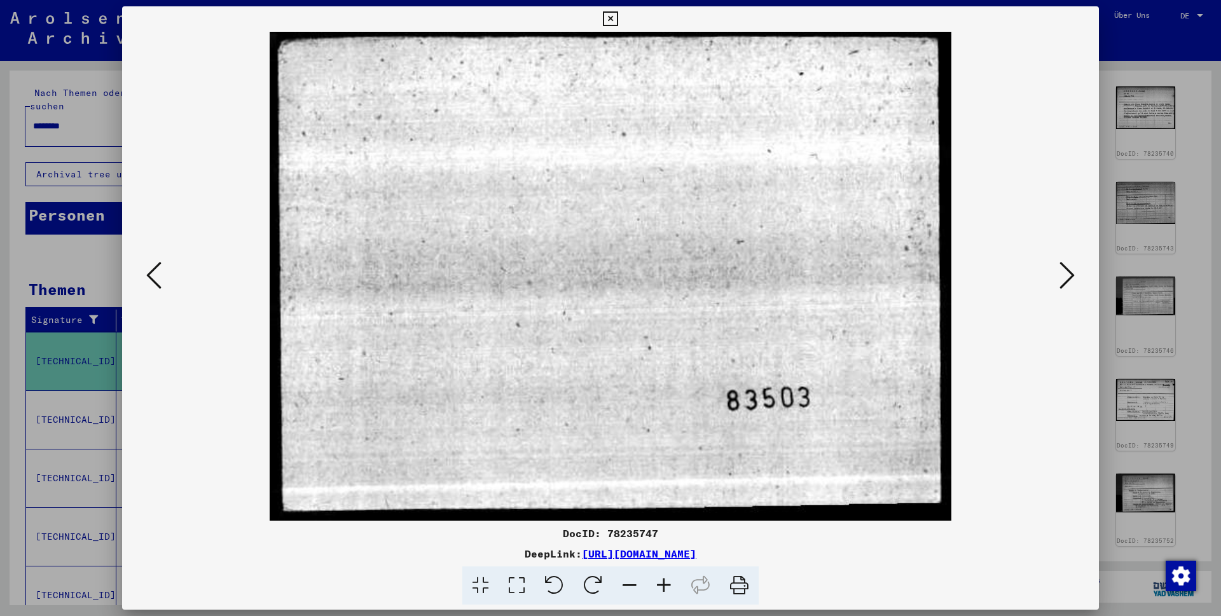
click at [1062, 268] on icon at bounding box center [1067, 275] width 15 height 31
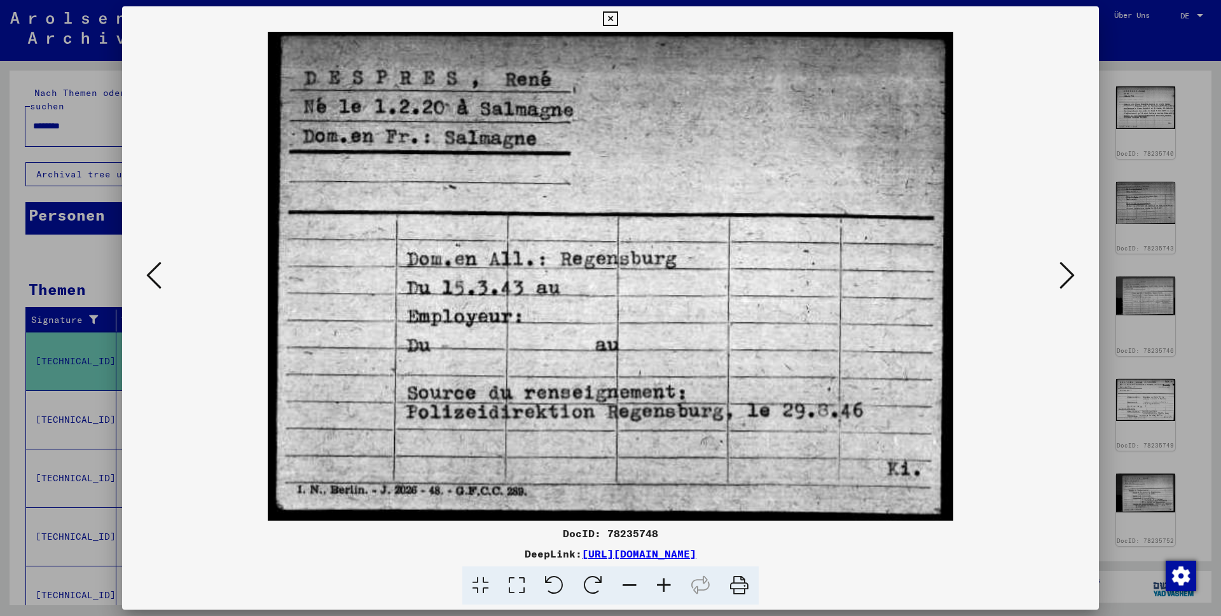
click at [1062, 268] on icon at bounding box center [1067, 275] width 15 height 31
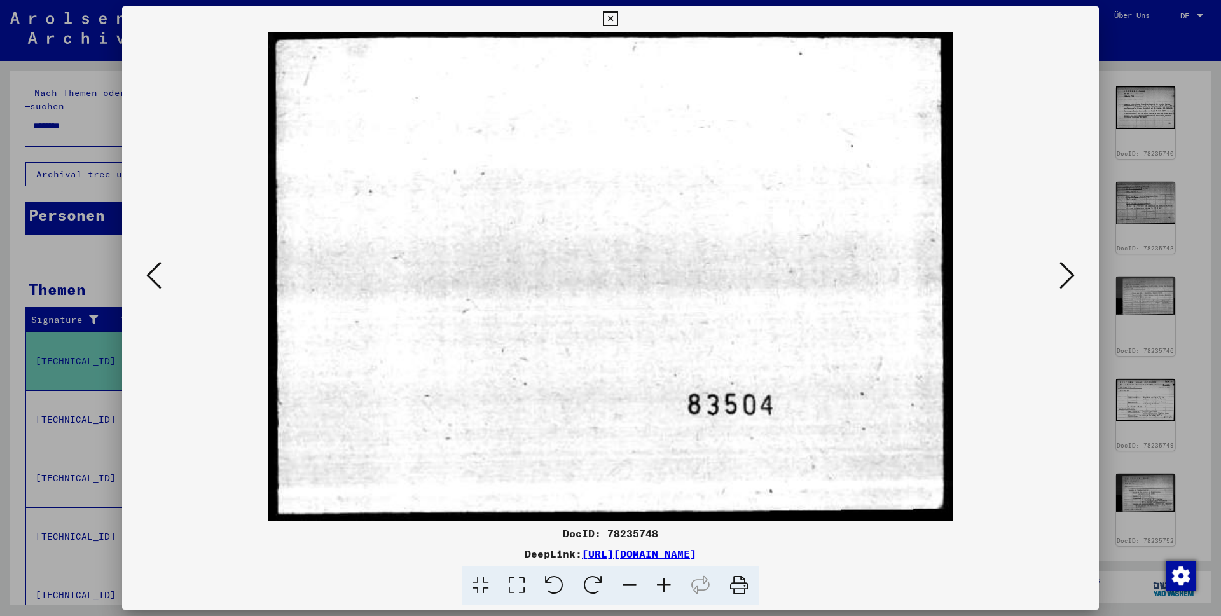
click at [1062, 268] on icon at bounding box center [1067, 275] width 15 height 31
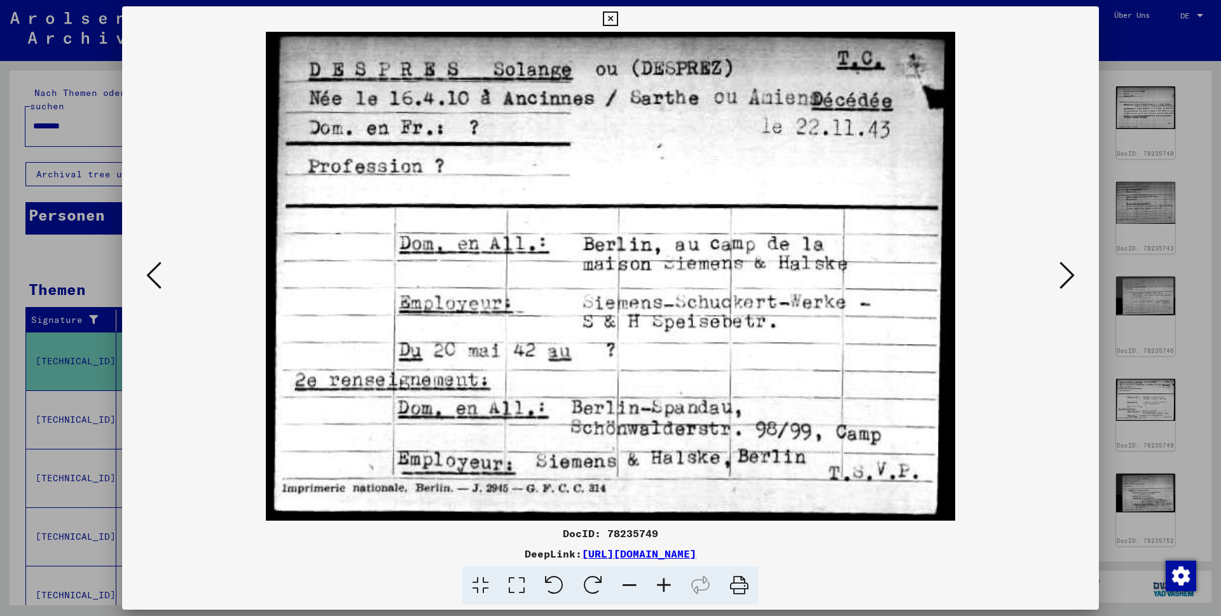
click at [1062, 268] on icon at bounding box center [1067, 275] width 15 height 31
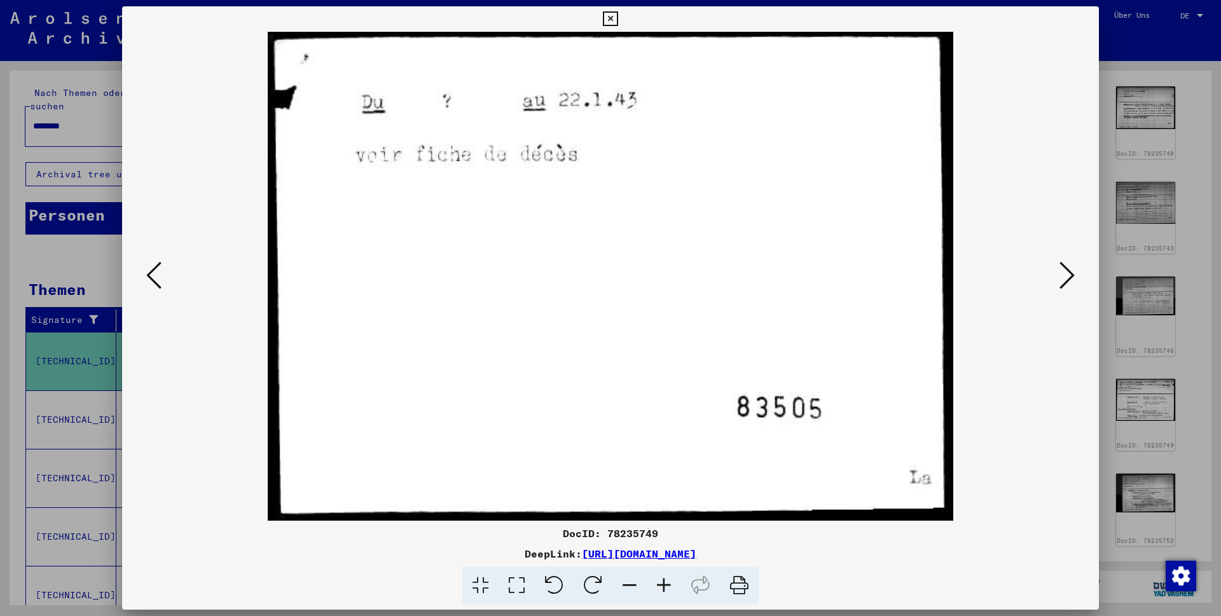
click at [1062, 268] on icon at bounding box center [1067, 275] width 15 height 31
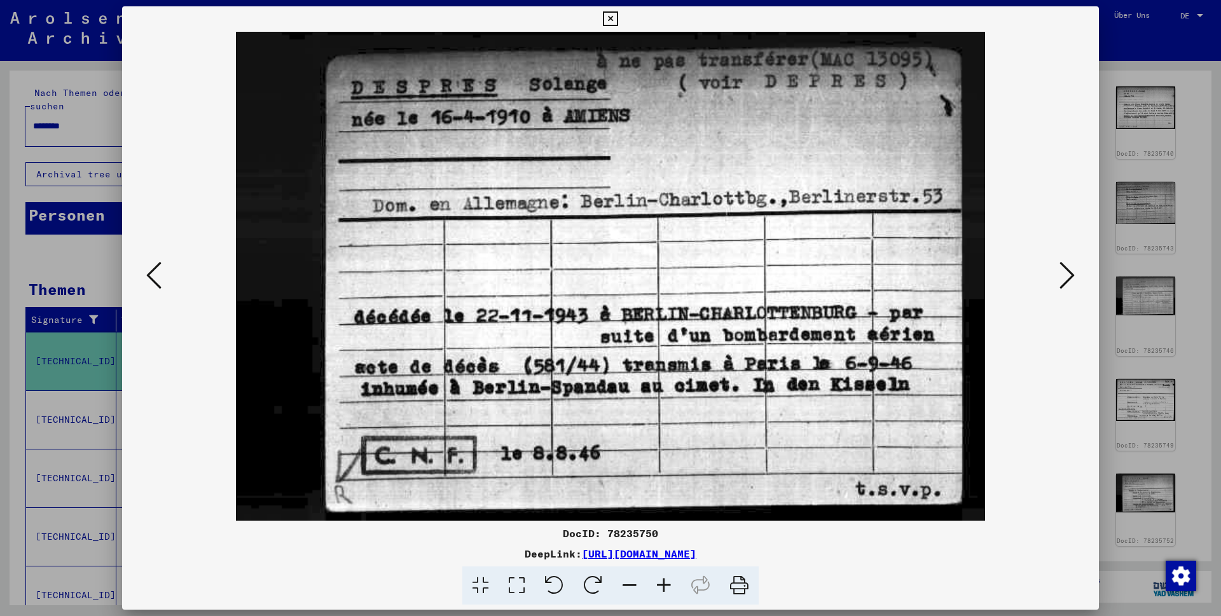
click at [618, 15] on icon at bounding box center [610, 18] width 15 height 15
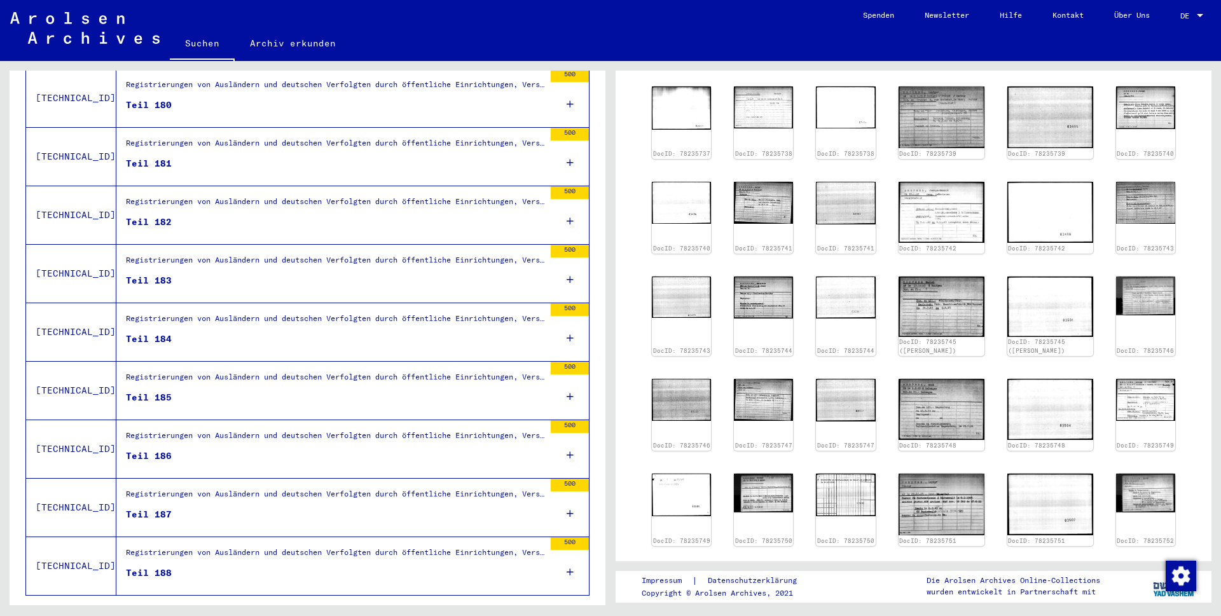
scroll to position [1203, 0]
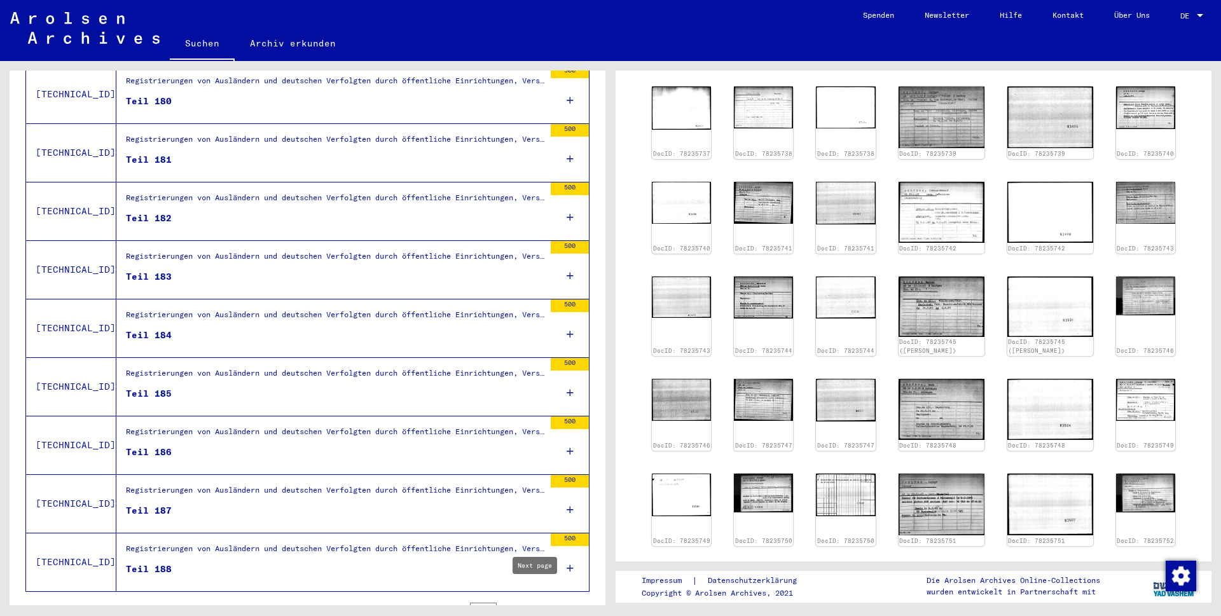
click at [537, 602] on icon "Next page" at bounding box center [546, 611] width 18 height 18
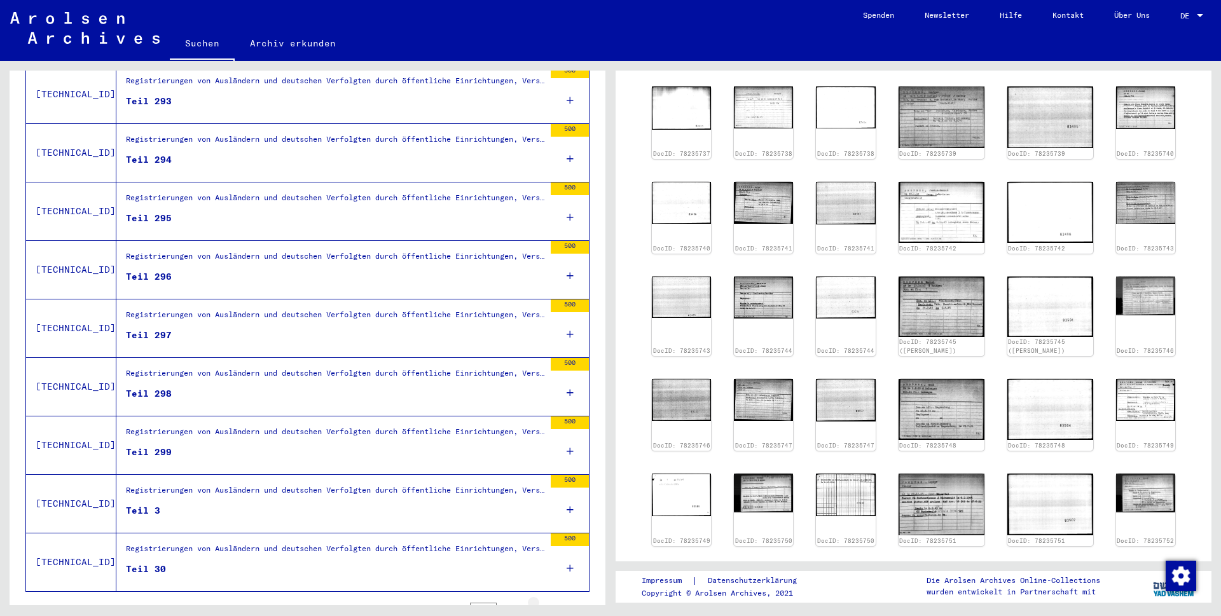
click at [537, 602] on icon "Next page" at bounding box center [546, 611] width 18 height 18
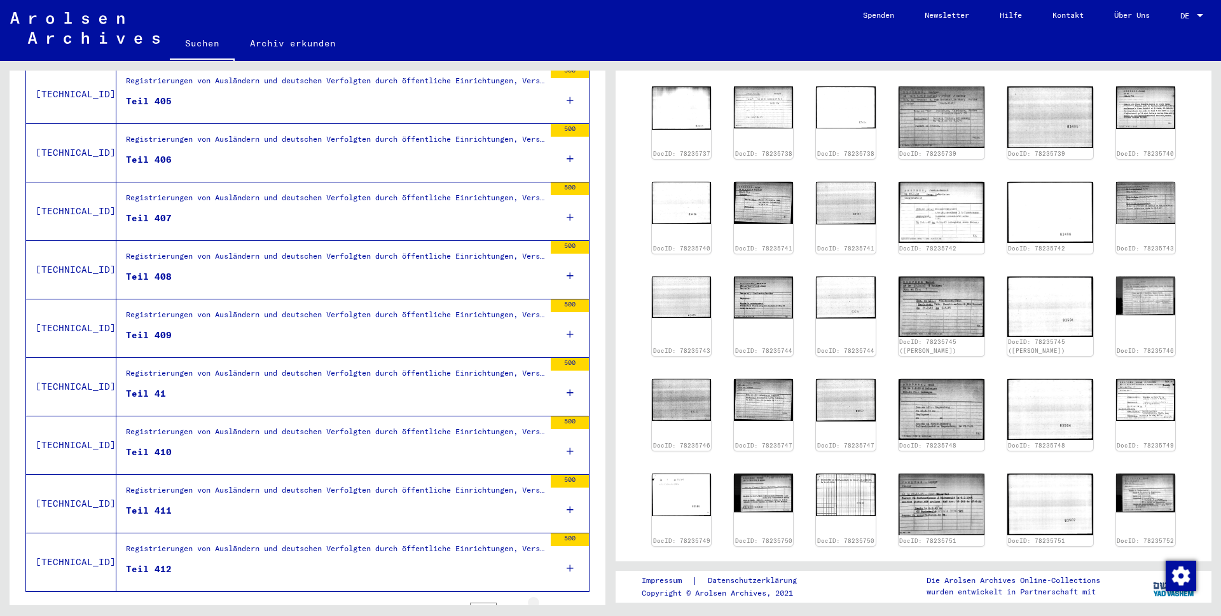
click at [537, 602] on icon "Next page" at bounding box center [546, 611] width 18 height 18
type input "**"
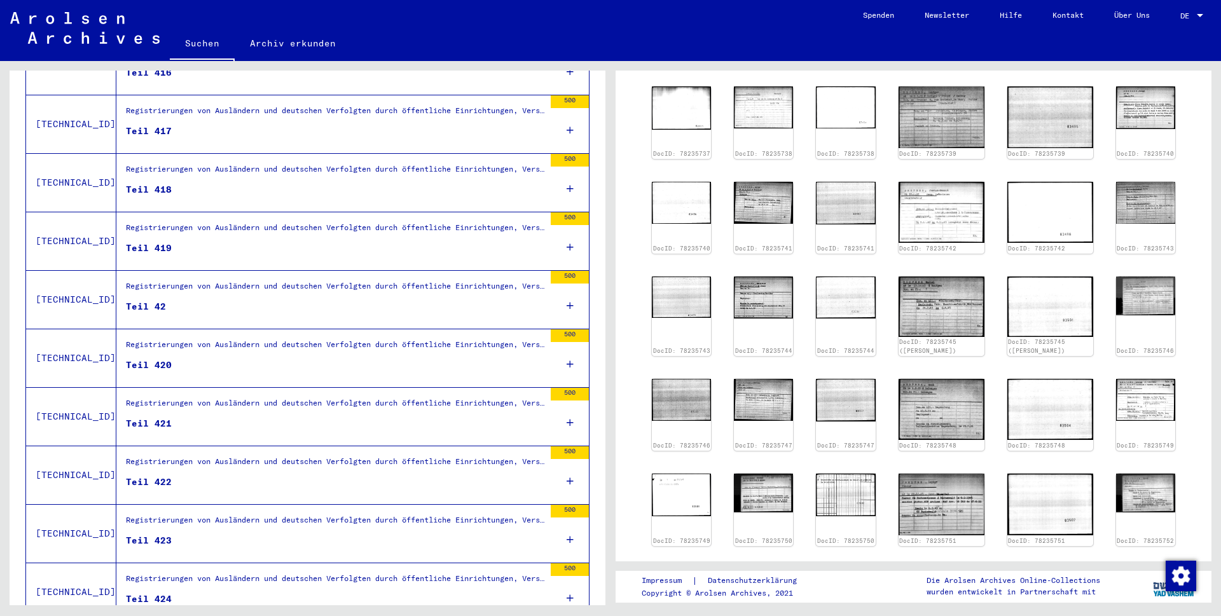
scroll to position [469, 0]
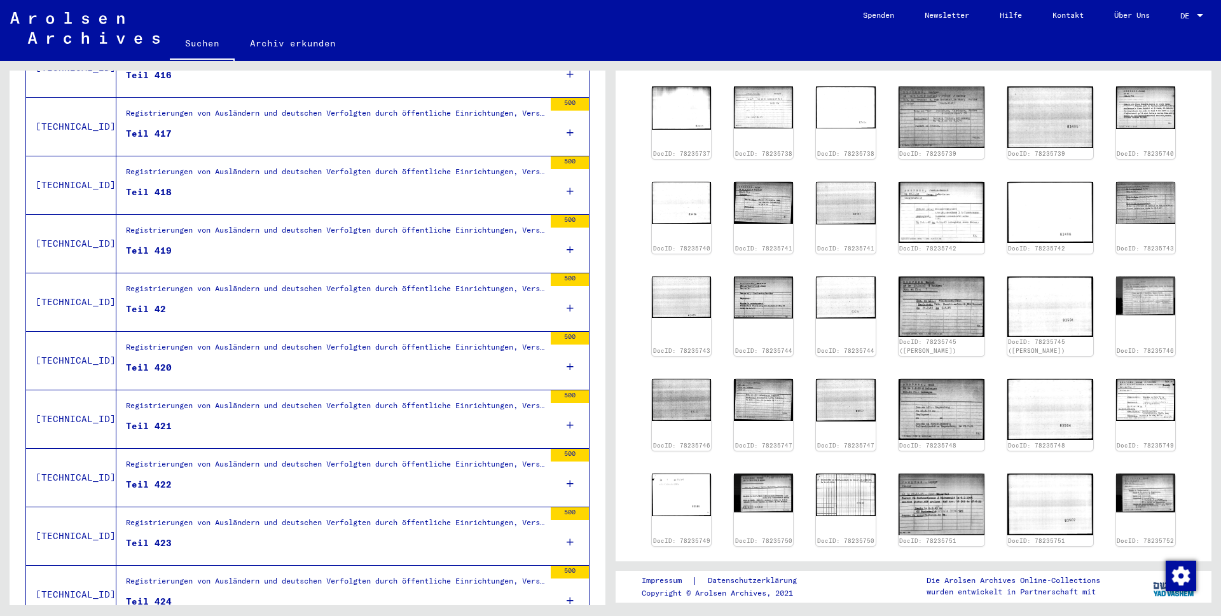
click at [250, 283] on div "Registrierungen von Ausländern und deutschen Verfolgten durch öffentliche Einri…" at bounding box center [335, 292] width 419 height 18
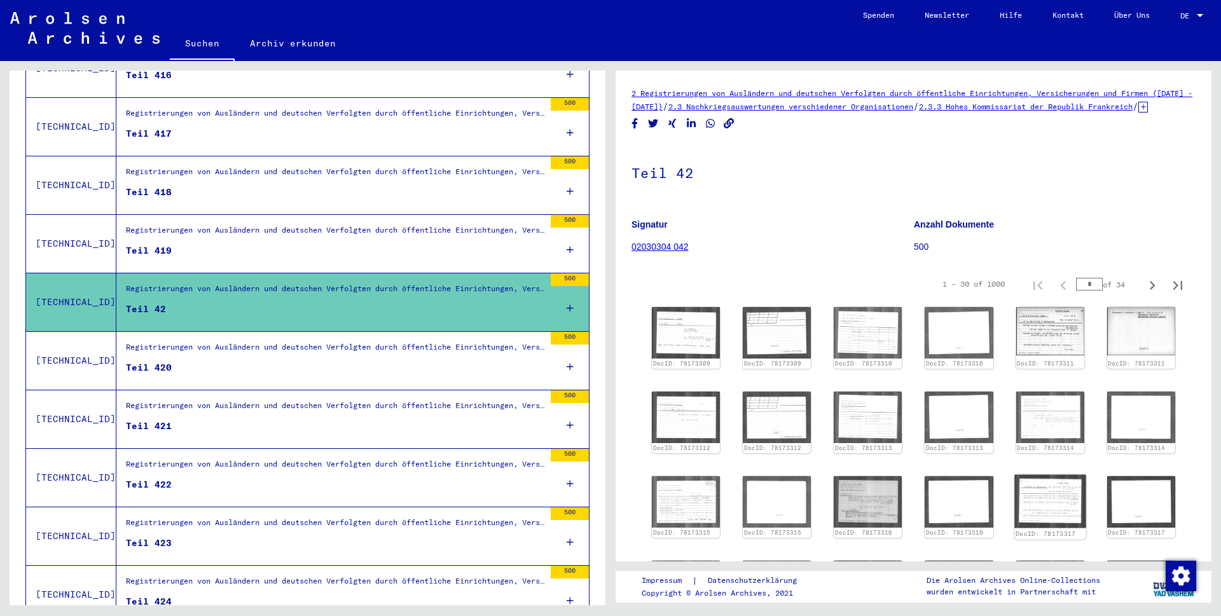
click at [1030, 506] on img at bounding box center [1051, 501] width 72 height 53
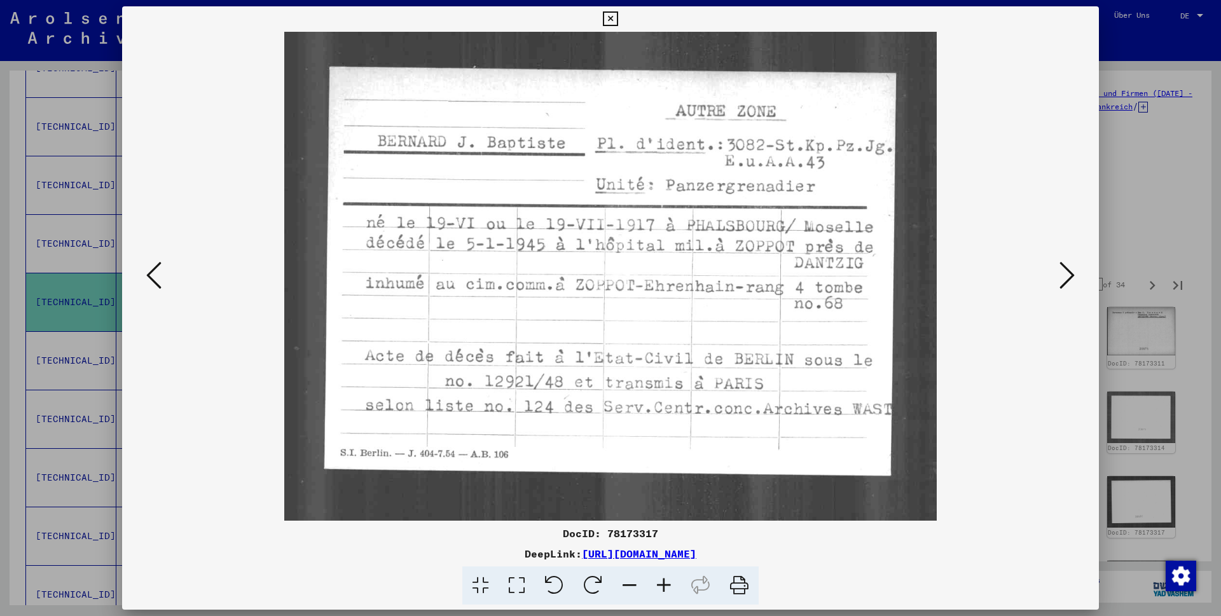
click at [618, 17] on icon at bounding box center [610, 18] width 15 height 15
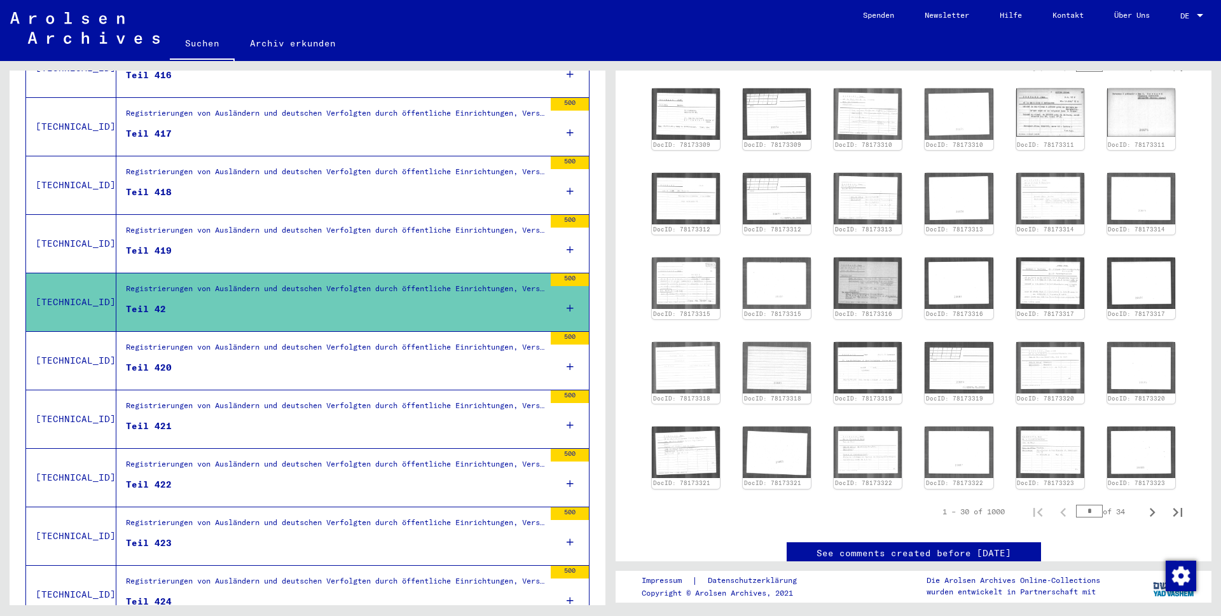
scroll to position [221, 0]
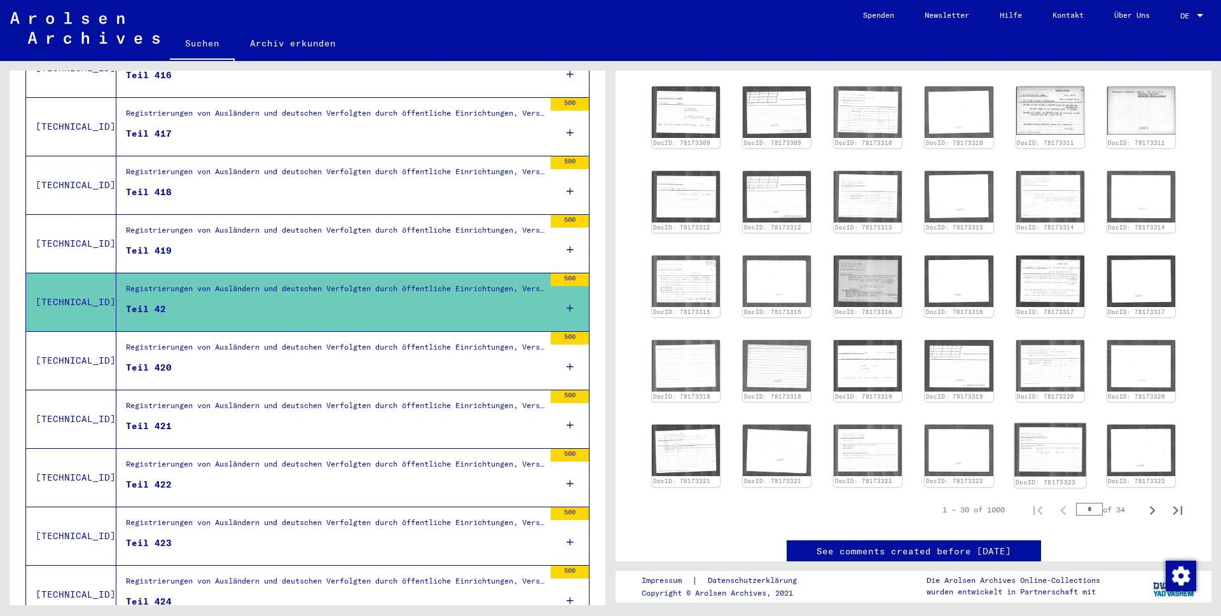
click at [1039, 464] on img at bounding box center [1051, 450] width 72 height 53
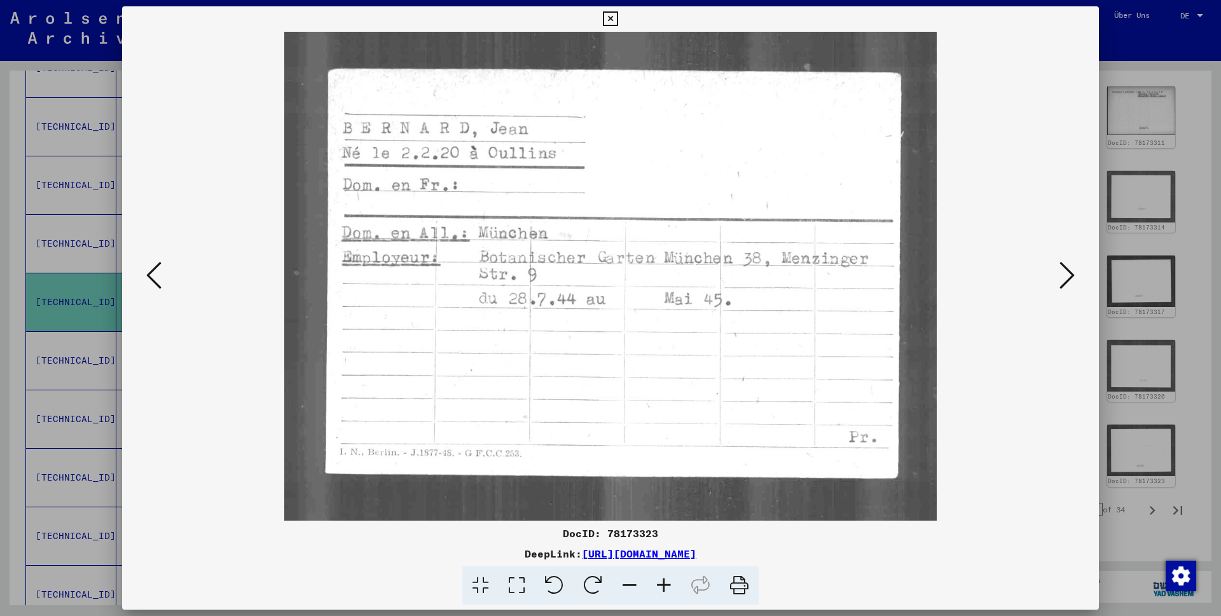
click at [618, 18] on icon at bounding box center [610, 18] width 15 height 15
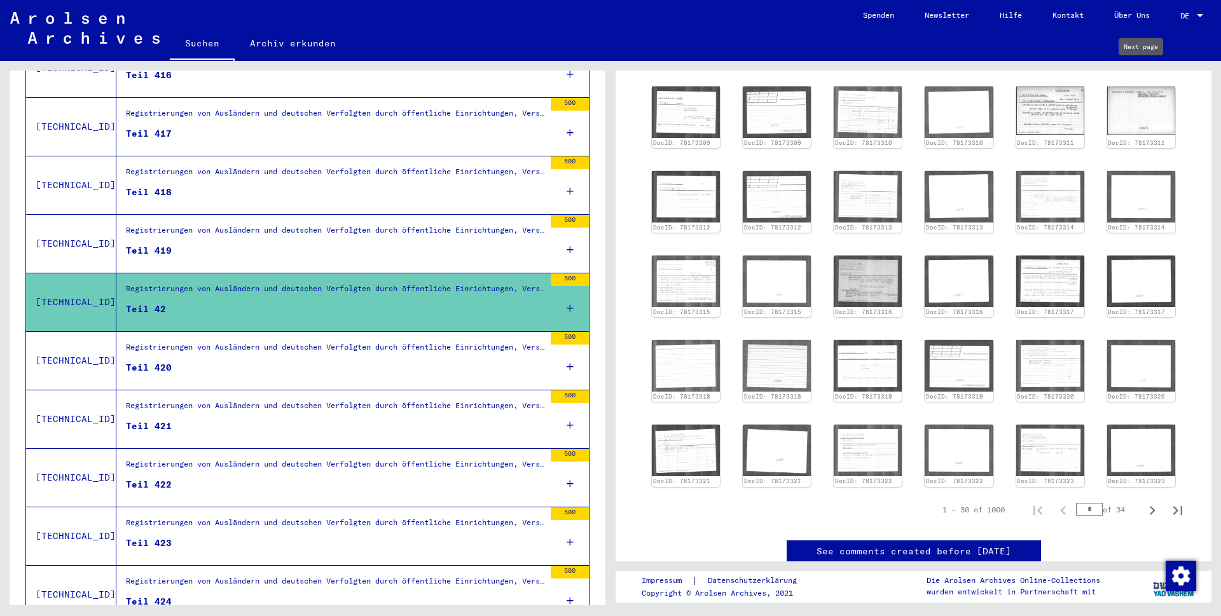
click at [1144, 74] on icon "Next page" at bounding box center [1153, 65] width 18 height 18
type input "*"
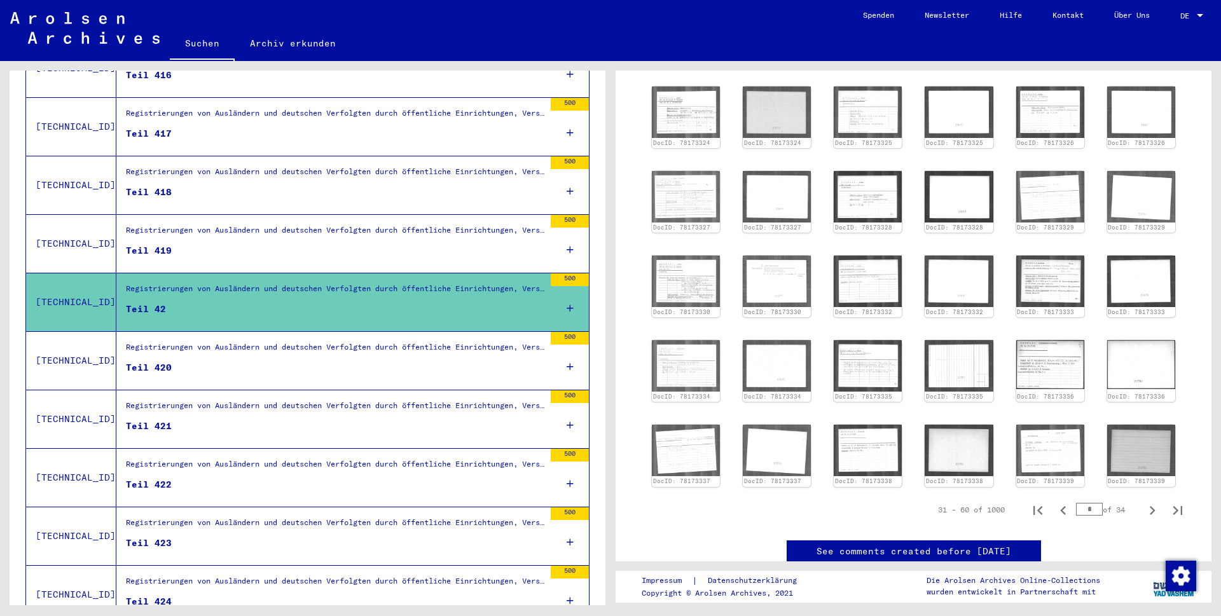
click at [1144, 74] on icon "Next page" at bounding box center [1153, 65] width 18 height 18
type input "*"
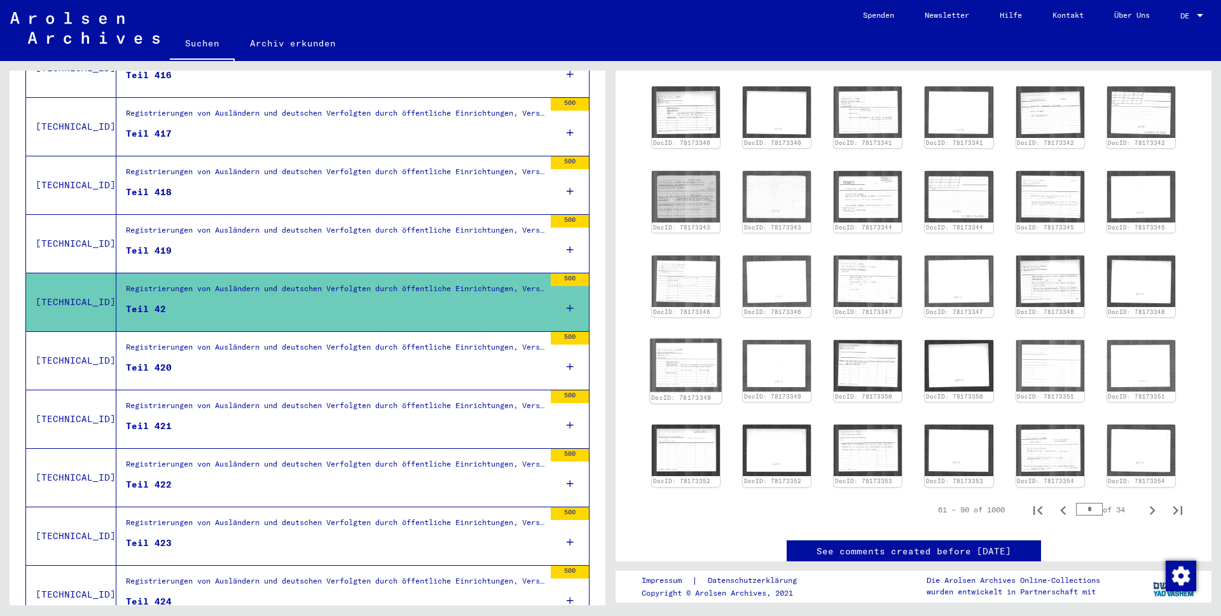
click at [693, 339] on img at bounding box center [686, 365] width 72 height 53
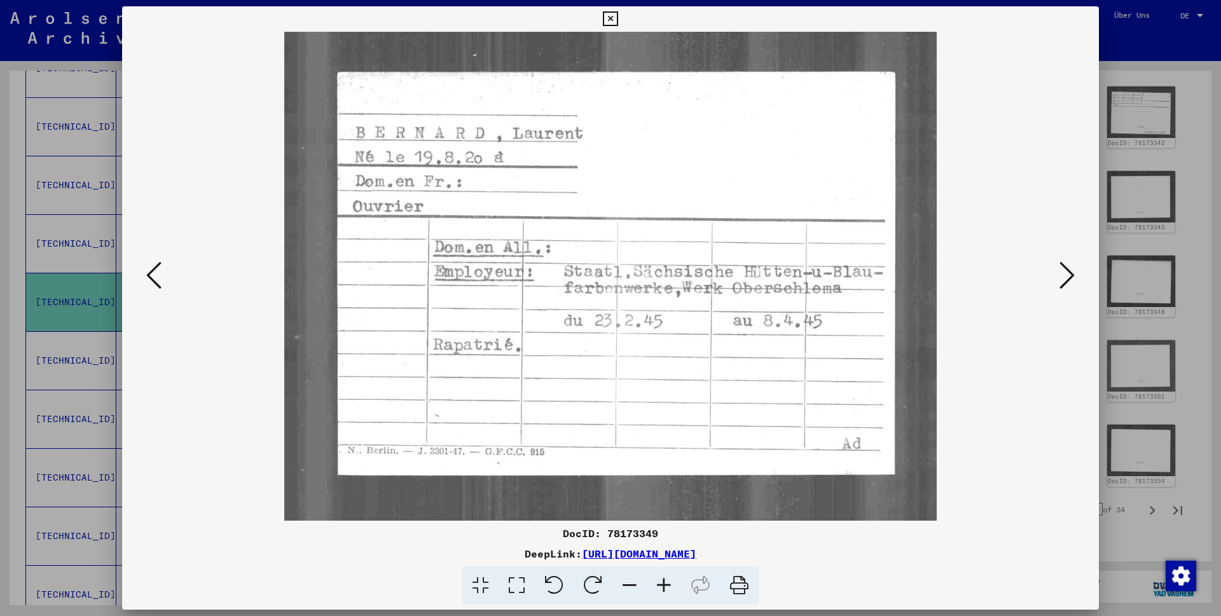
click at [618, 19] on icon at bounding box center [610, 18] width 15 height 15
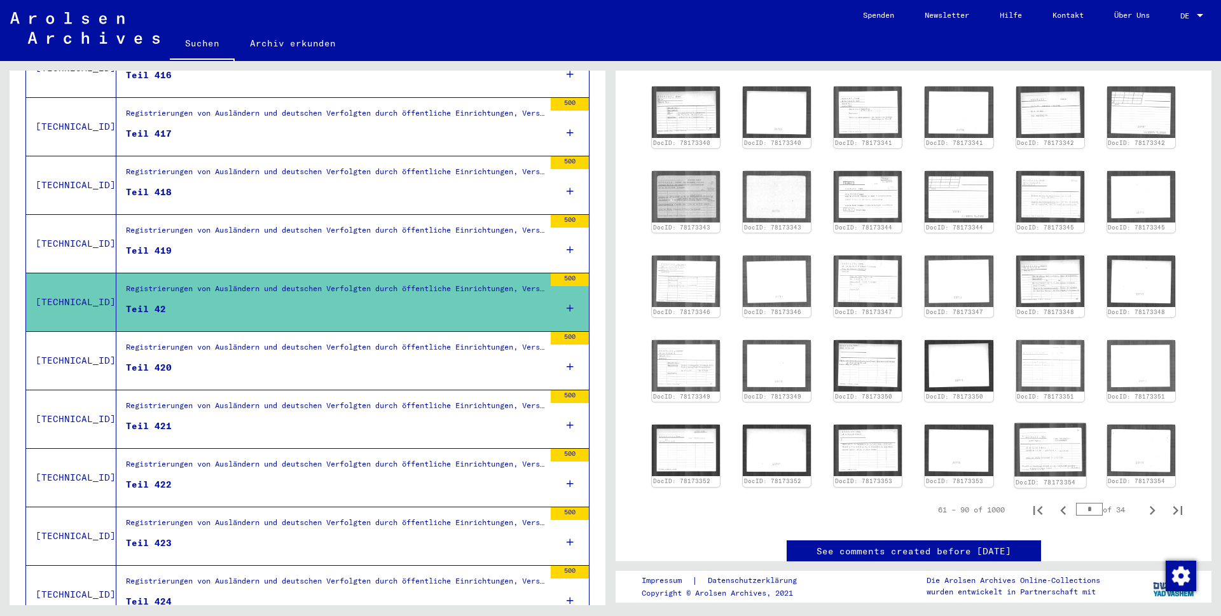
click at [1029, 447] on img at bounding box center [1051, 450] width 72 height 53
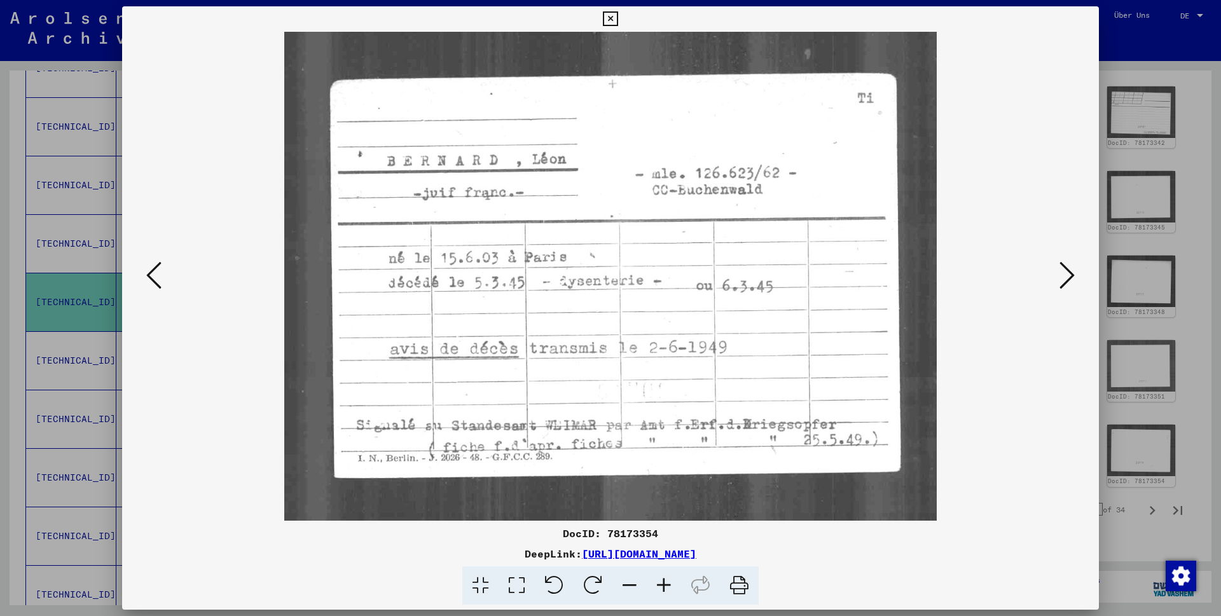
click at [618, 18] on icon at bounding box center [610, 18] width 15 height 15
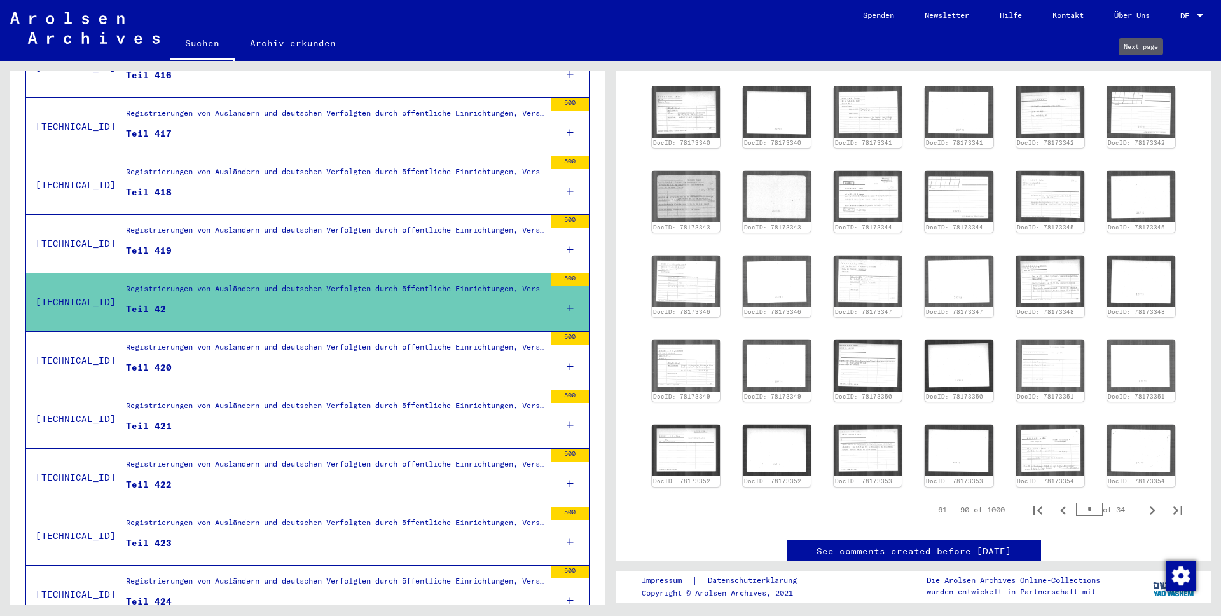
click at [1144, 74] on icon "Next page" at bounding box center [1153, 65] width 18 height 18
type input "*"
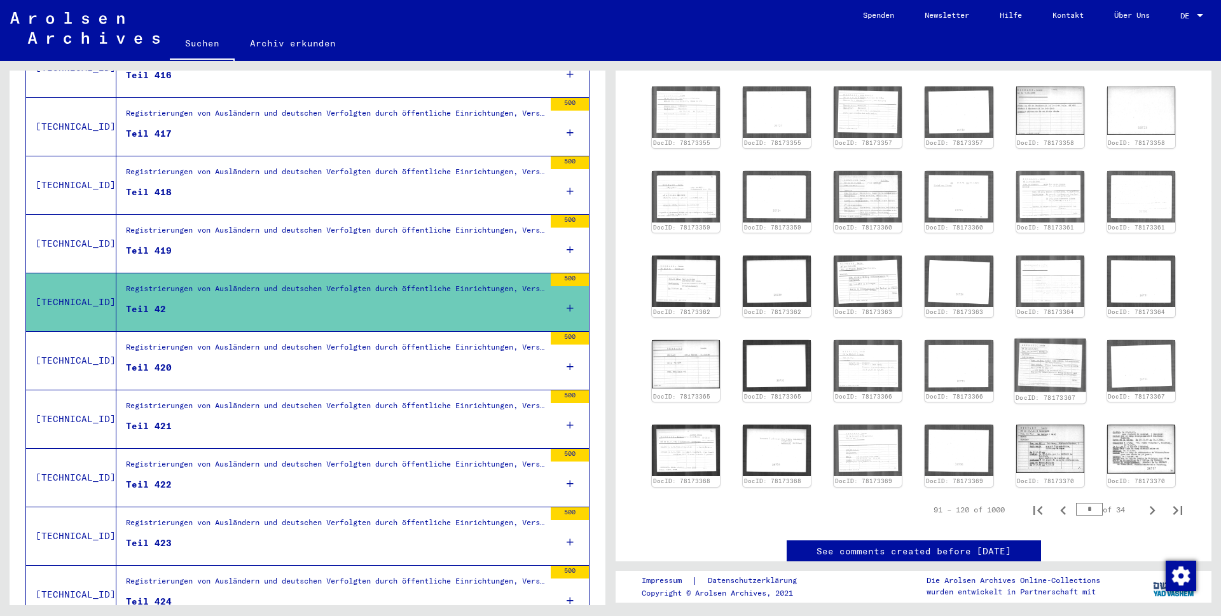
click at [1031, 385] on img at bounding box center [1051, 365] width 72 height 53
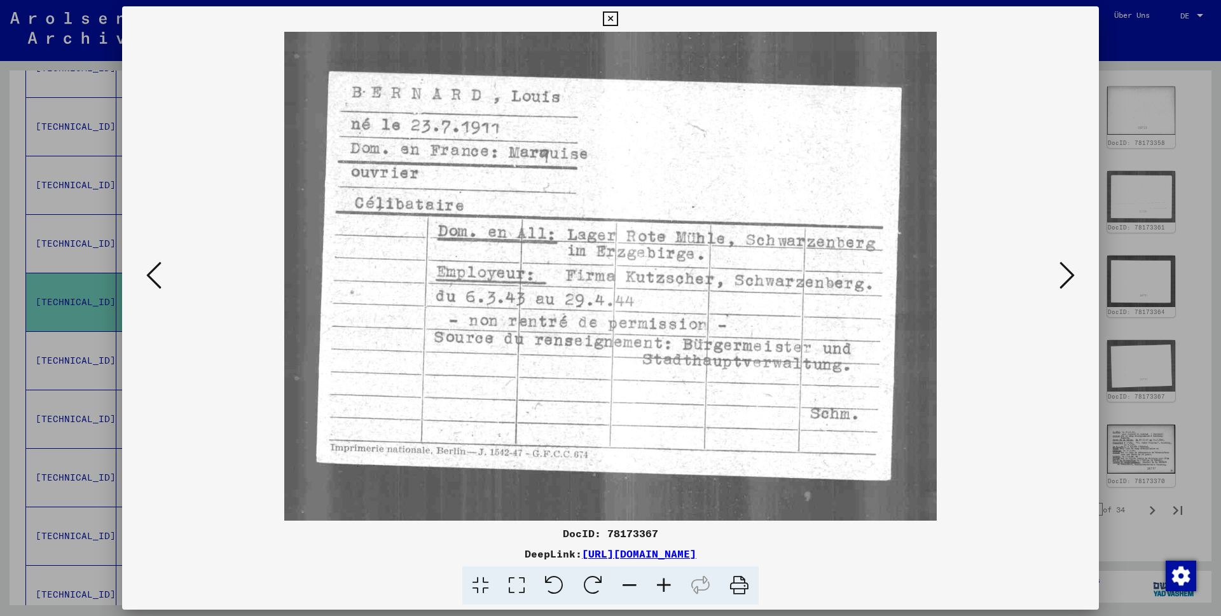
click at [618, 18] on icon at bounding box center [610, 18] width 15 height 15
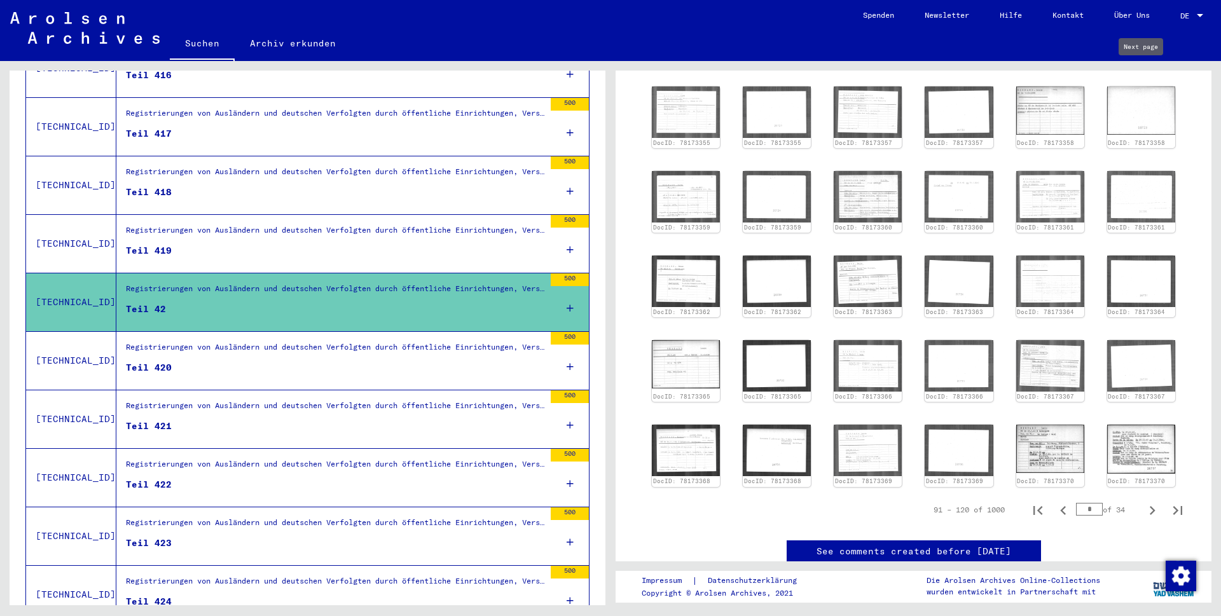
click at [1144, 74] on icon "Next page" at bounding box center [1153, 65] width 18 height 18
type input "*"
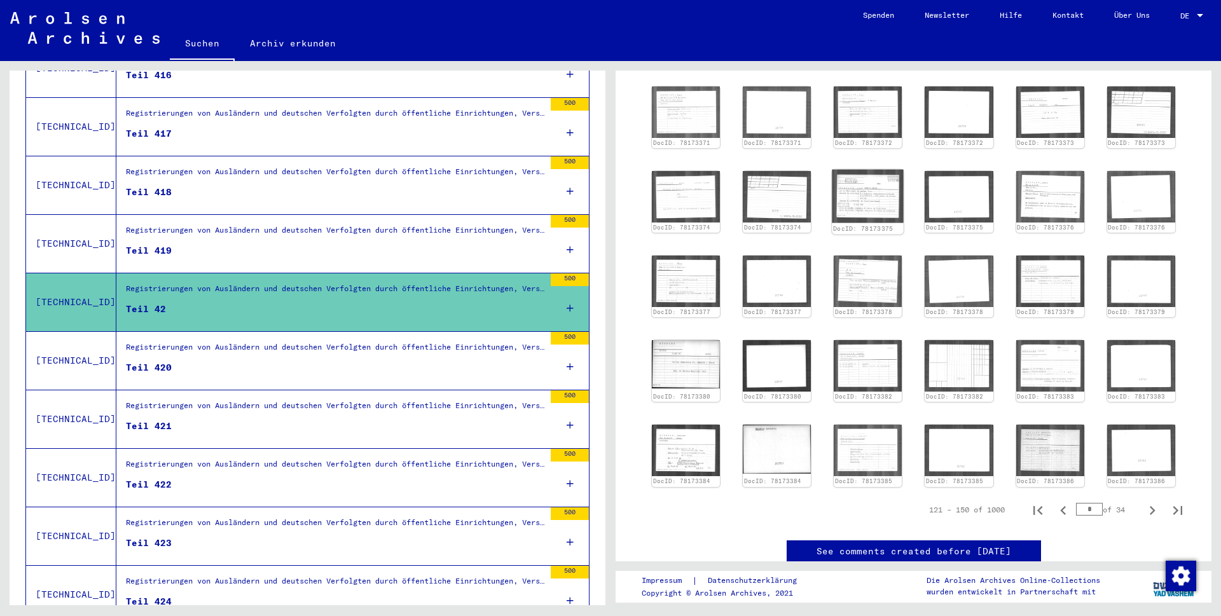
click at [869, 205] on img at bounding box center [869, 196] width 72 height 53
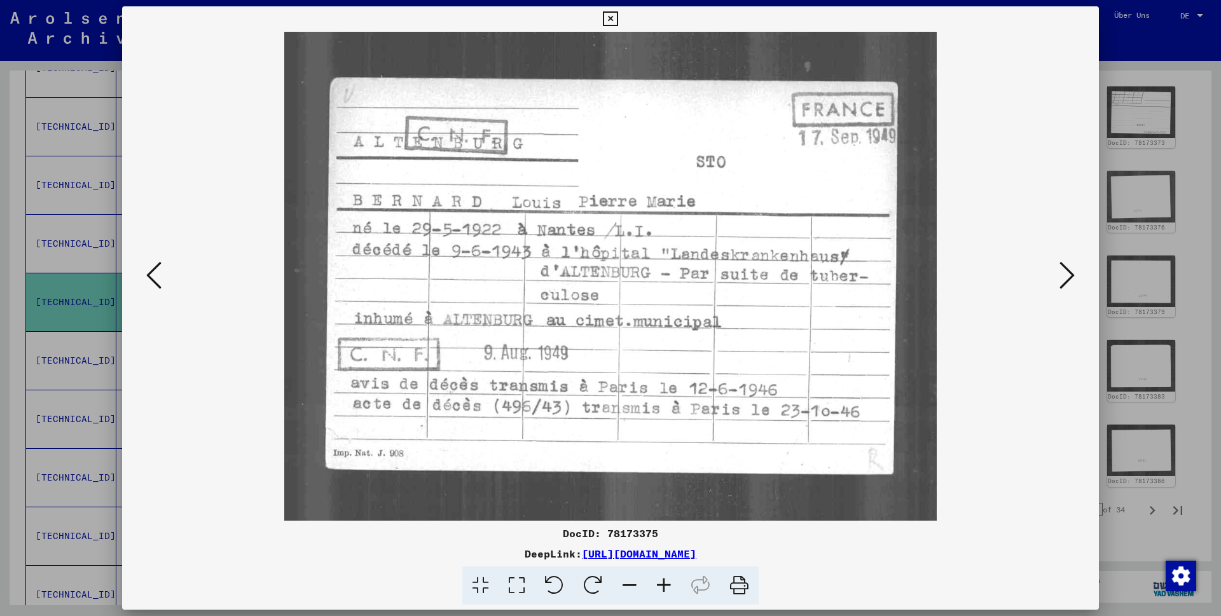
click at [618, 23] on icon at bounding box center [610, 18] width 15 height 15
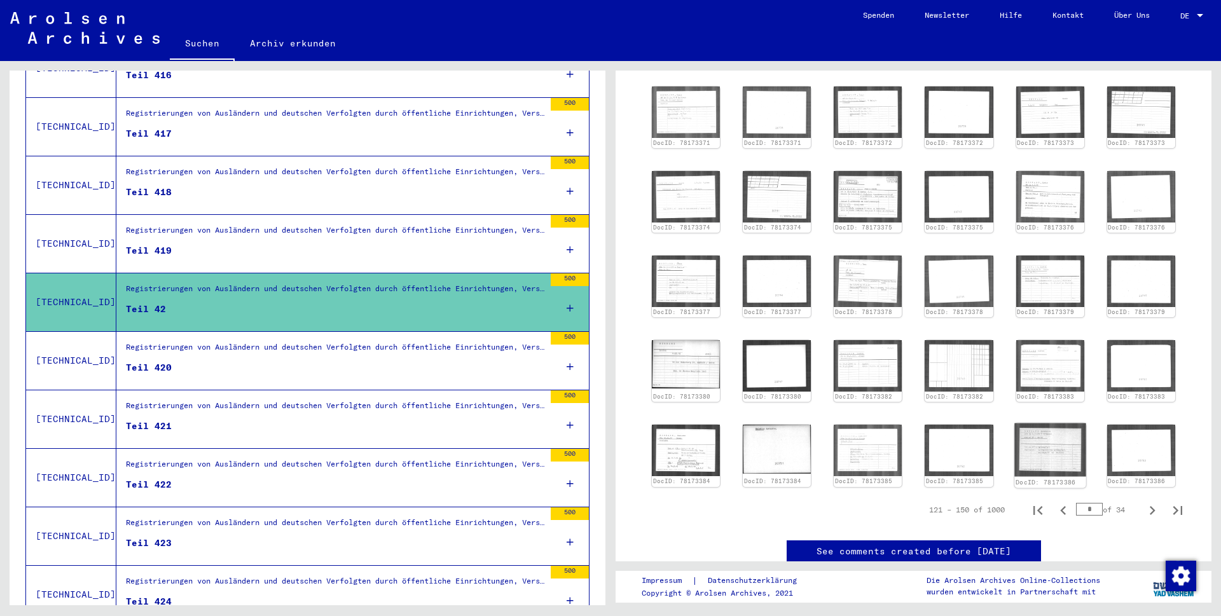
click at [1047, 457] on img at bounding box center [1051, 450] width 72 height 53
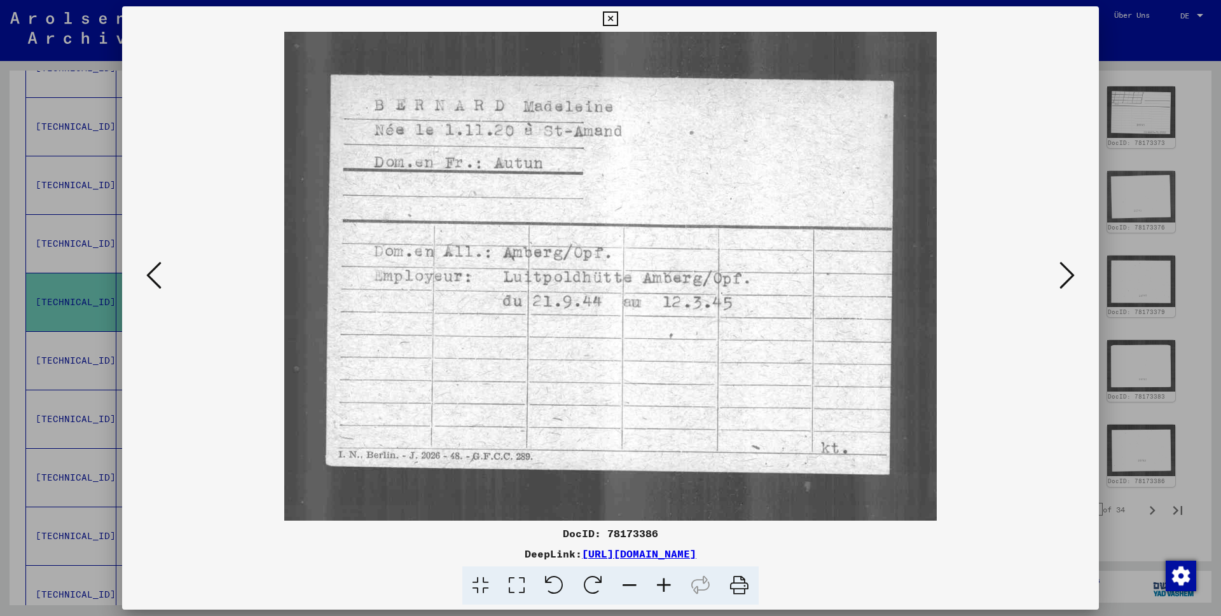
click at [618, 22] on icon at bounding box center [610, 18] width 15 height 15
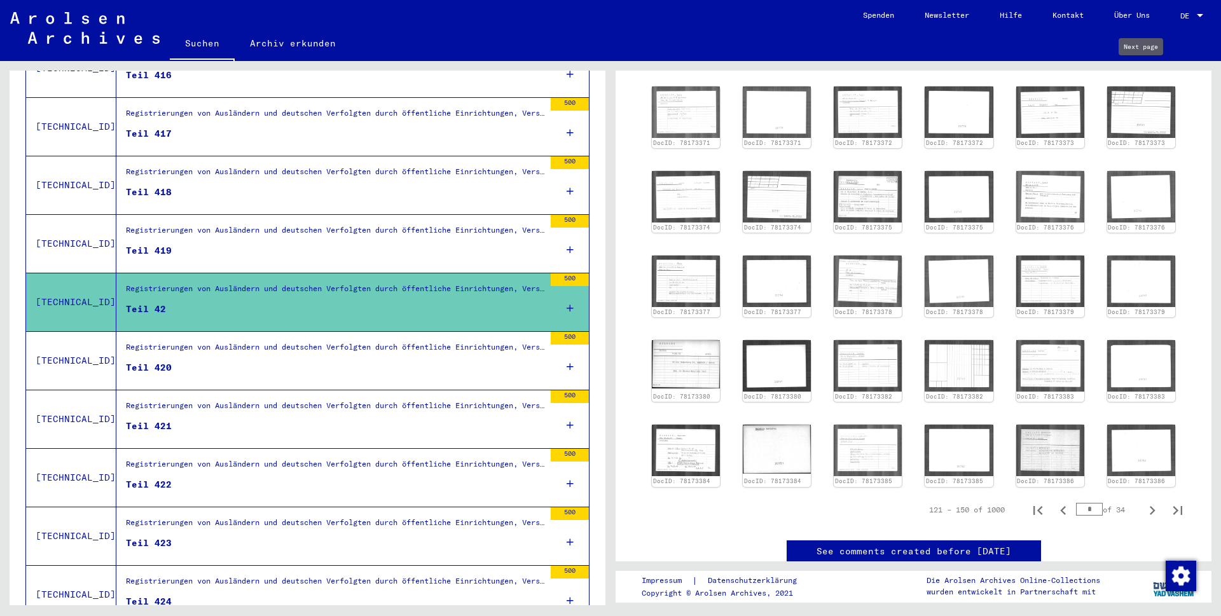
click at [1144, 74] on icon "Next page" at bounding box center [1153, 65] width 18 height 18
type input "*"
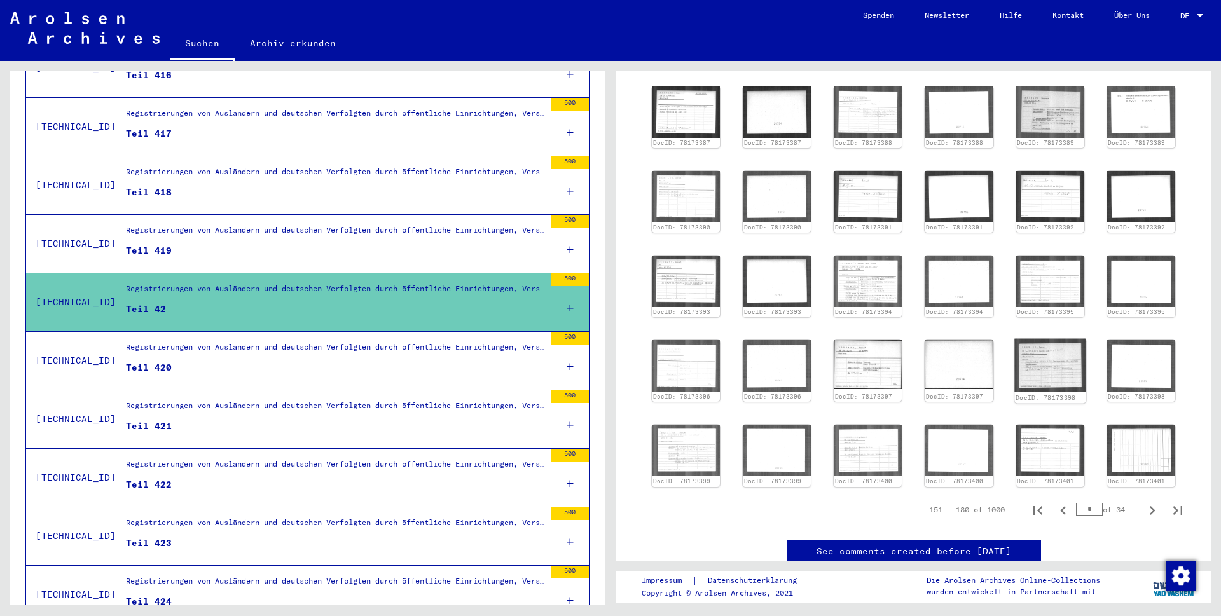
click at [1034, 381] on img at bounding box center [1051, 365] width 72 height 53
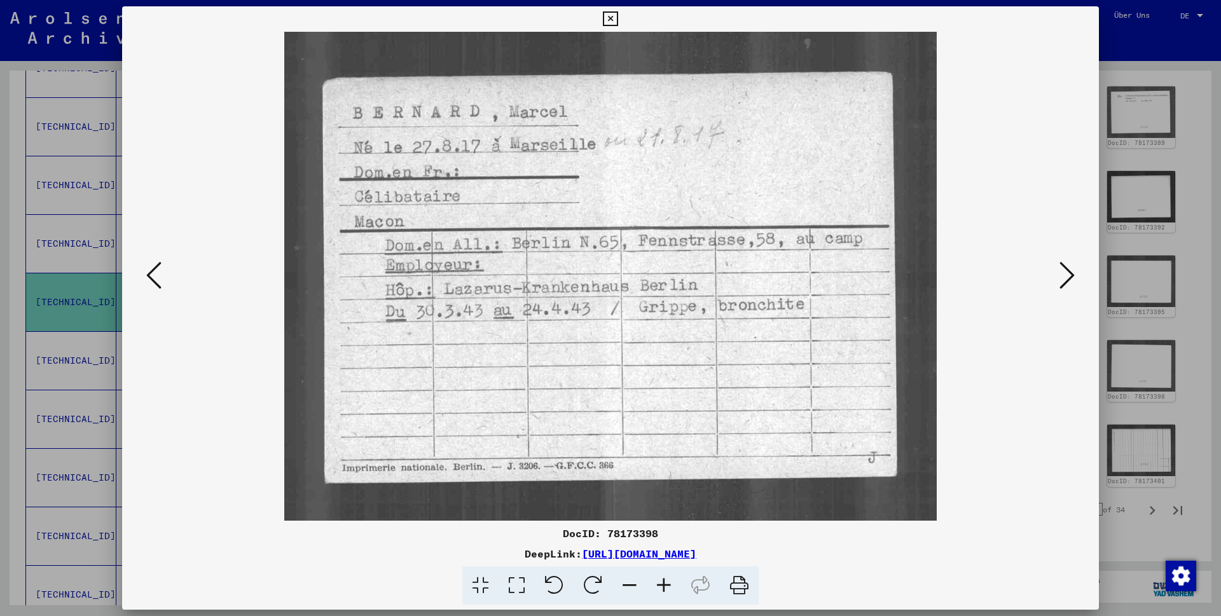
click at [618, 17] on icon at bounding box center [610, 18] width 15 height 15
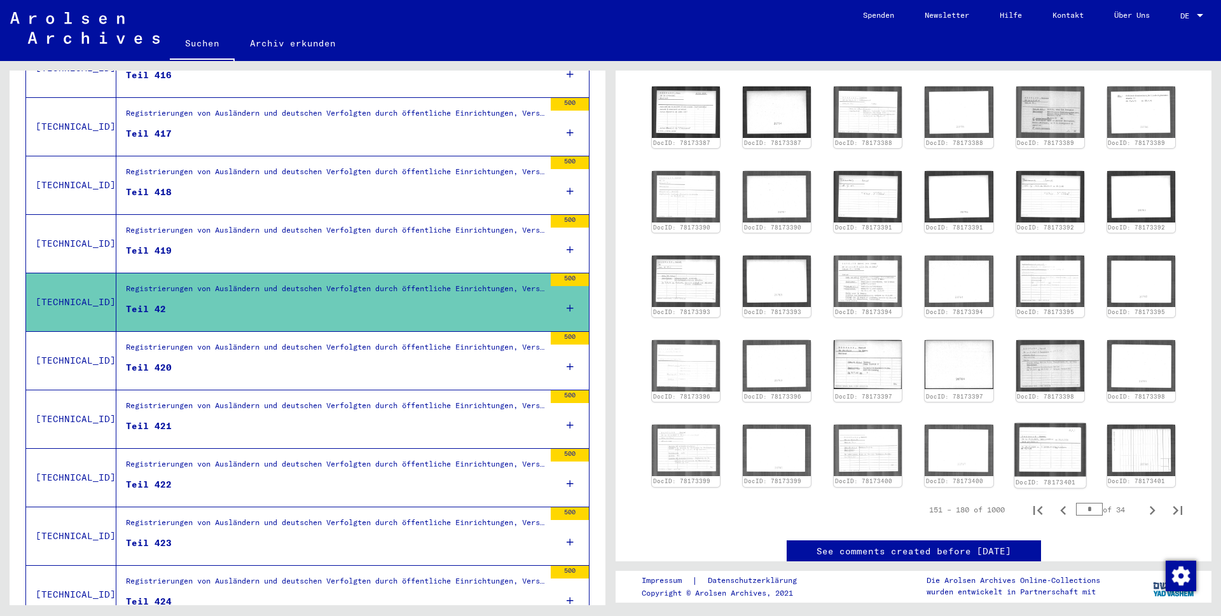
click at [1060, 454] on img at bounding box center [1051, 450] width 72 height 53
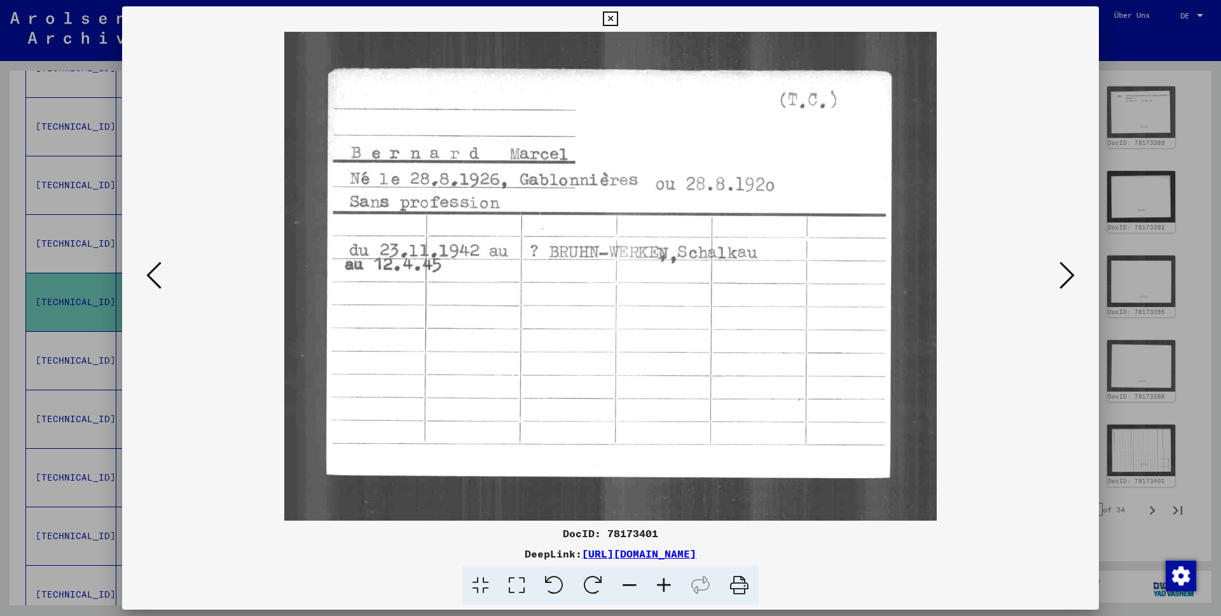
click at [618, 16] on icon at bounding box center [610, 18] width 15 height 15
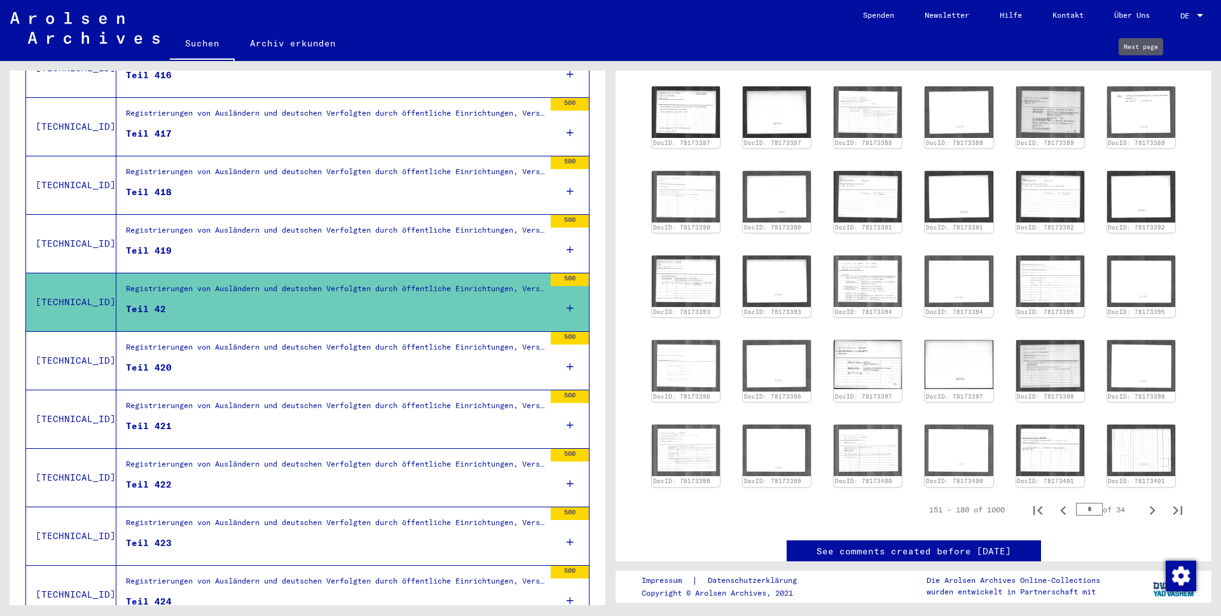
click at [1150, 69] on icon "Next page" at bounding box center [1153, 64] width 6 height 9
type input "*"
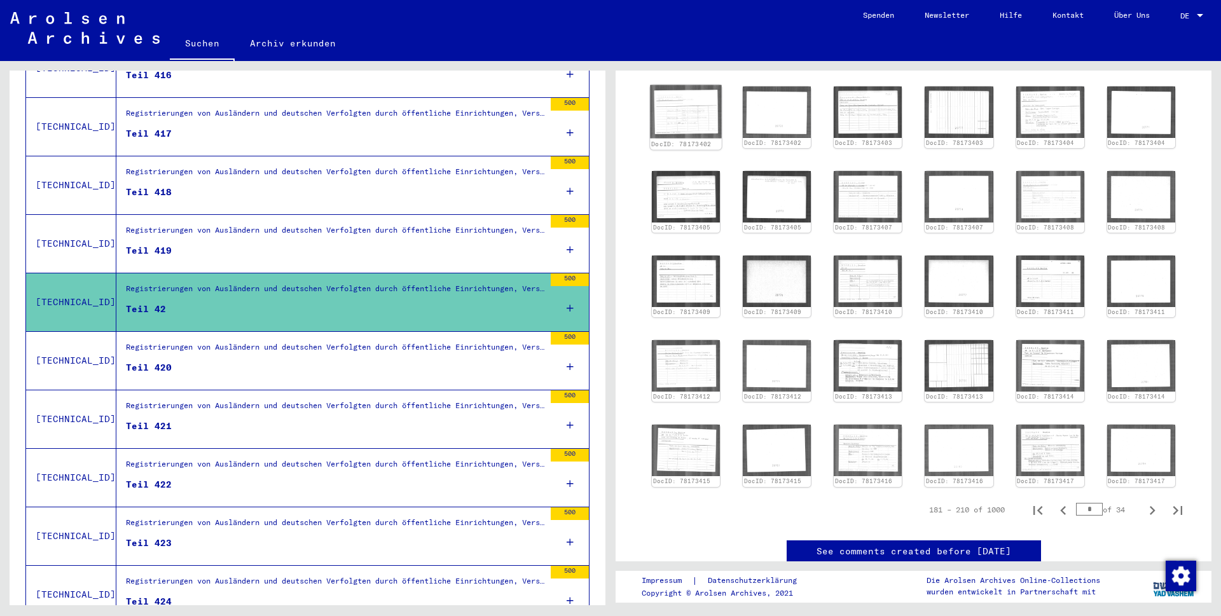
click at [679, 132] on img at bounding box center [686, 111] width 72 height 53
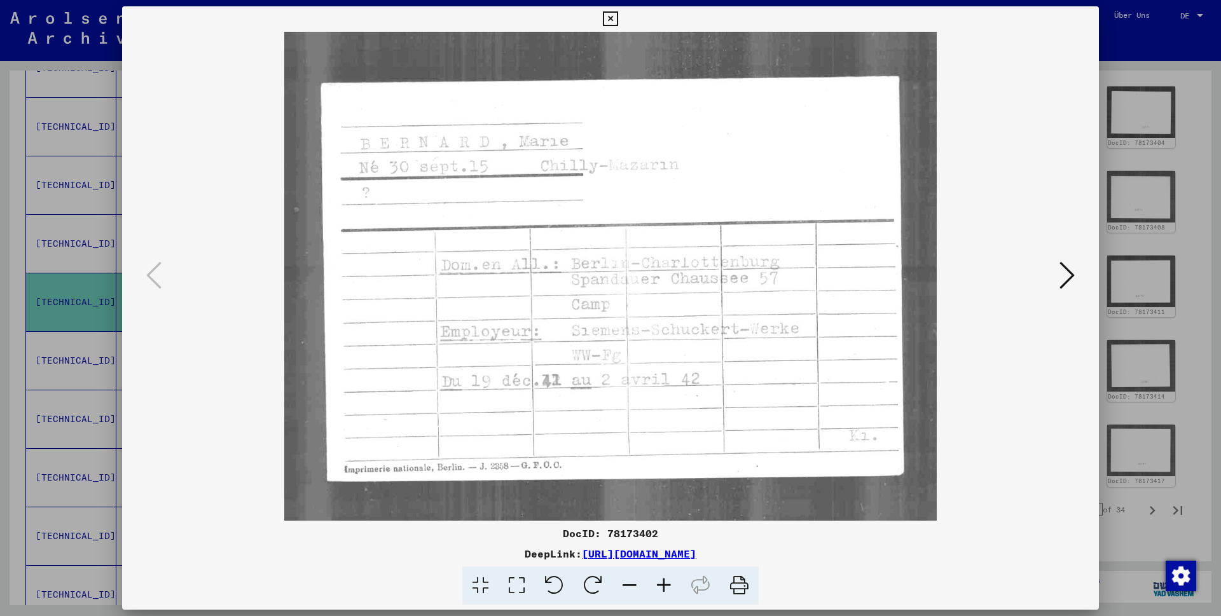
click at [1068, 277] on icon at bounding box center [1067, 275] width 15 height 31
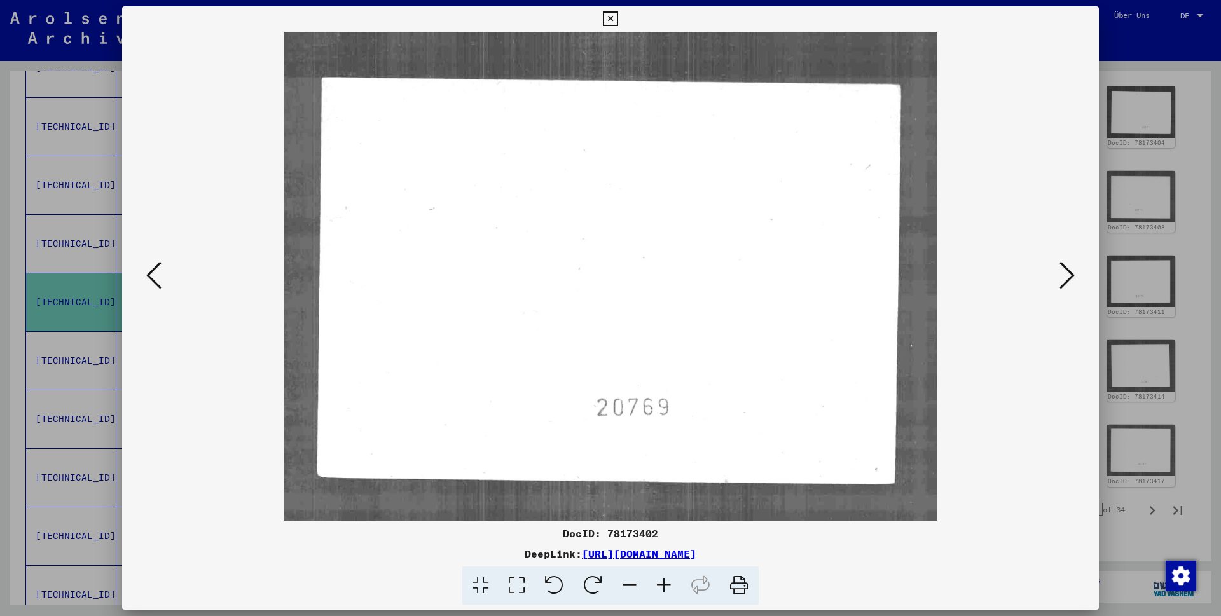
click at [1068, 277] on icon at bounding box center [1067, 275] width 15 height 31
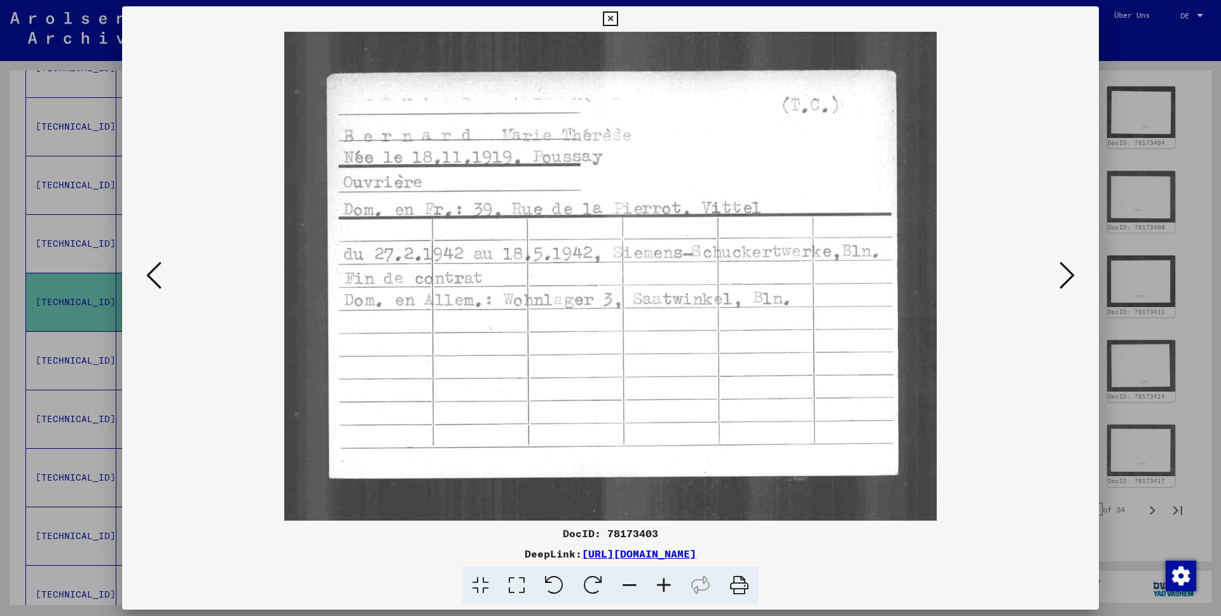
click at [1068, 277] on icon at bounding box center [1067, 275] width 15 height 31
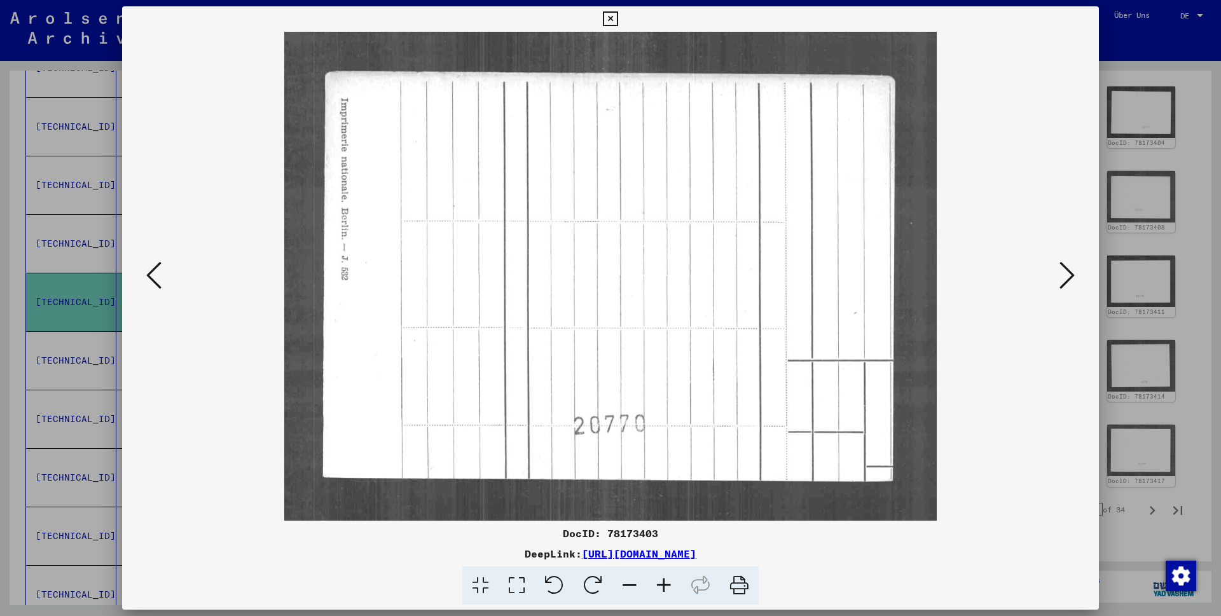
click at [1068, 277] on icon at bounding box center [1067, 275] width 15 height 31
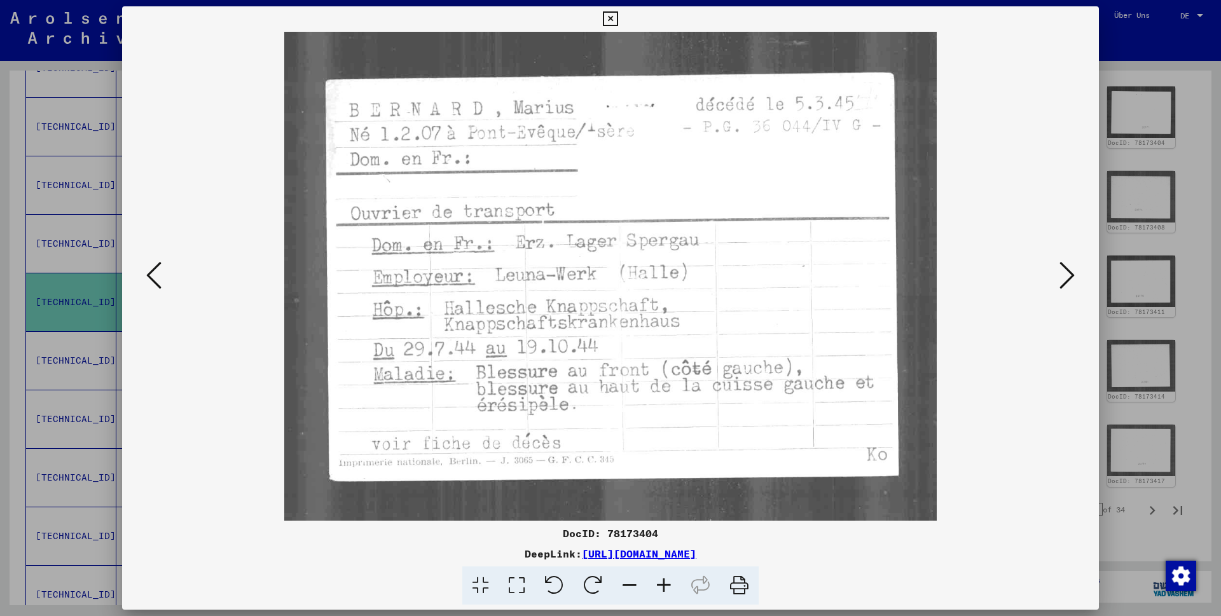
click at [1068, 277] on icon at bounding box center [1067, 275] width 15 height 31
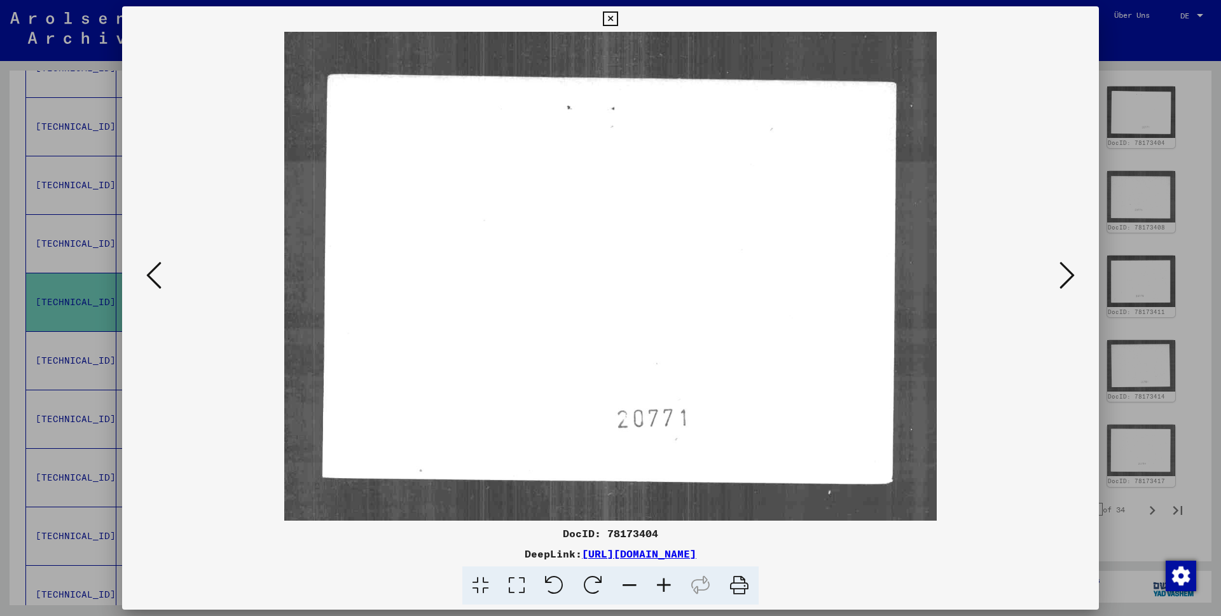
click at [1068, 277] on icon at bounding box center [1067, 275] width 15 height 31
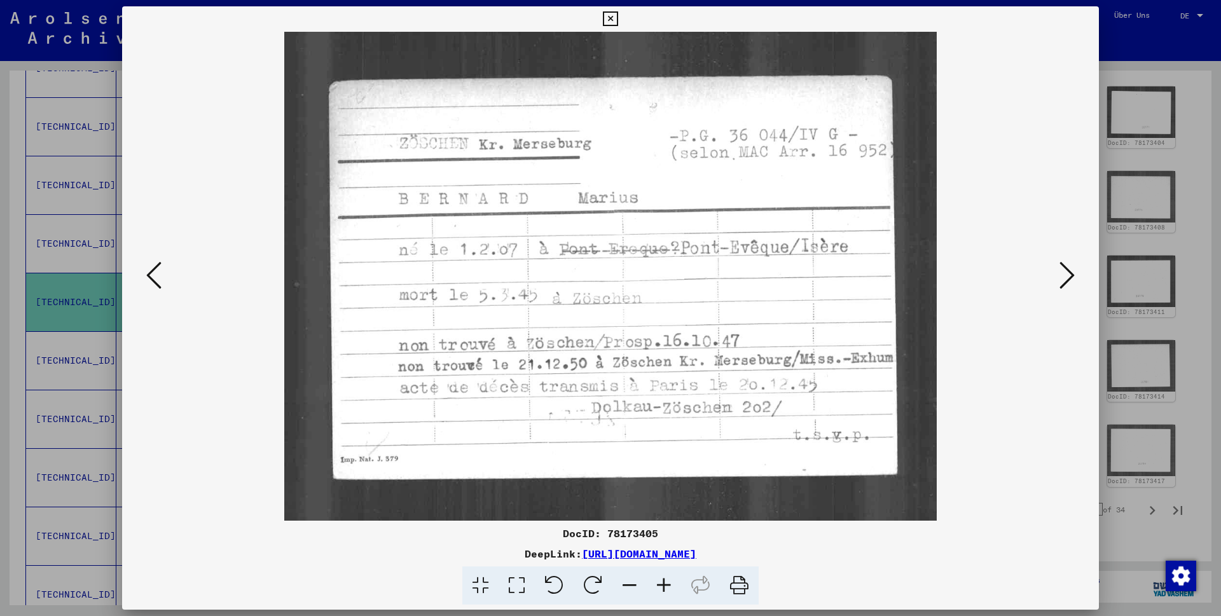
click at [618, 19] on icon at bounding box center [610, 18] width 15 height 15
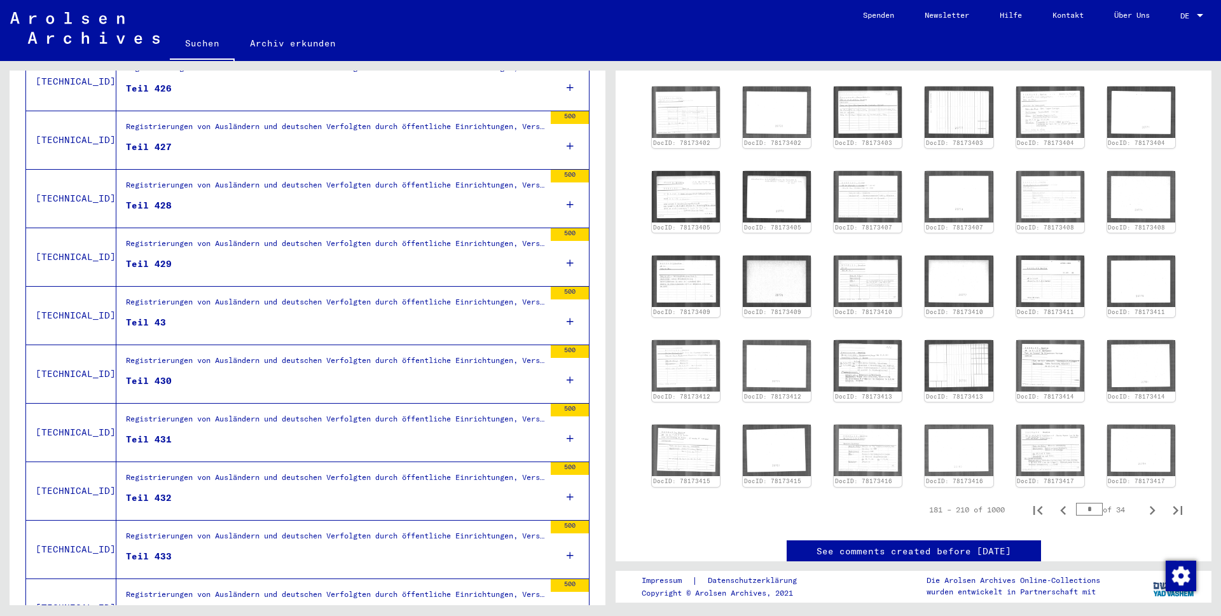
scroll to position [1250, 0]
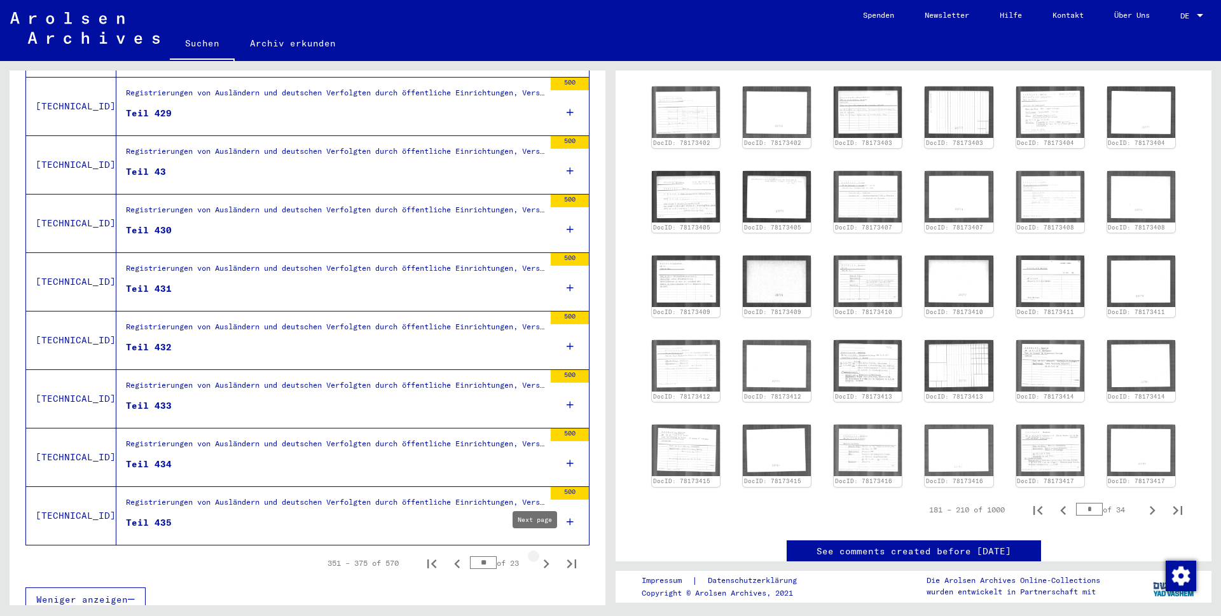
click at [544, 560] on icon "Next page" at bounding box center [547, 564] width 6 height 9
type input "**"
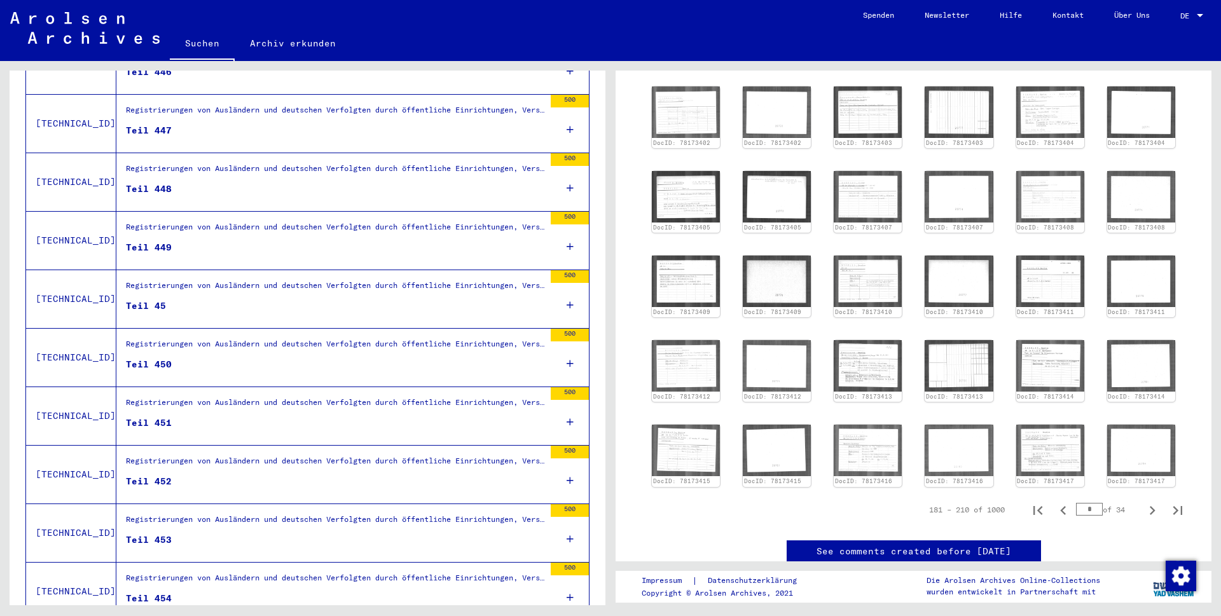
scroll to position [923, 0]
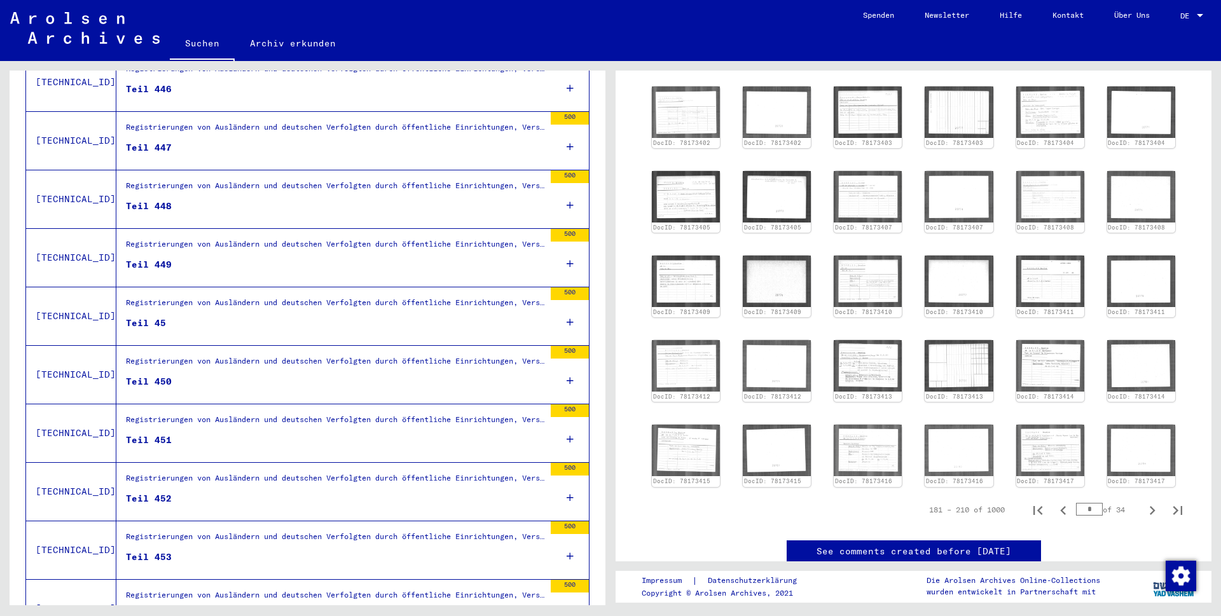
click at [208, 240] on div "Registrierungen von Ausländern und deutschen Verfolgten durch öffentliche Einri…" at bounding box center [335, 248] width 419 height 18
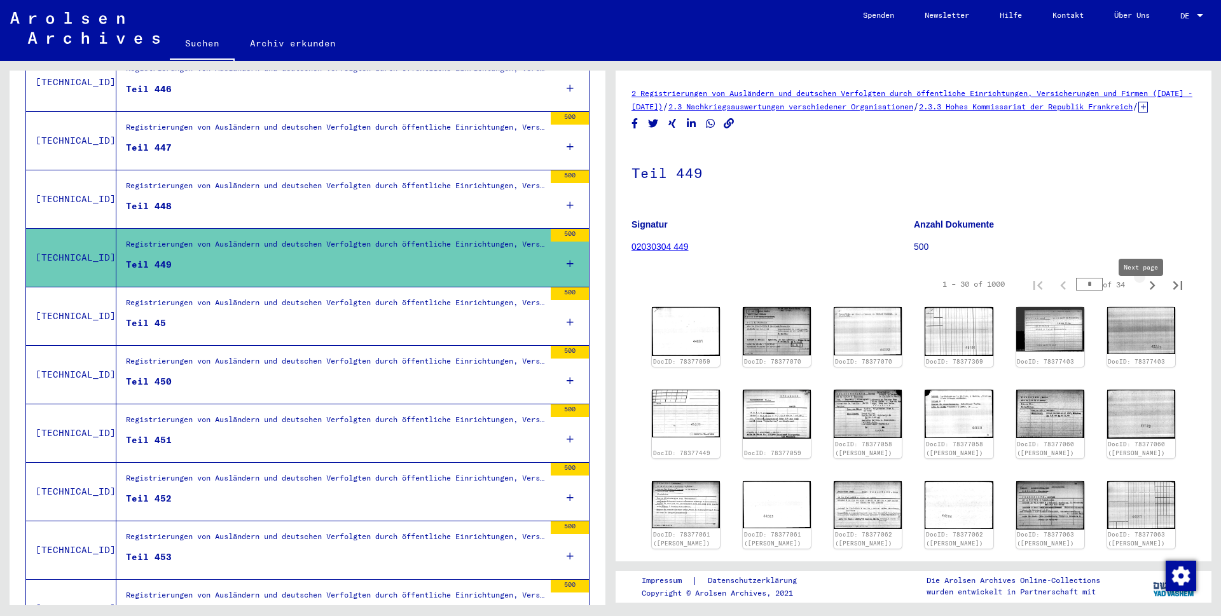
click at [1144, 294] on icon "Next page" at bounding box center [1153, 286] width 18 height 18
type input "*"
click at [1144, 294] on icon "Next page" at bounding box center [1153, 286] width 18 height 18
type input "*"
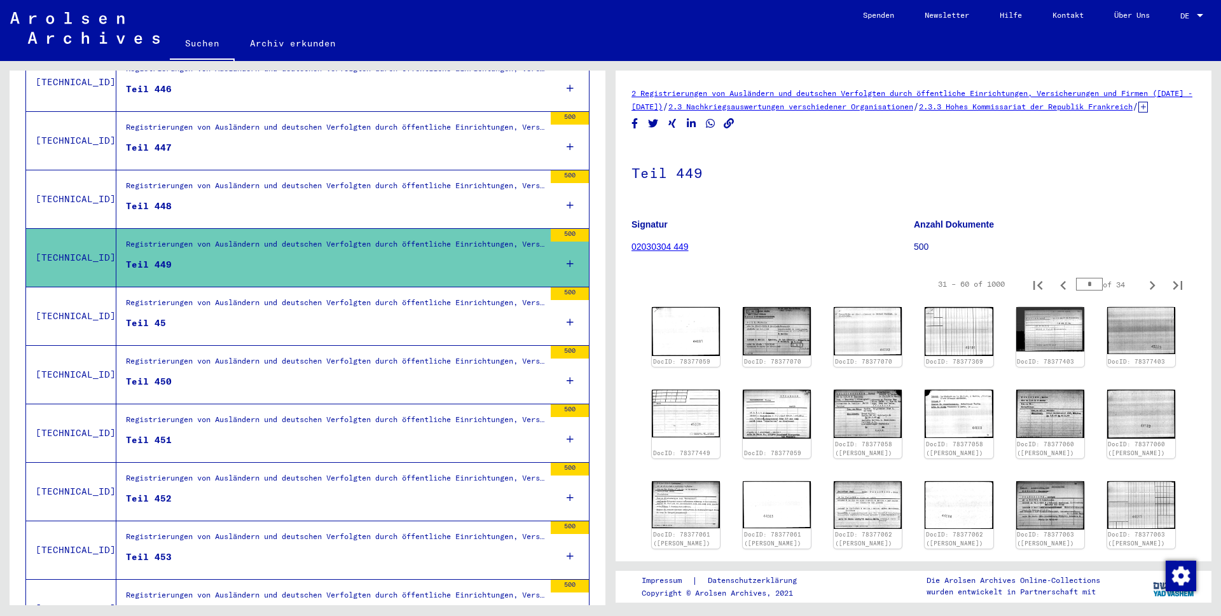
type input "*"
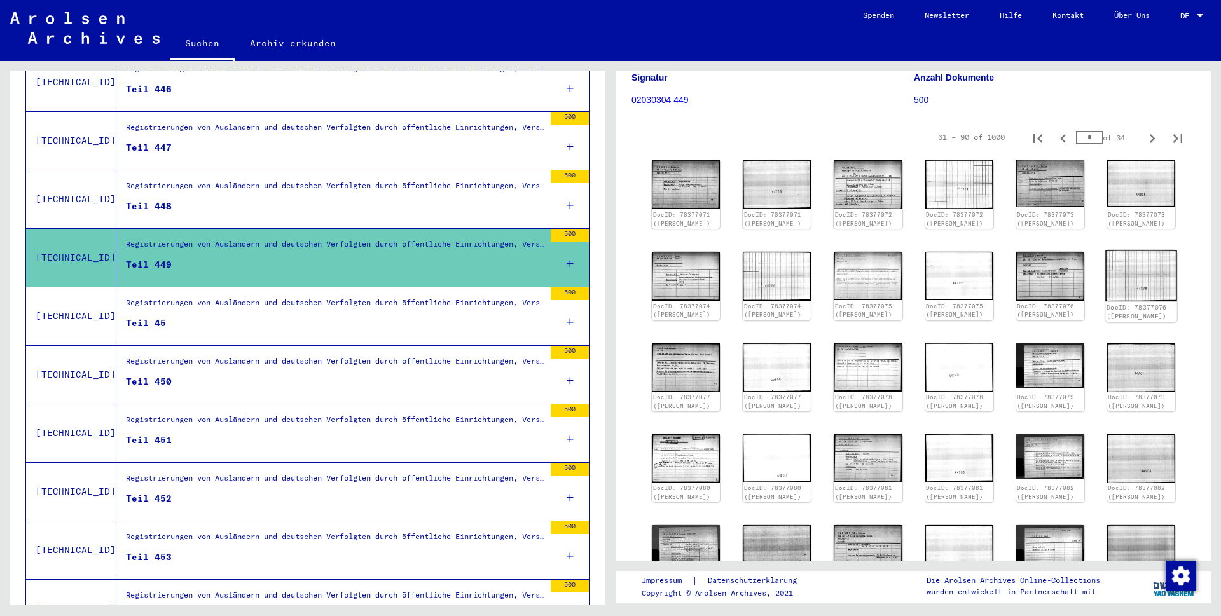
scroll to position [147, 0]
click at [1144, 148] on icon "Next page" at bounding box center [1153, 139] width 18 height 18
type input "*"
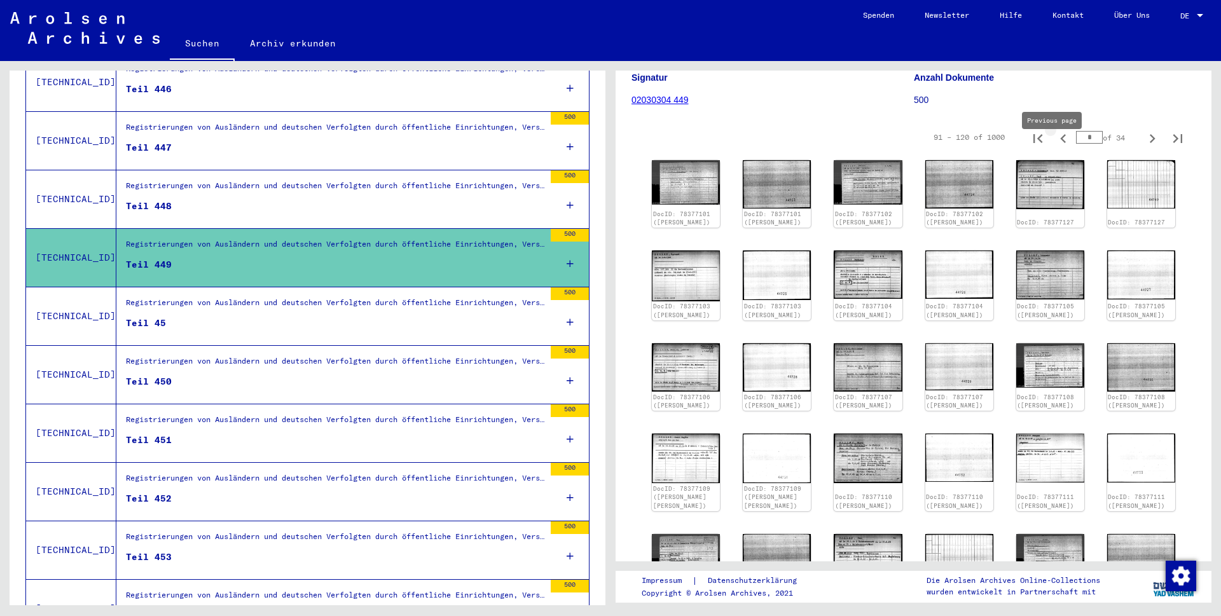
click at [1055, 148] on icon "Previous page" at bounding box center [1064, 139] width 18 height 18
type input "*"
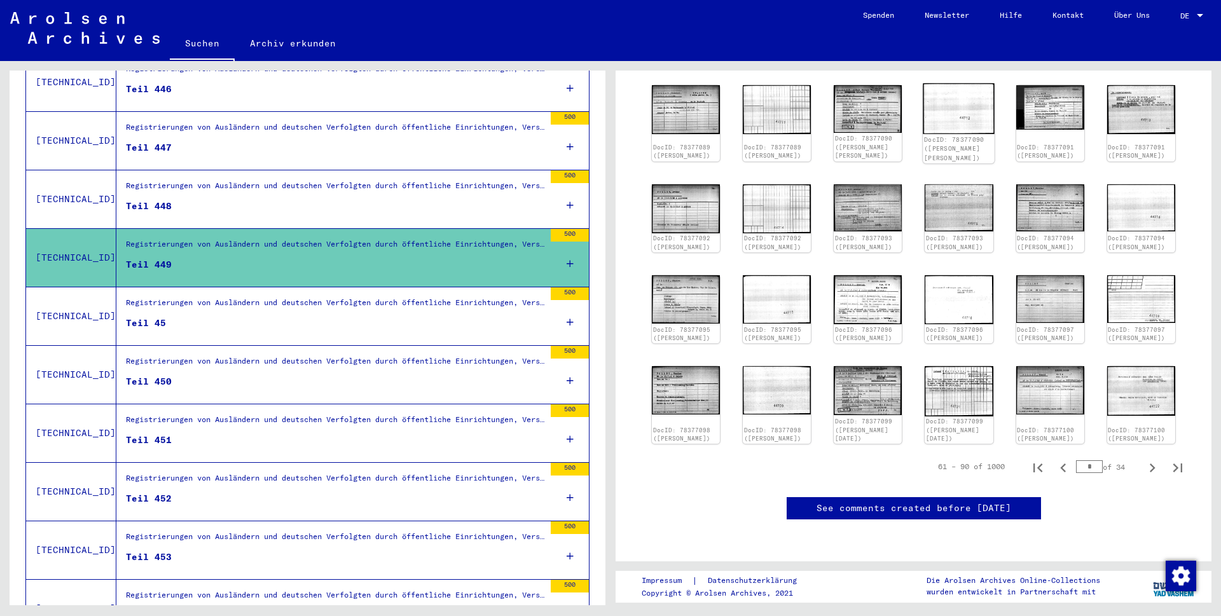
scroll to position [368, 0]
click at [859, 364] on img at bounding box center [869, 389] width 72 height 51
